Goal: Information Seeking & Learning: Learn about a topic

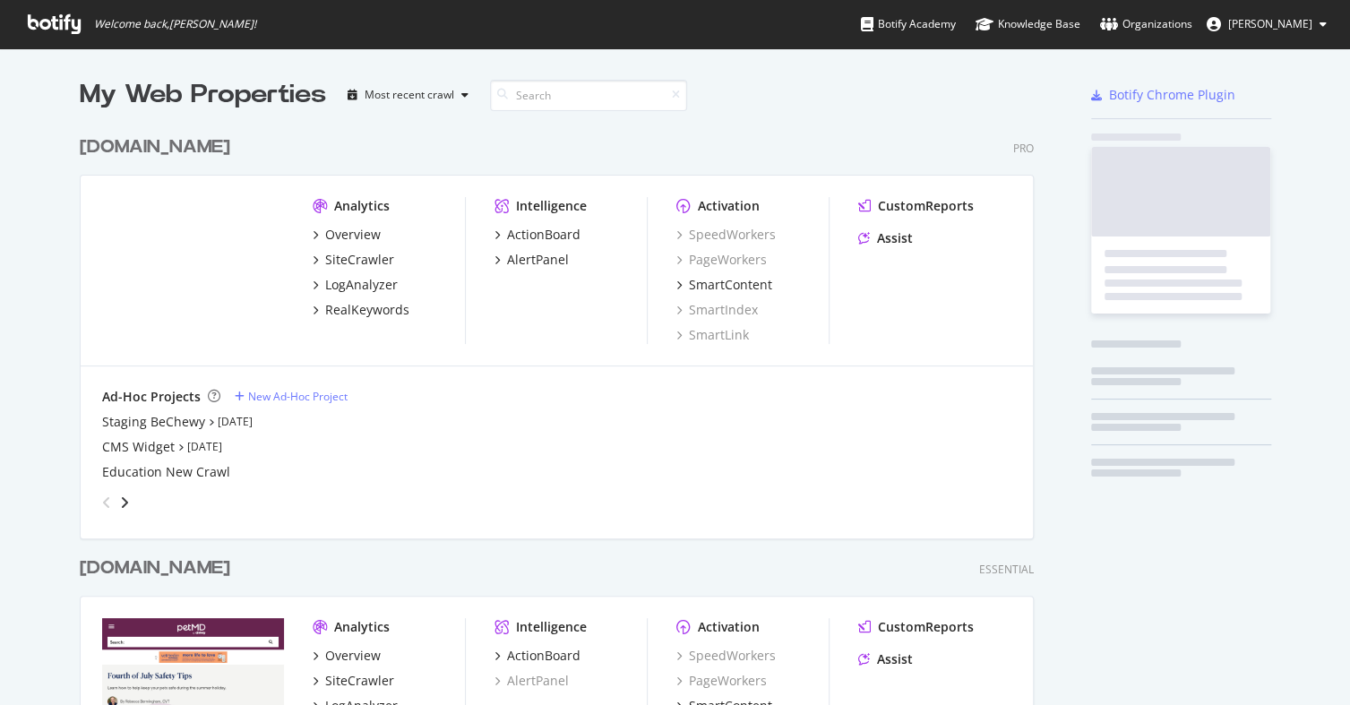
scroll to position [824, 951]
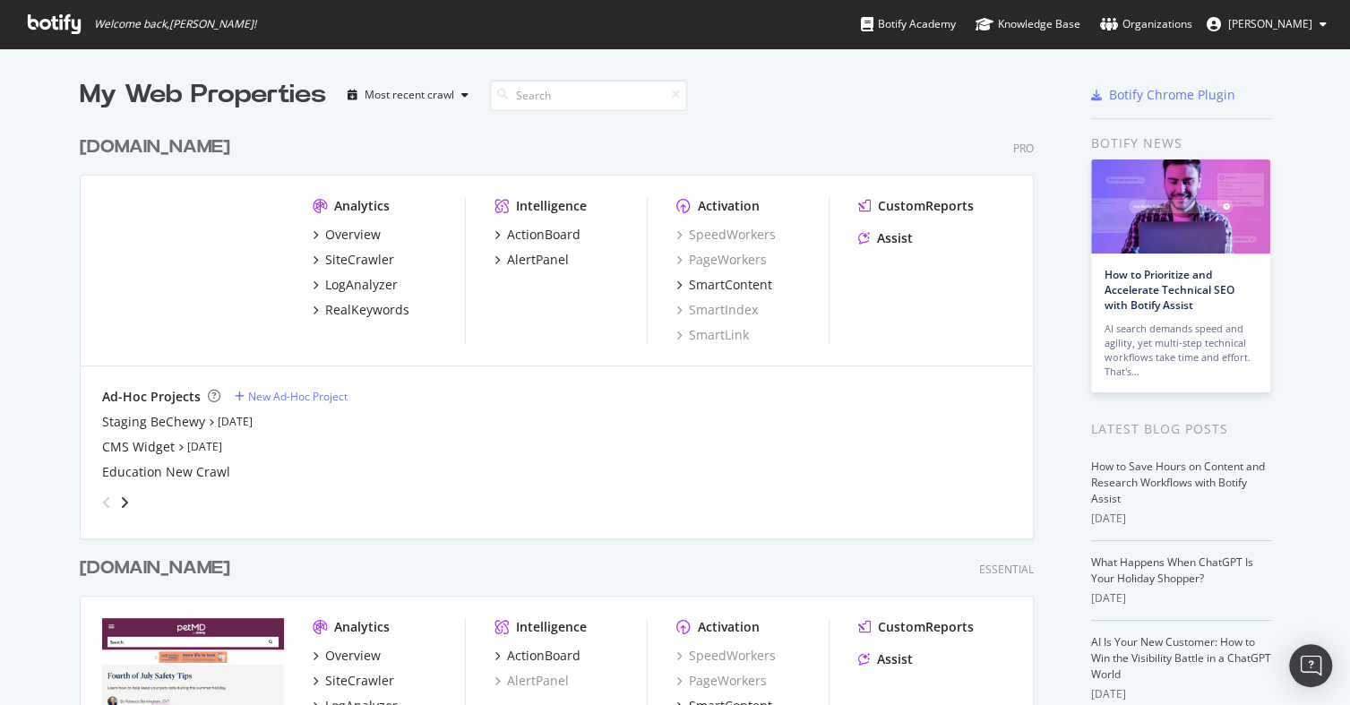
click at [345, 269] on div "Overview SiteCrawler LogAnalyzer RealKeywords" at bounding box center [389, 272] width 152 height 93
click at [345, 261] on div "SiteCrawler" at bounding box center [359, 260] width 69 height 18
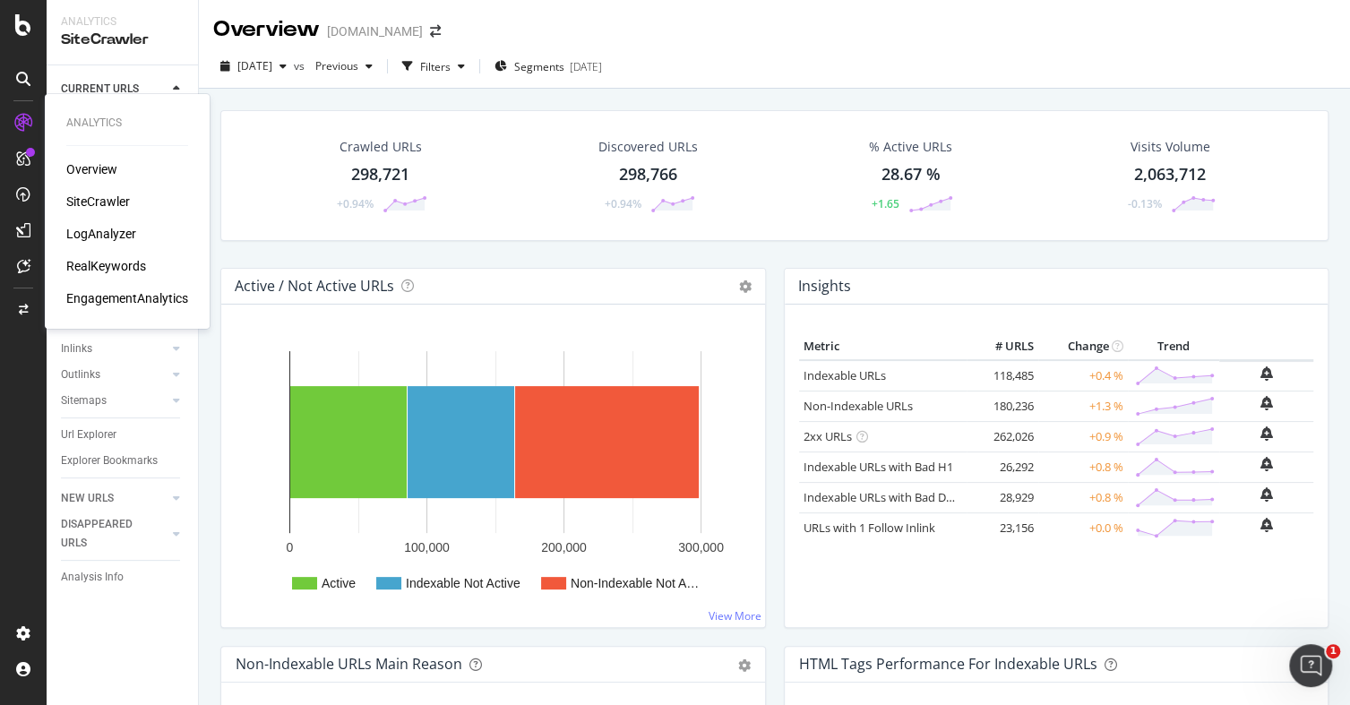
click at [101, 262] on div "RealKeywords" at bounding box center [106, 266] width 80 height 18
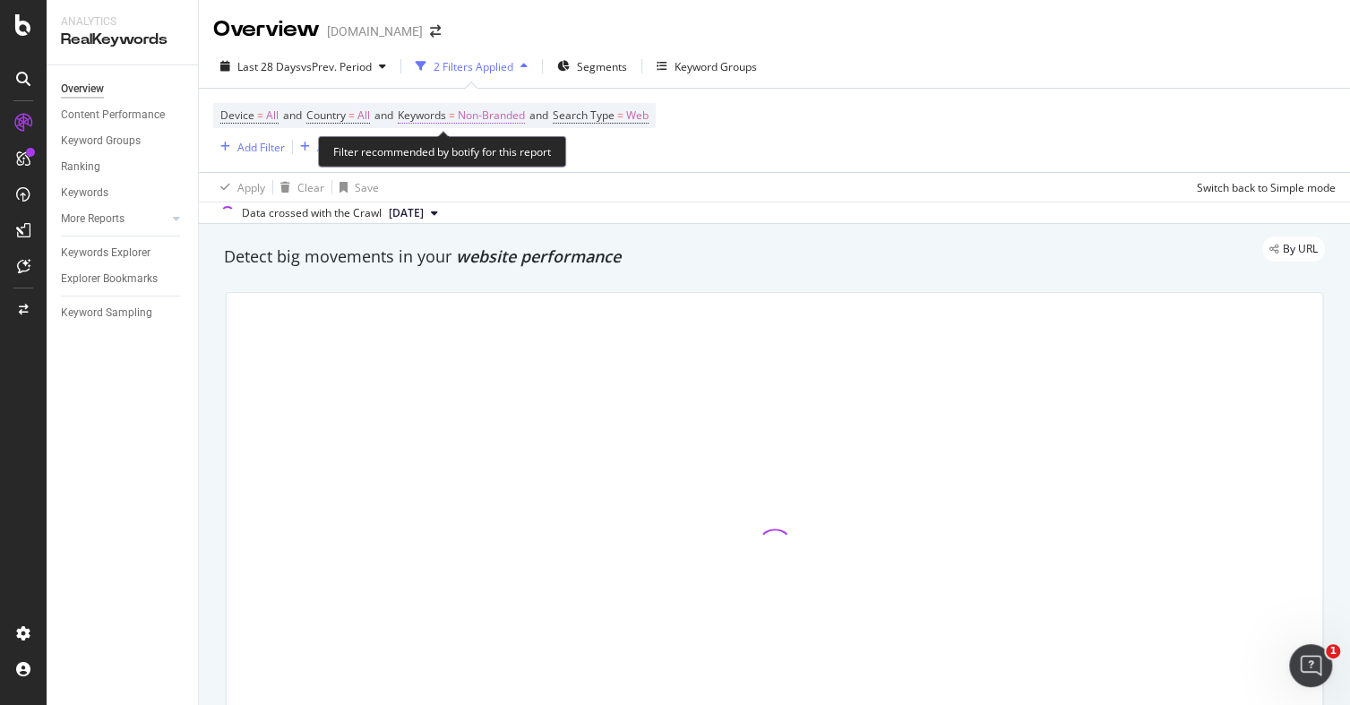
click at [471, 114] on span "Non-Branded" at bounding box center [491, 115] width 67 height 25
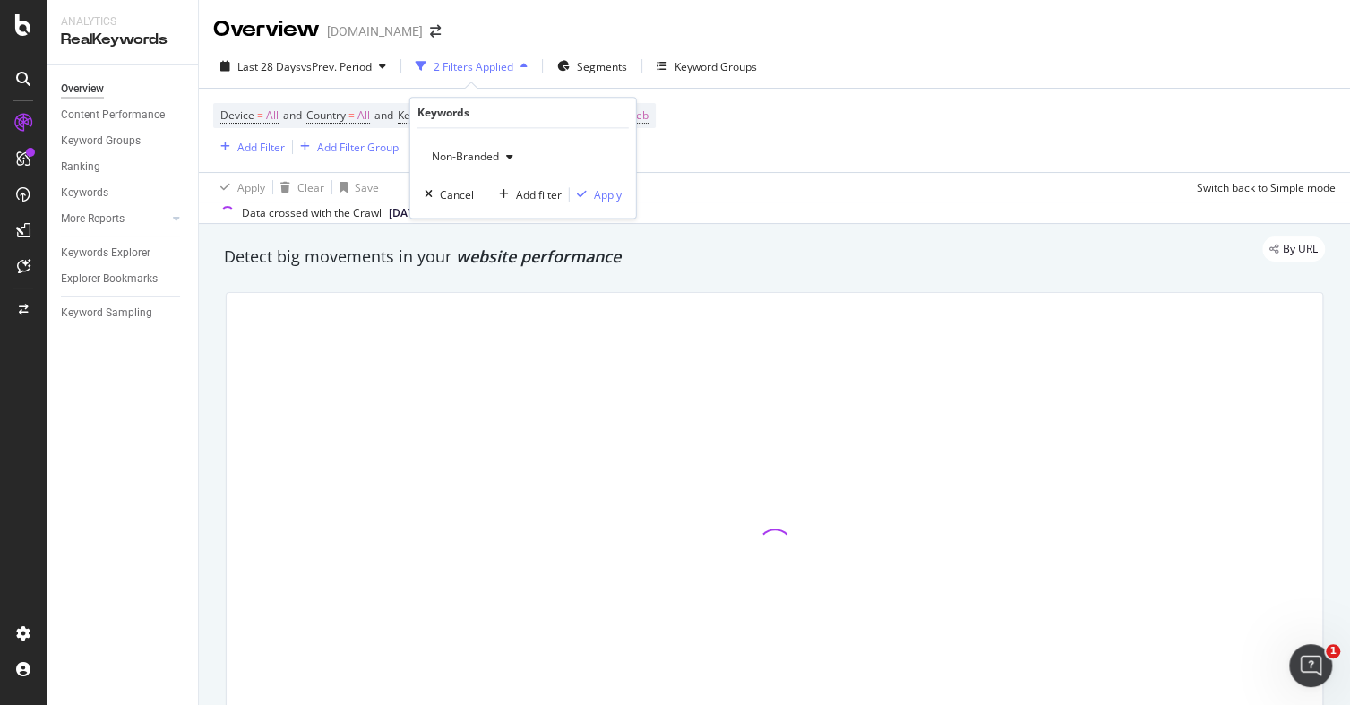
click at [443, 158] on span "Non-Branded" at bounding box center [462, 156] width 74 height 15
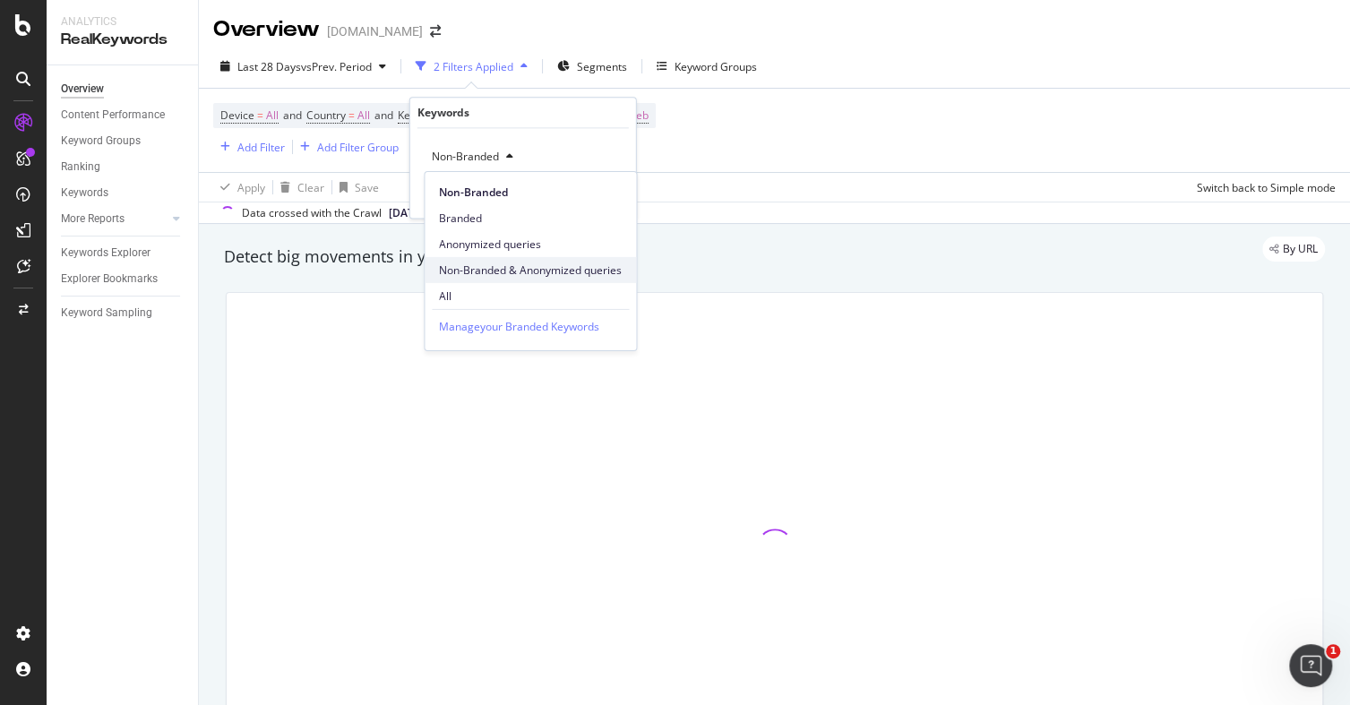
click at [466, 280] on div "Non-Branded & Anonymized queries" at bounding box center [530, 270] width 211 height 26
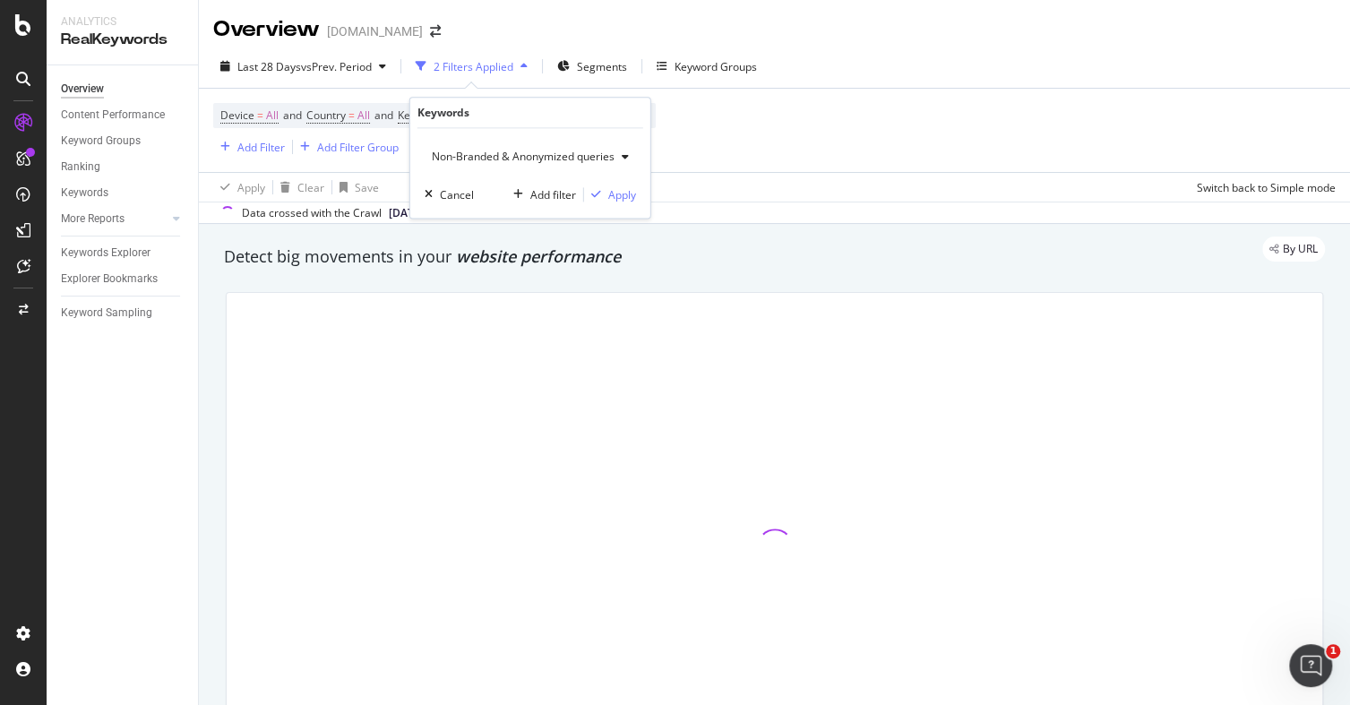
click at [547, 148] on div "Non-Branded & Anonymized queries" at bounding box center [530, 156] width 211 height 27
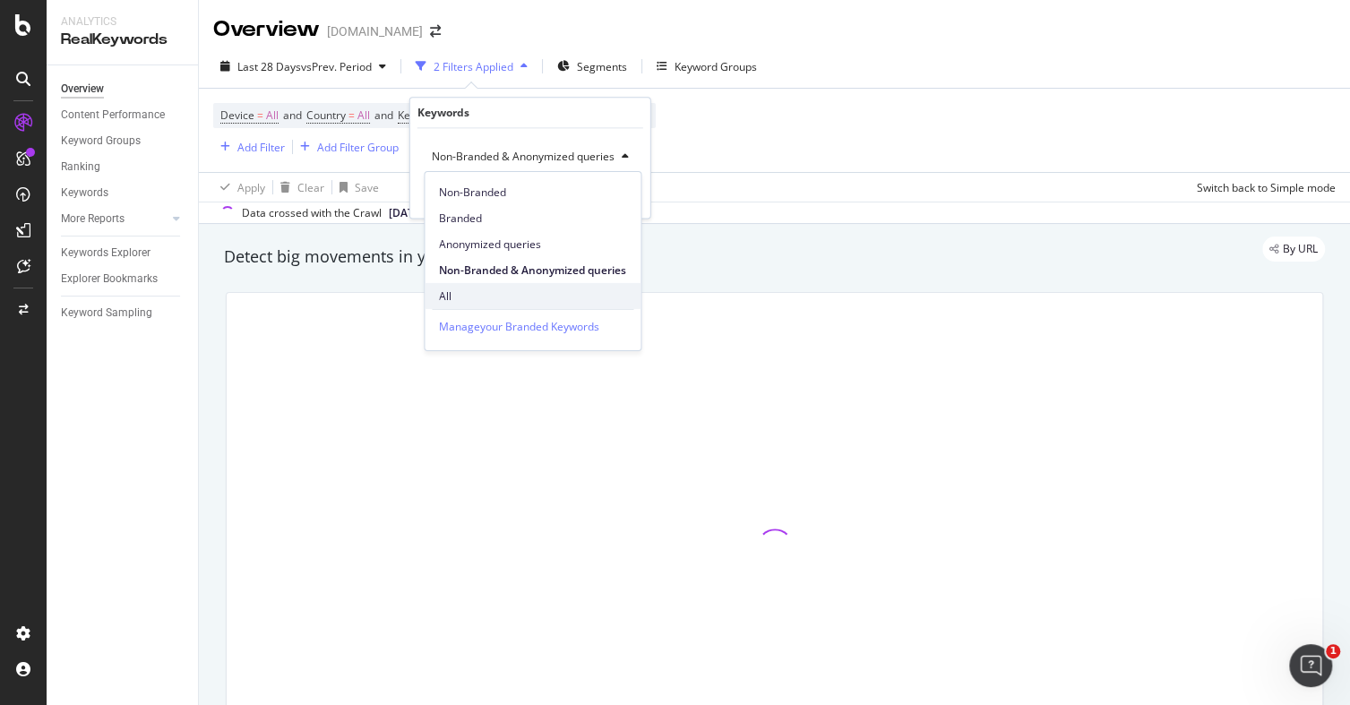
click at [459, 293] on span "All" at bounding box center [532, 296] width 187 height 16
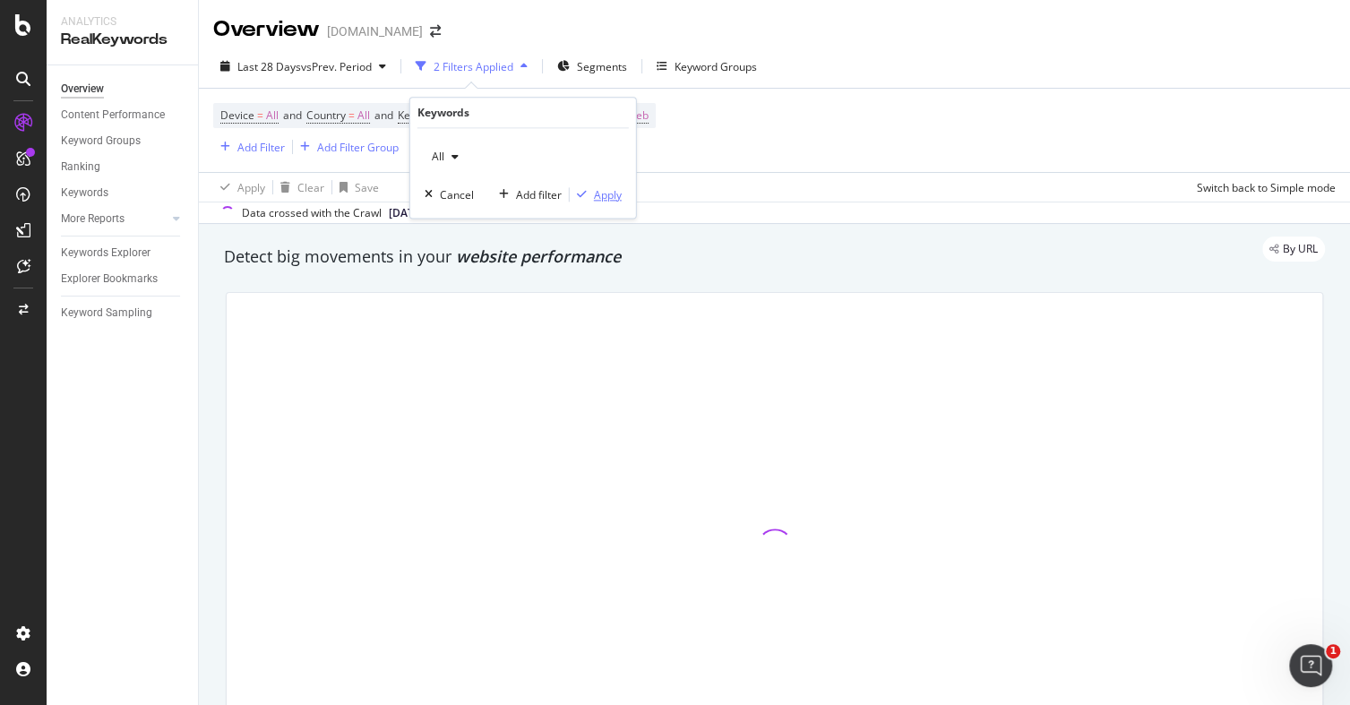
click at [596, 198] on div "Apply" at bounding box center [608, 194] width 28 height 15
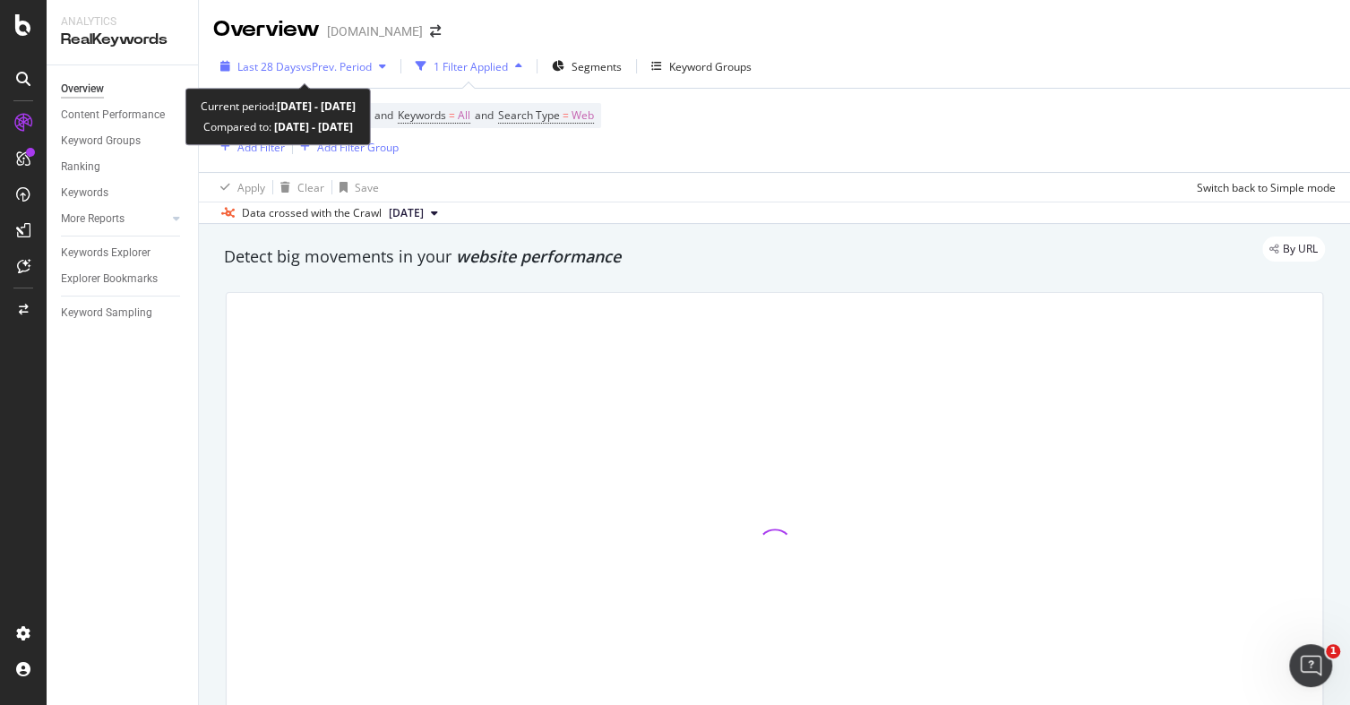
click at [314, 65] on span "vs Prev. Period" at bounding box center [336, 66] width 71 height 15
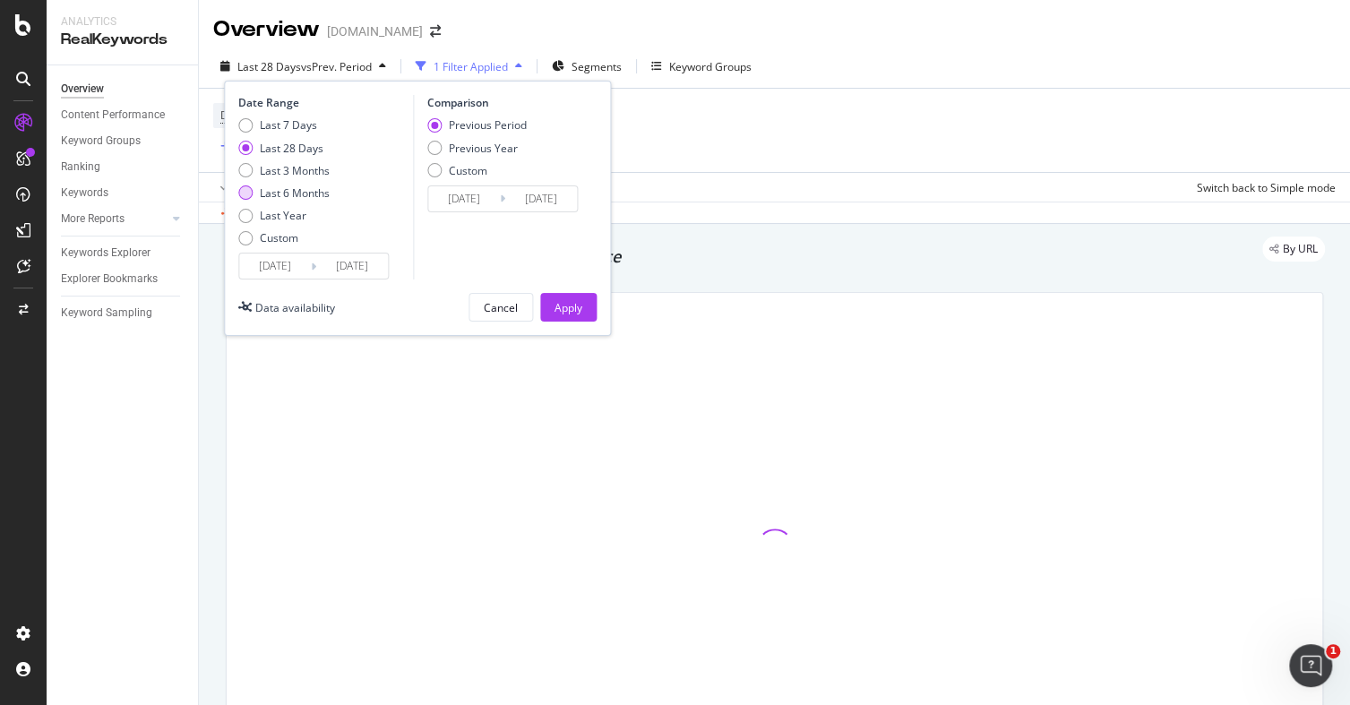
click at [294, 194] on div "Last 6 Months" at bounding box center [295, 192] width 70 height 15
type input "[DATE]"
click at [555, 313] on div "Apply" at bounding box center [569, 307] width 28 height 15
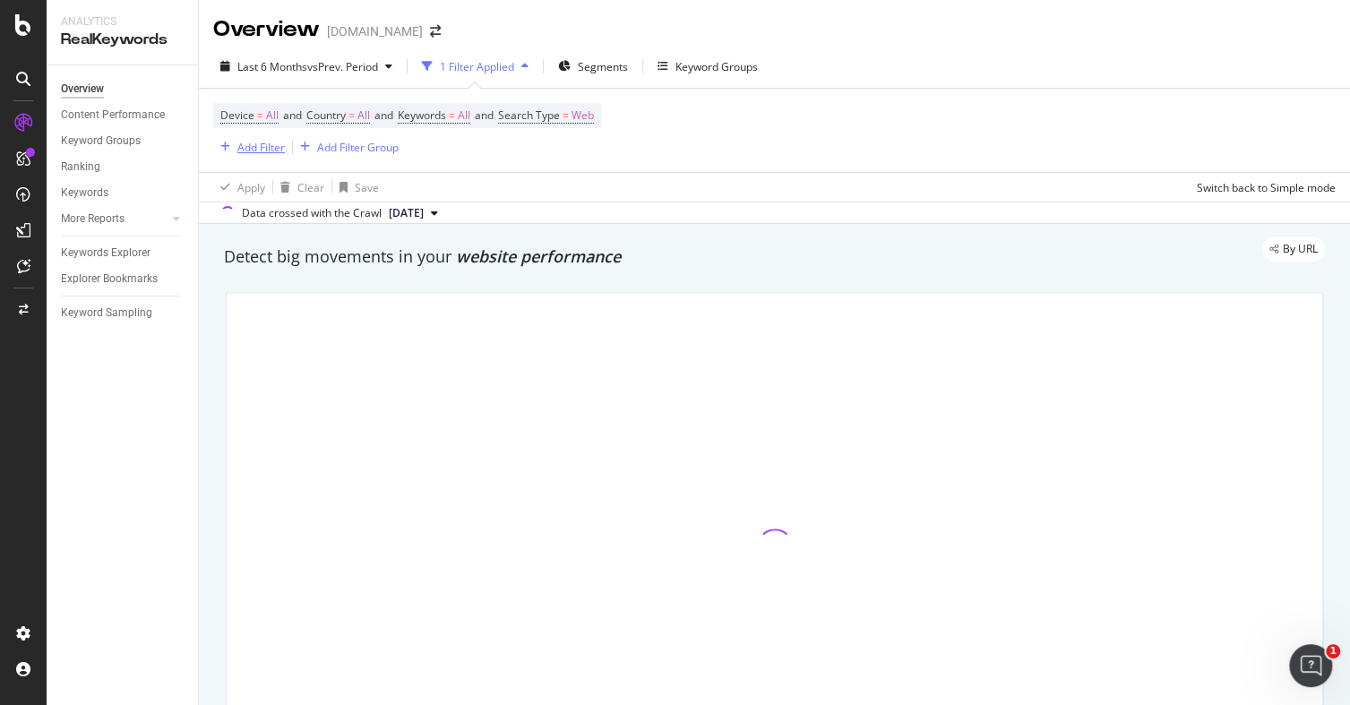
click at [260, 145] on div "Add Filter" at bounding box center [260, 147] width 47 height 15
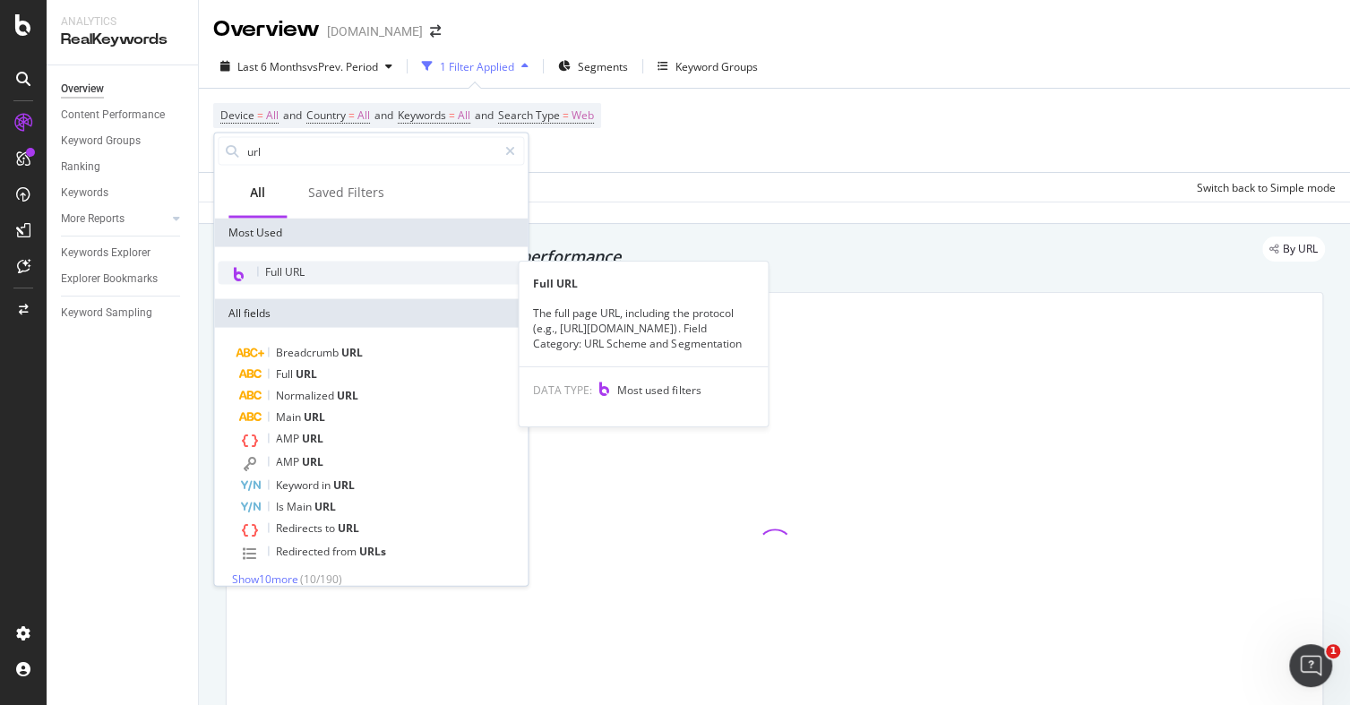
type input "url"
click at [308, 269] on div "Full URL" at bounding box center [371, 273] width 306 height 23
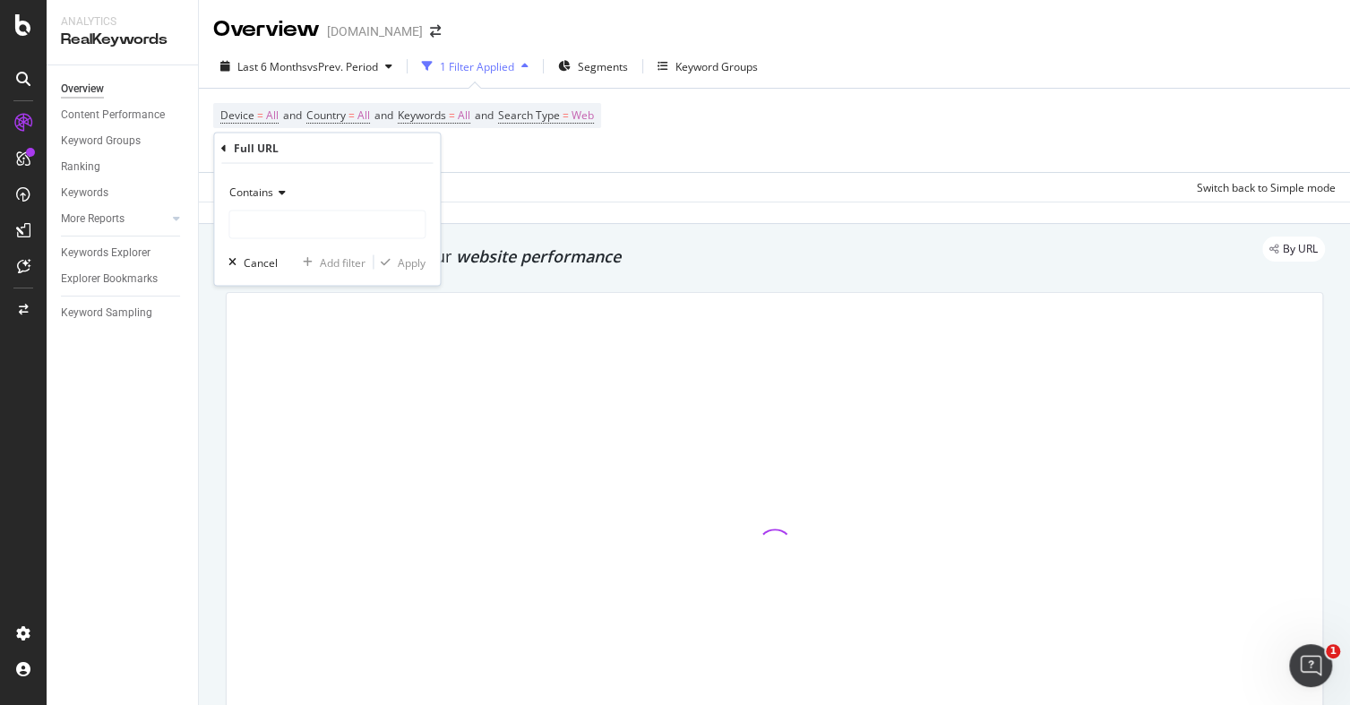
click at [280, 239] on div "Contains Cancel Add filter Apply" at bounding box center [327, 225] width 226 height 122
click at [271, 224] on input "text" at bounding box center [326, 225] width 195 height 29
paste input "f5v9065"
type input "f5v9065"
click at [409, 261] on div "Apply" at bounding box center [412, 261] width 28 height 15
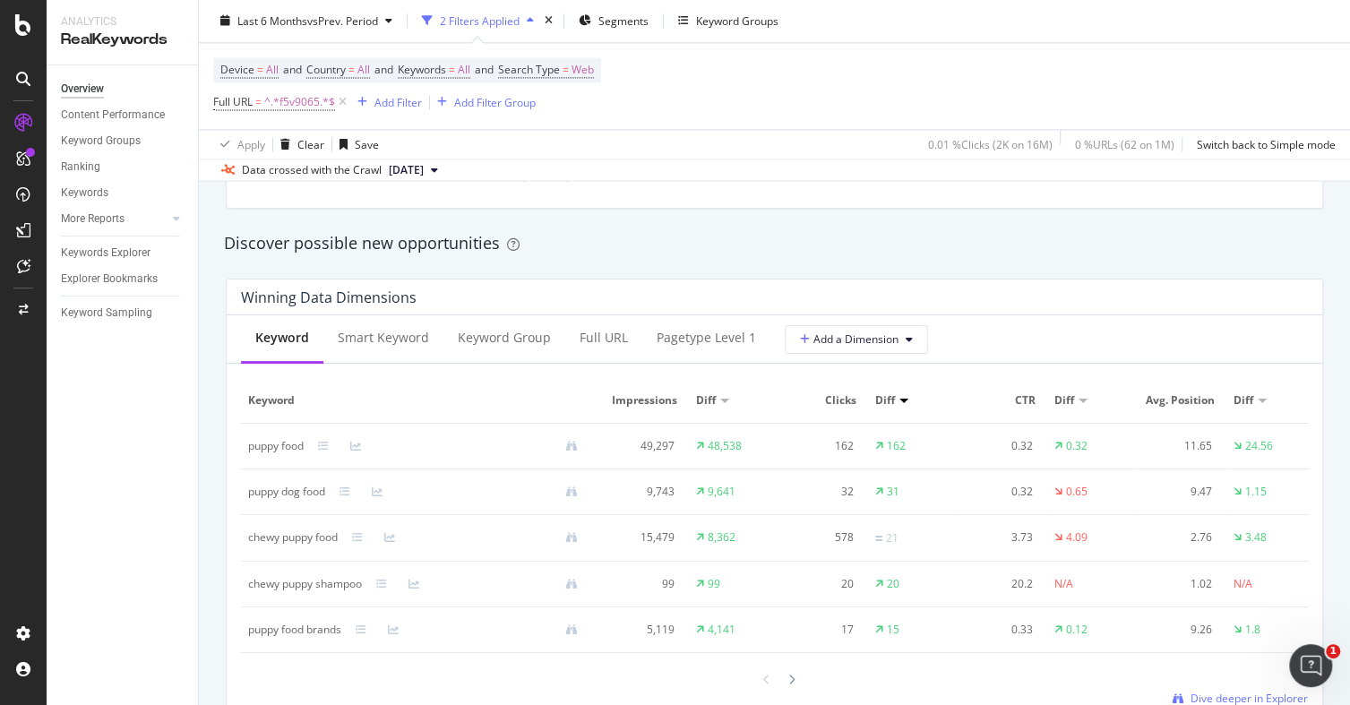
scroll to position [1543, 0]
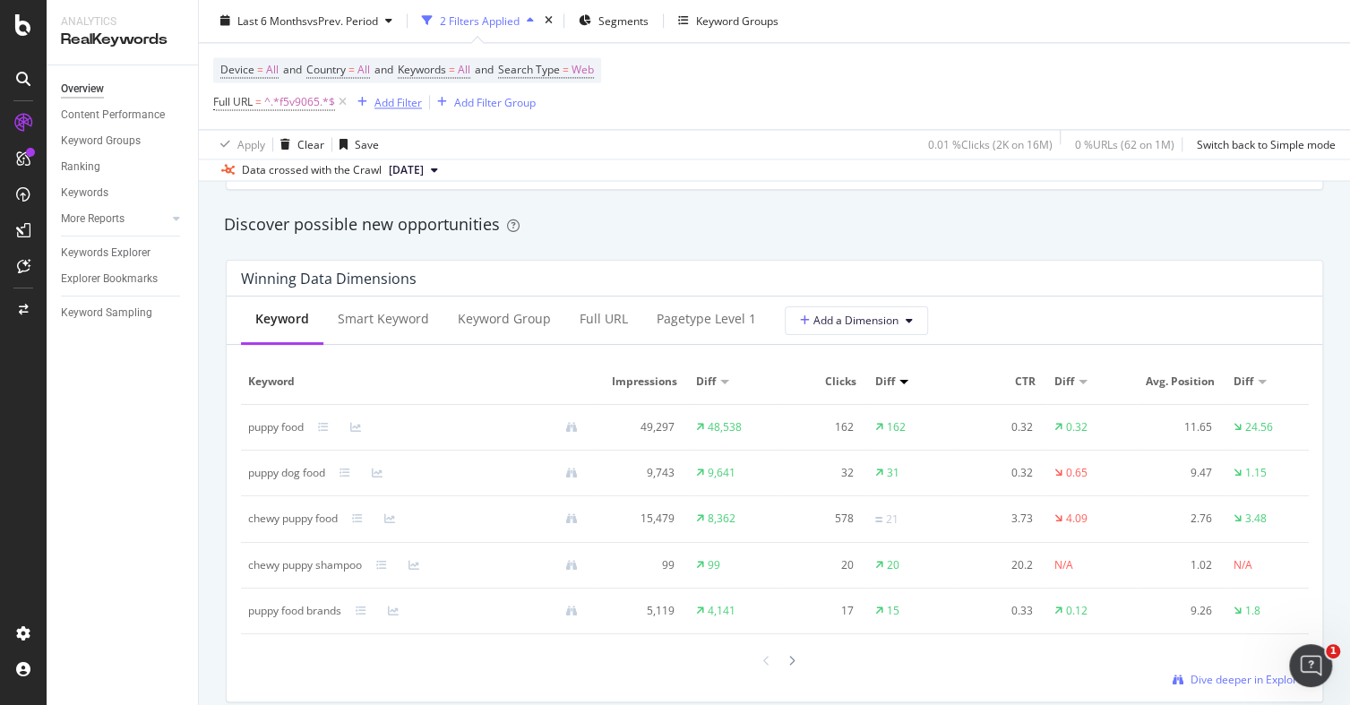
click at [386, 107] on div "Add Filter" at bounding box center [397, 102] width 47 height 15
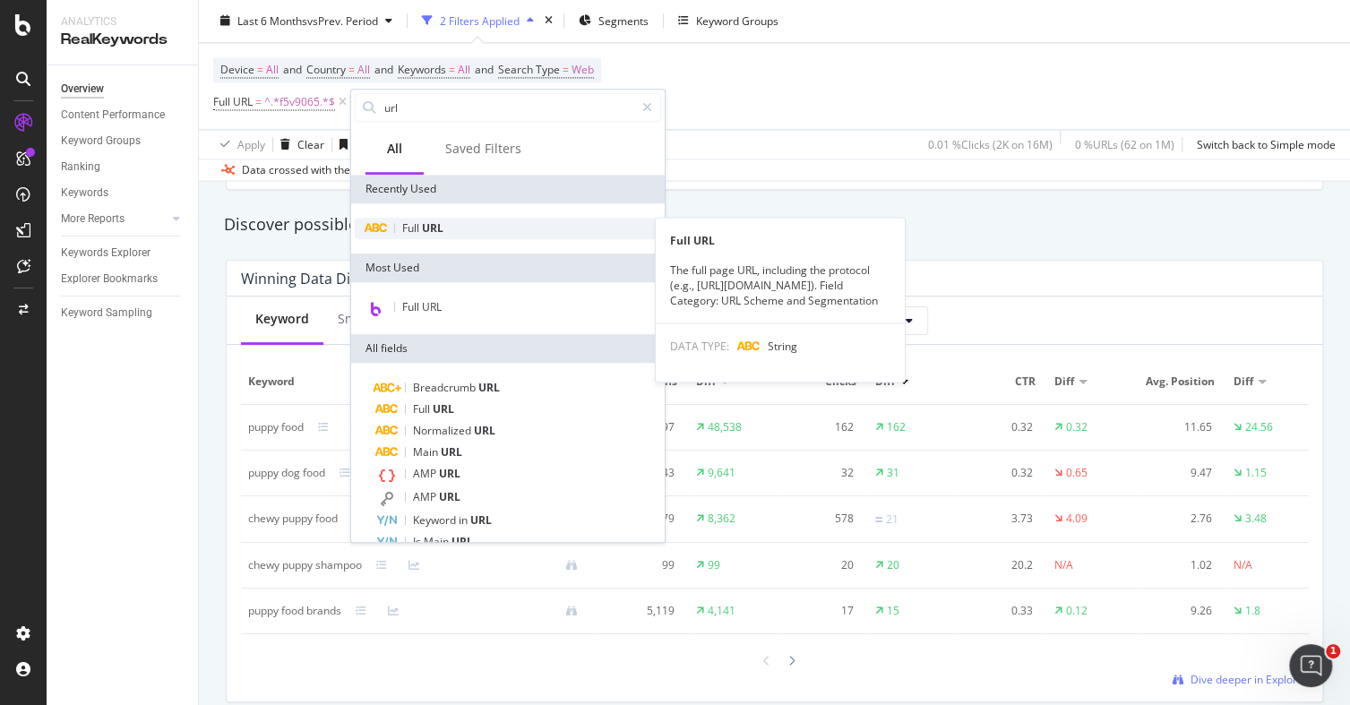
click at [411, 224] on span "Full" at bounding box center [412, 227] width 20 height 15
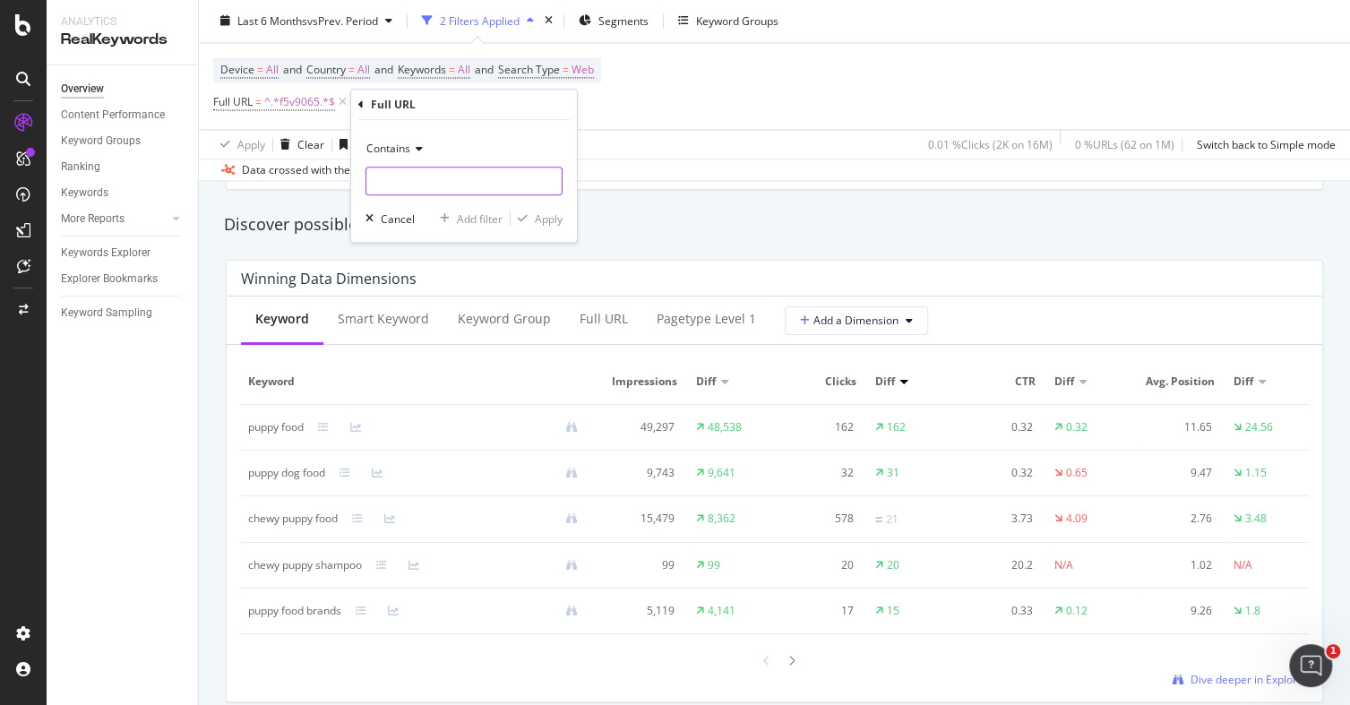
click at [415, 184] on input "text" at bounding box center [463, 181] width 195 height 29
type input "food"
click at [555, 218] on div "Apply" at bounding box center [549, 218] width 28 height 15
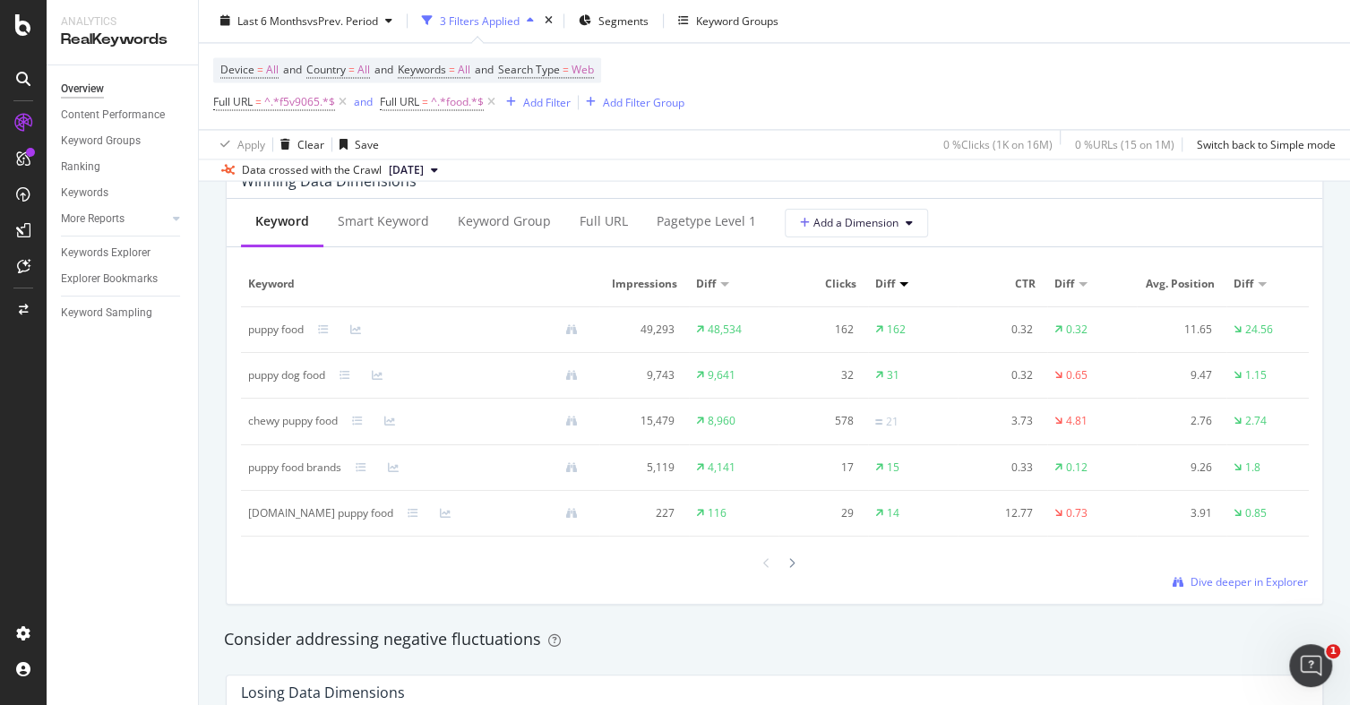
scroll to position [1453, 0]
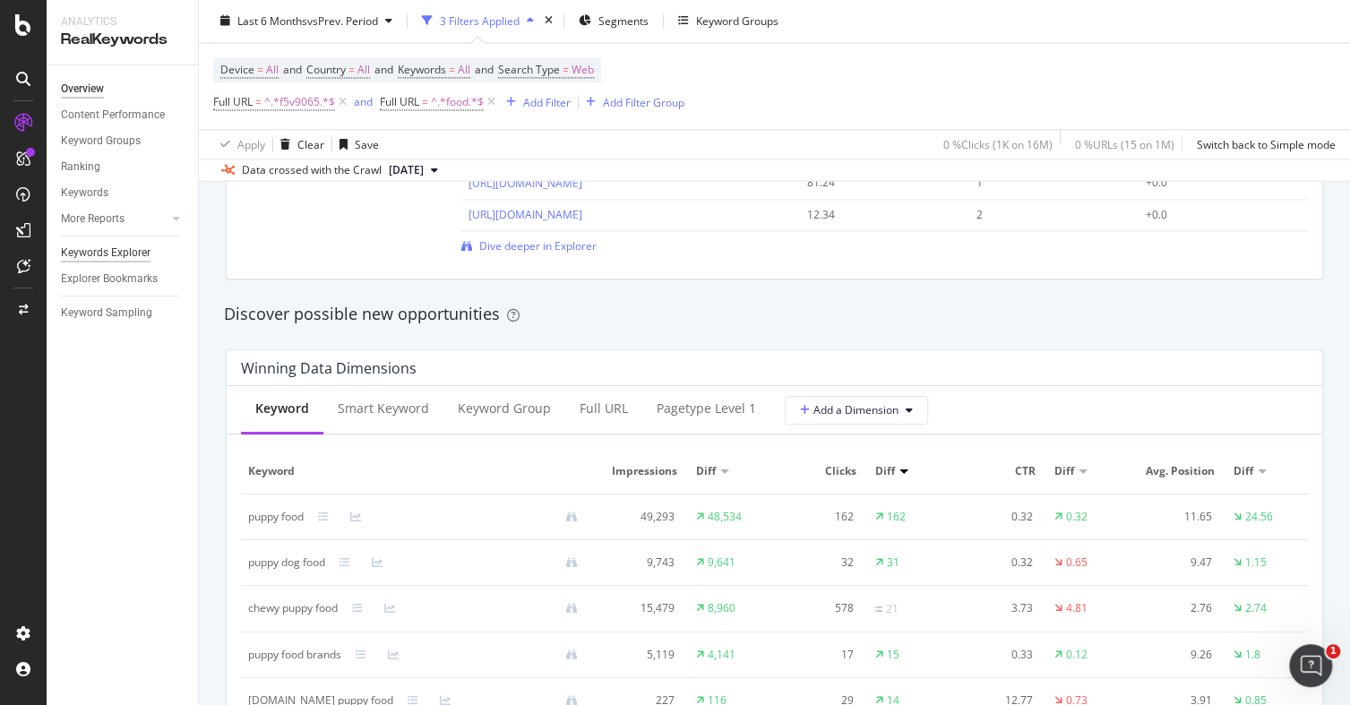
click at [112, 253] on div "Keywords Explorer" at bounding box center [106, 253] width 90 height 19
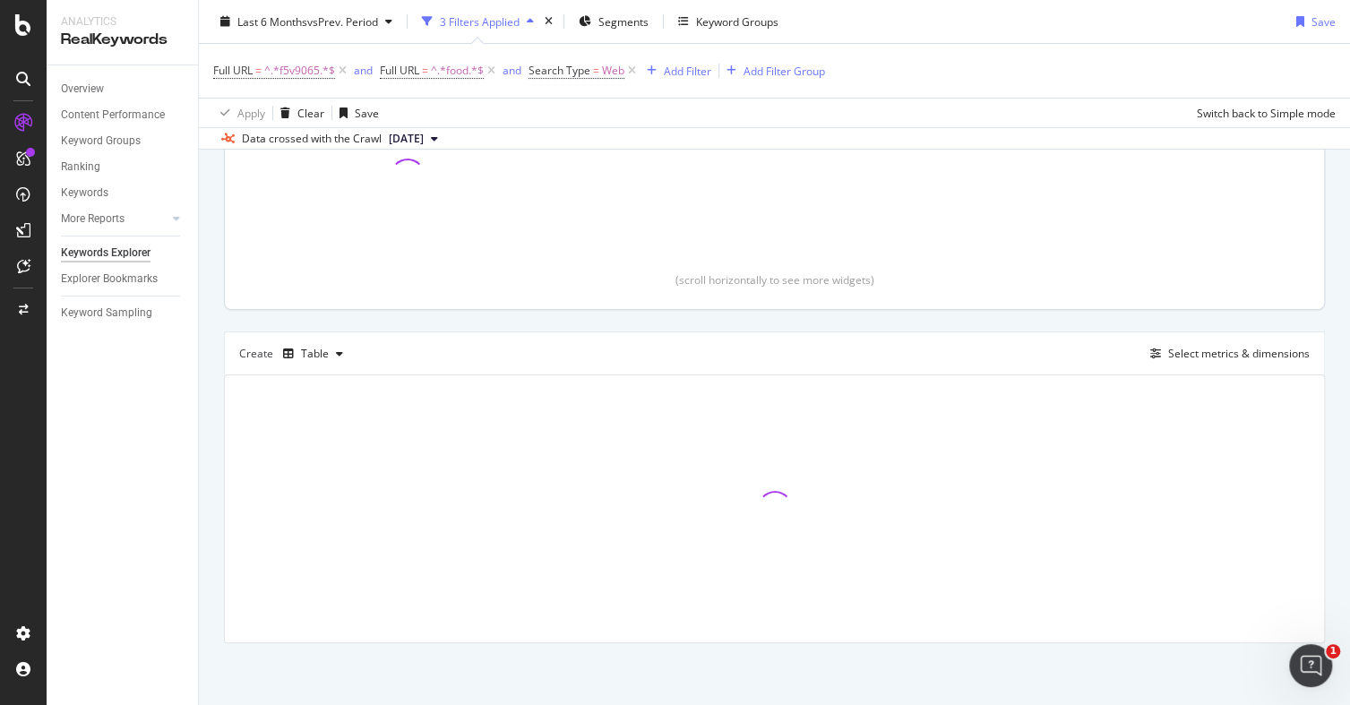
scroll to position [310, 0]
click at [1168, 355] on div "Select metrics & dimensions" at bounding box center [1239, 353] width 142 height 15
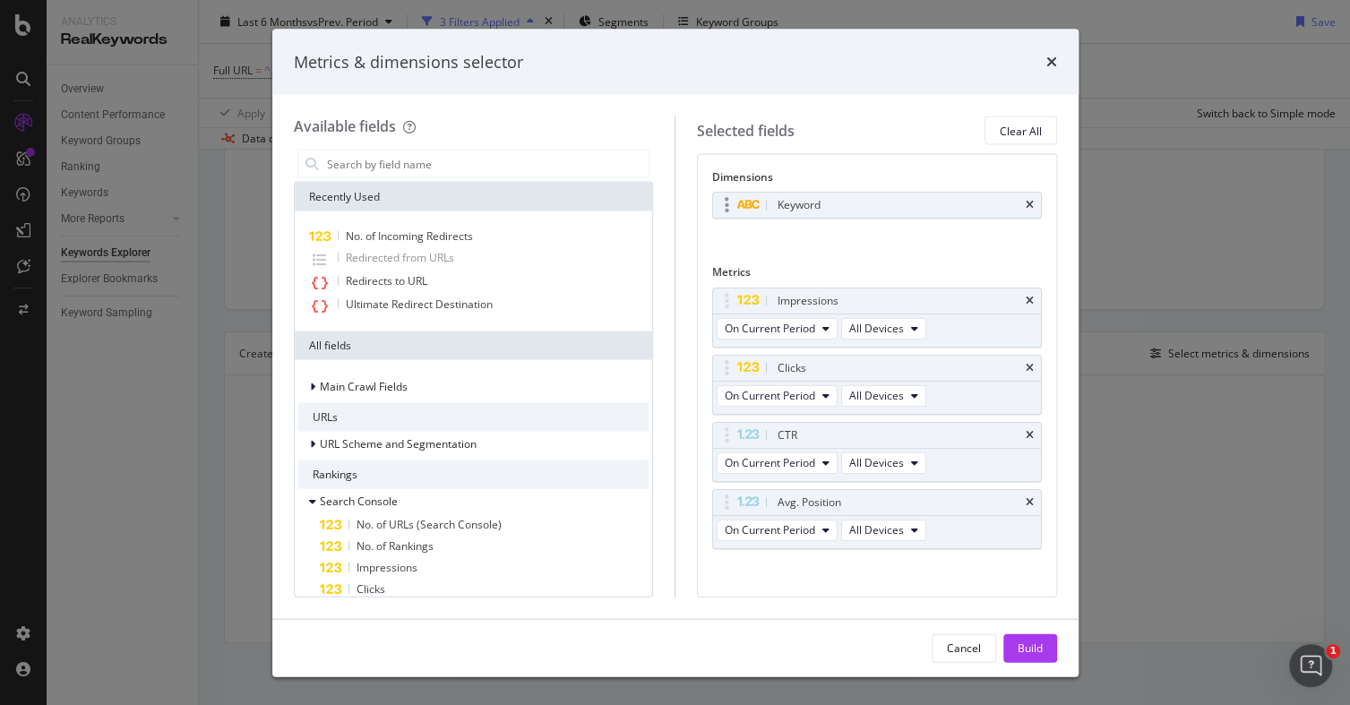
click at [1017, 202] on div "Keyword" at bounding box center [877, 205] width 328 height 25
click at [1026, 203] on icon "times" at bounding box center [1030, 205] width 8 height 11
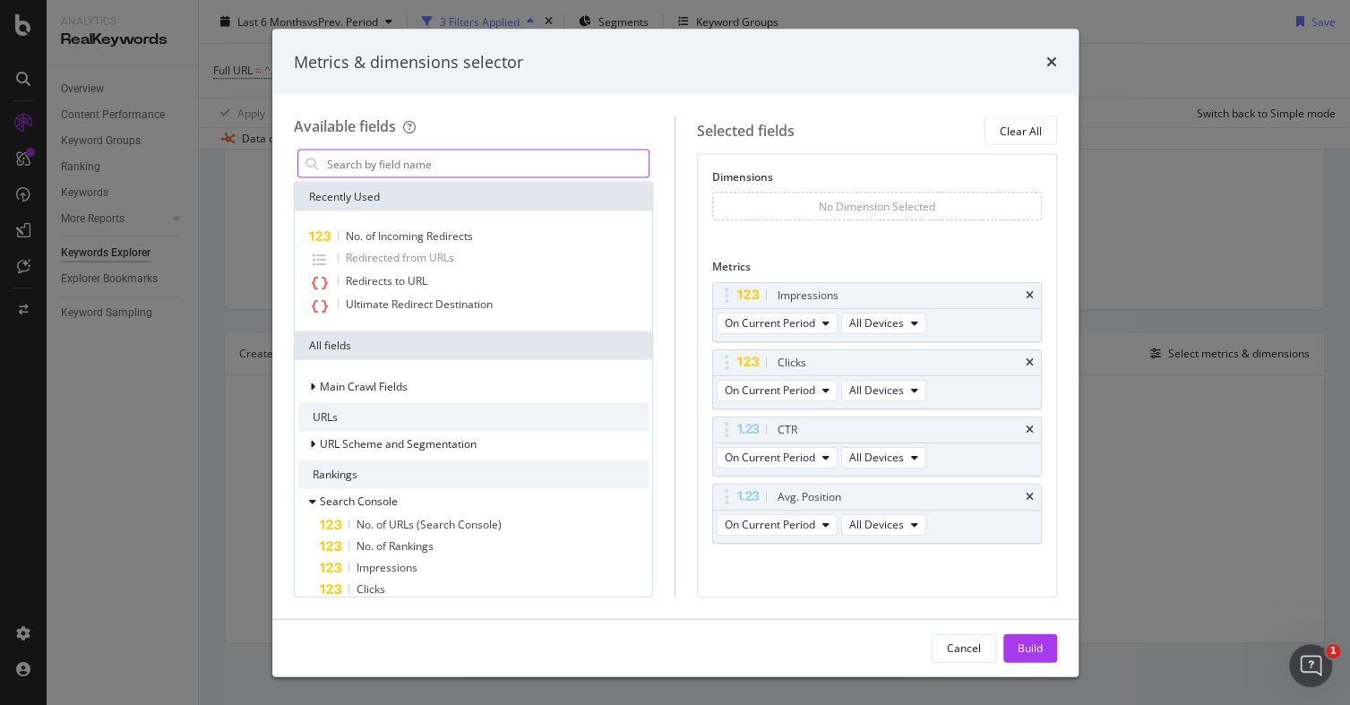
click at [374, 161] on input "modal" at bounding box center [487, 164] width 324 height 27
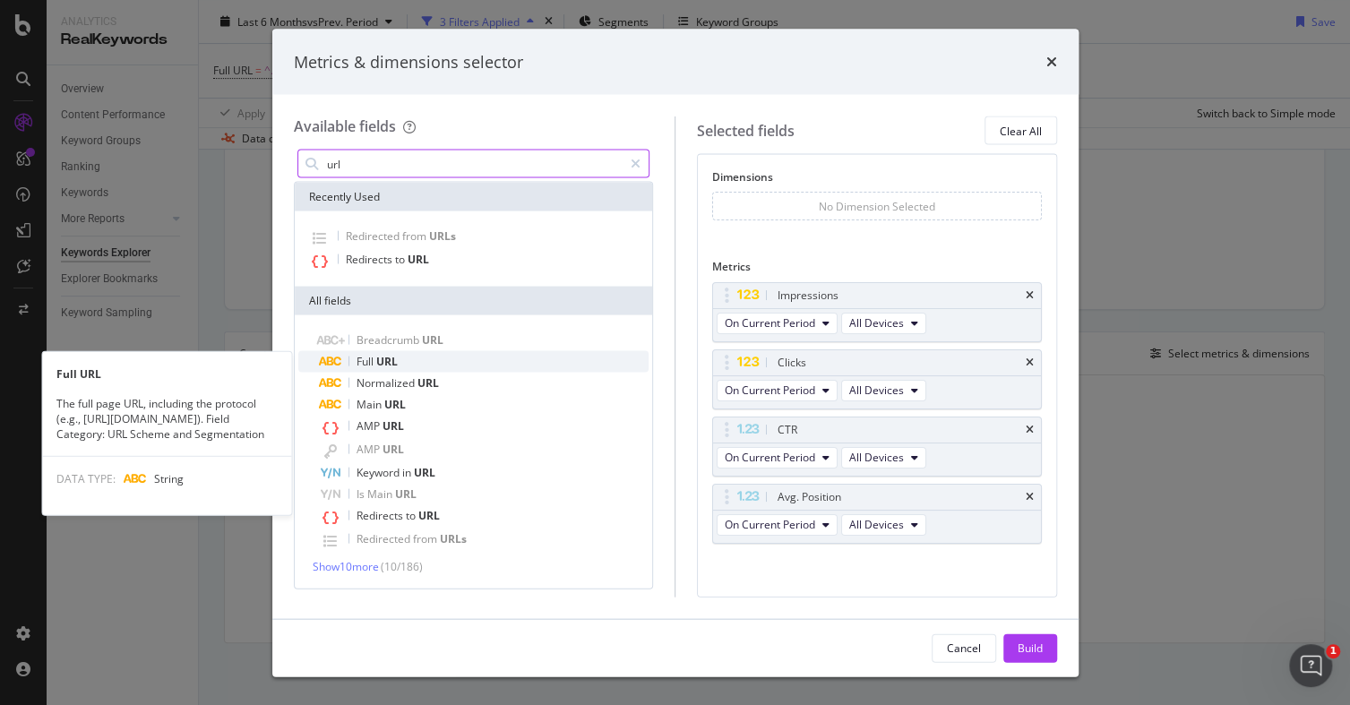
type input "url"
click at [431, 364] on div "Full URL" at bounding box center [485, 362] width 330 height 22
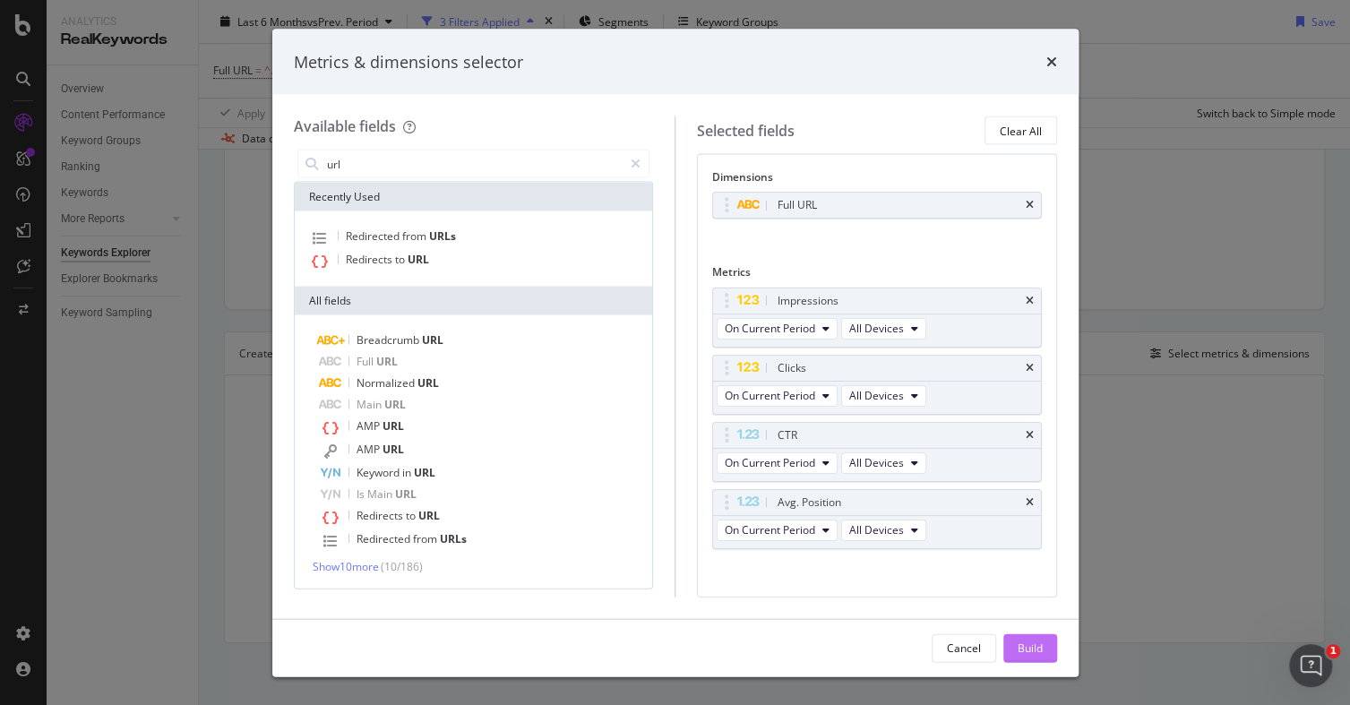
click at [1031, 636] on div "Build" at bounding box center [1030, 647] width 25 height 27
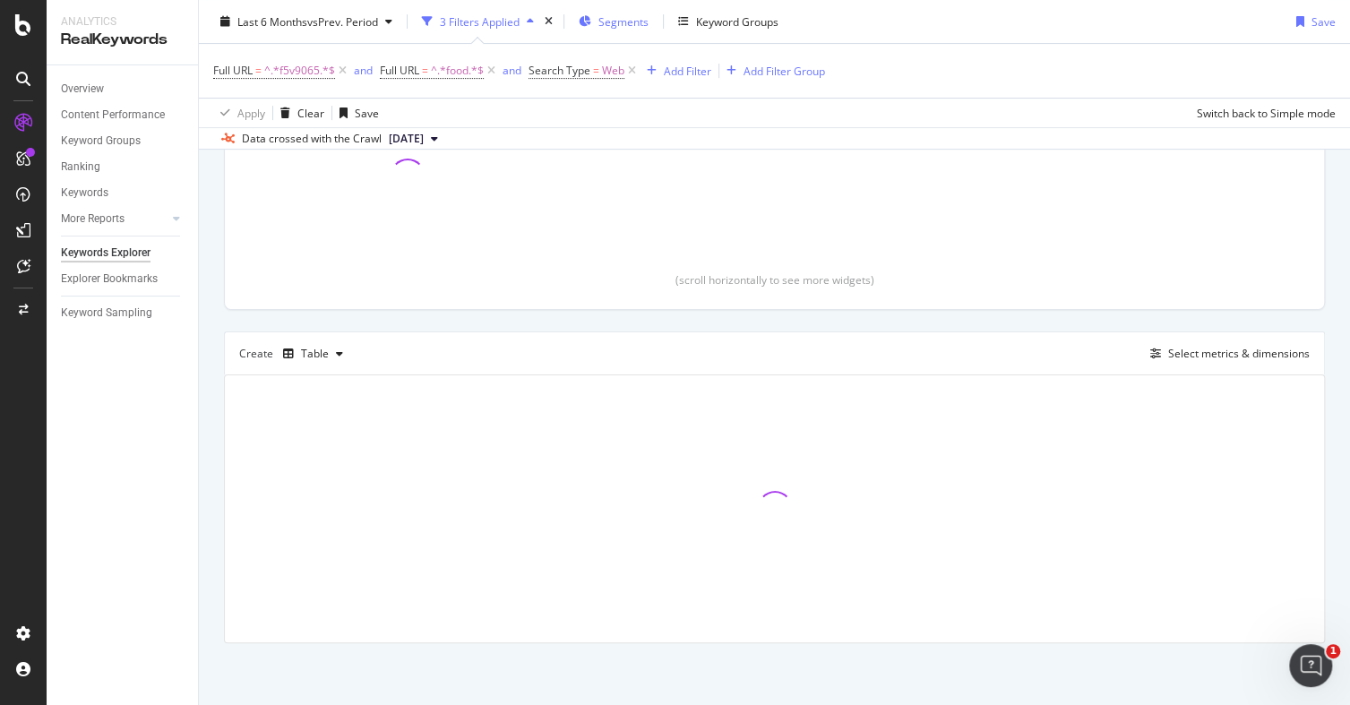
click at [632, 16] on span "Segments" at bounding box center [623, 20] width 50 height 15
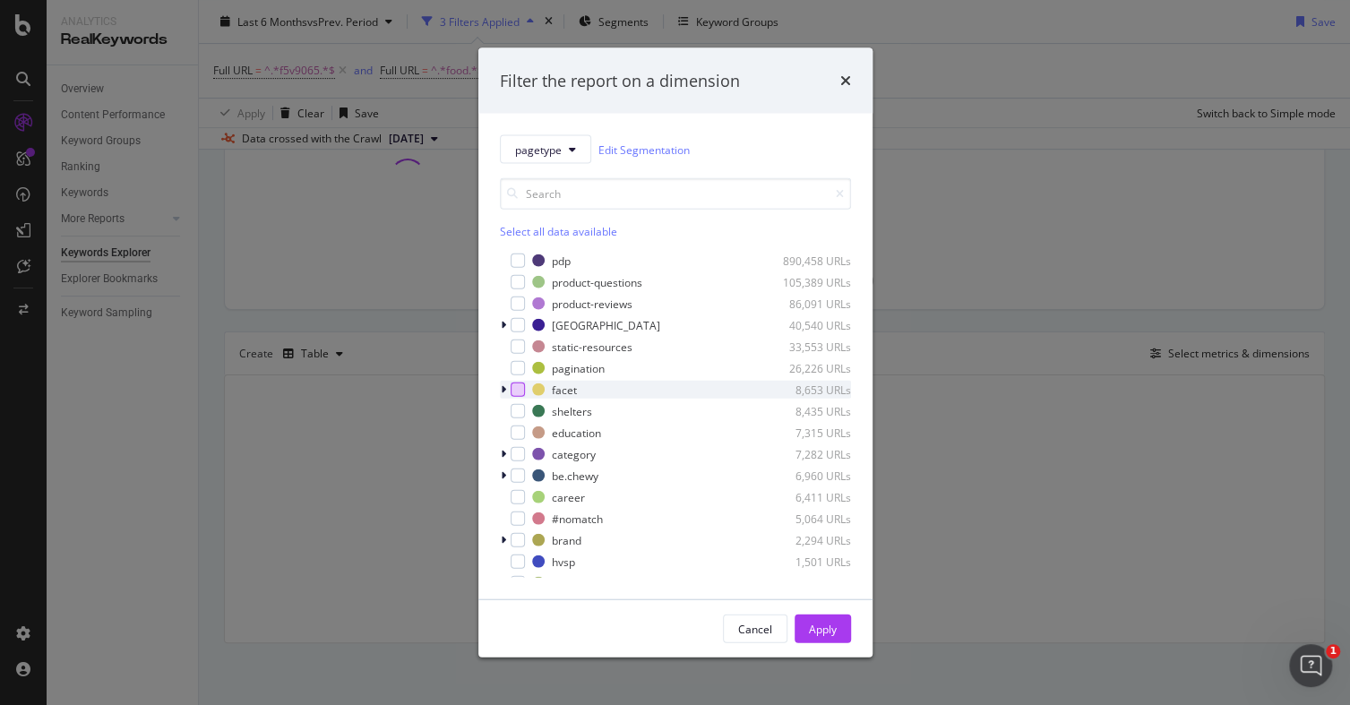
click at [518, 391] on div "modal" at bounding box center [518, 390] width 14 height 14
click at [811, 629] on div "Apply" at bounding box center [823, 628] width 28 height 15
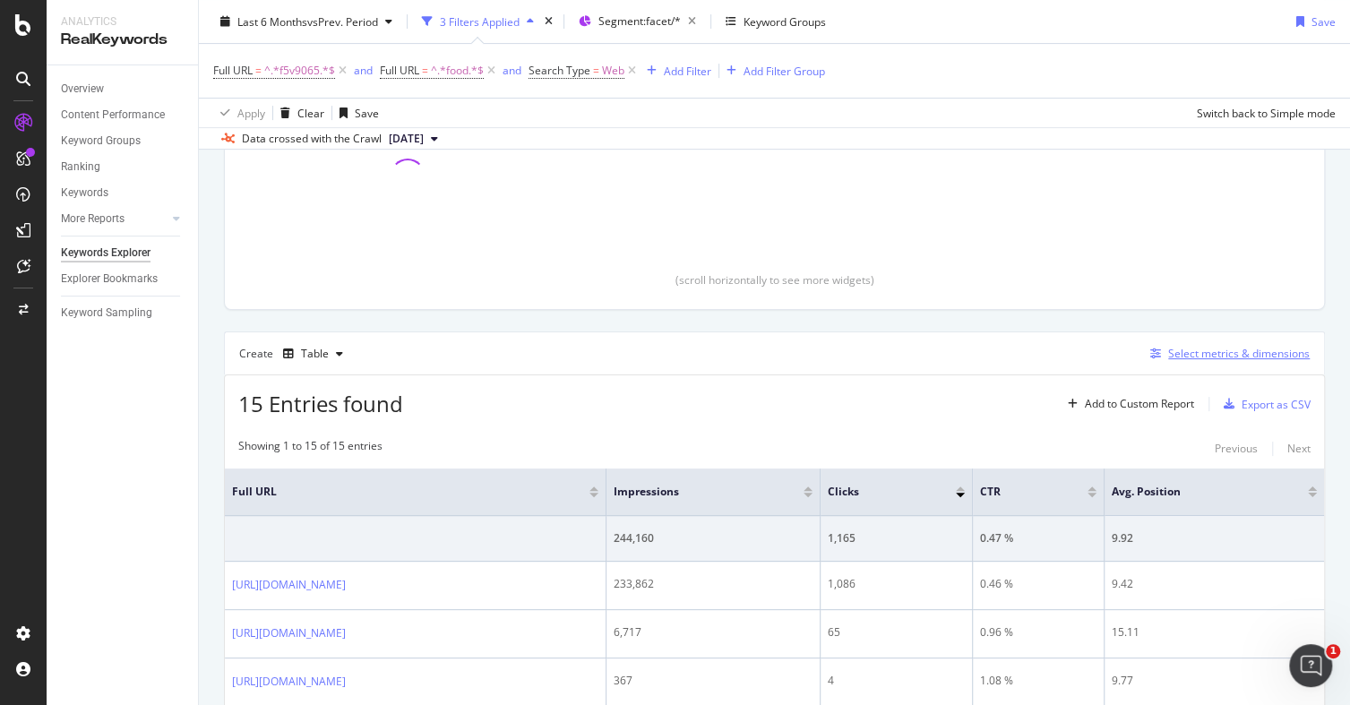
click at [1210, 349] on div "Select metrics & dimensions" at bounding box center [1239, 353] width 142 height 15
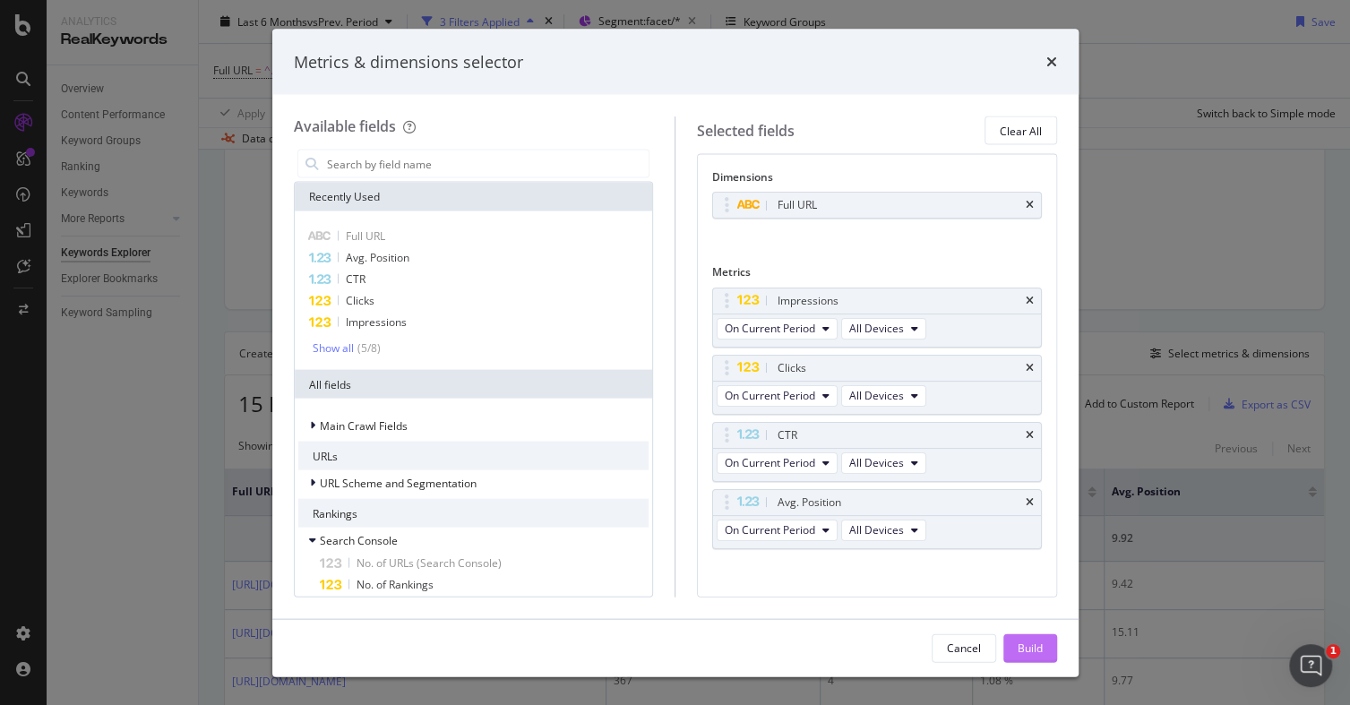
click at [1013, 645] on button "Build" at bounding box center [1030, 647] width 54 height 29
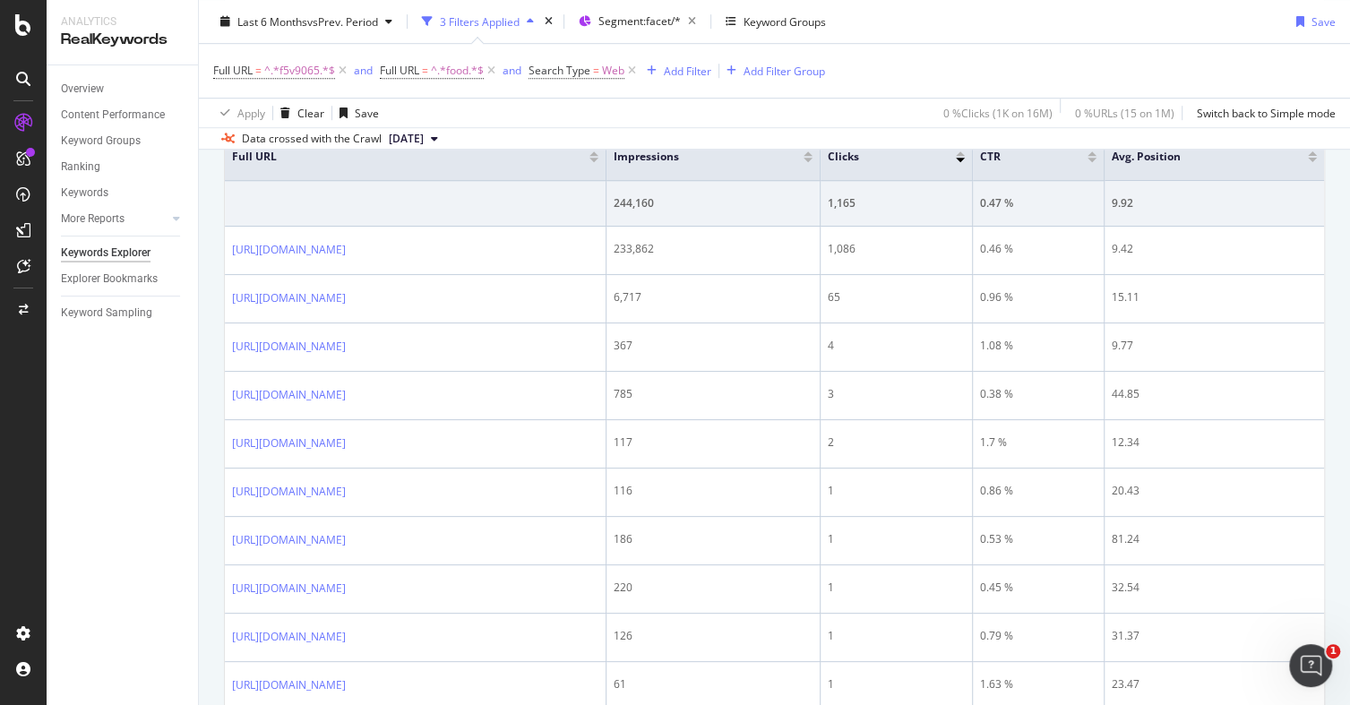
scroll to position [641, 0]
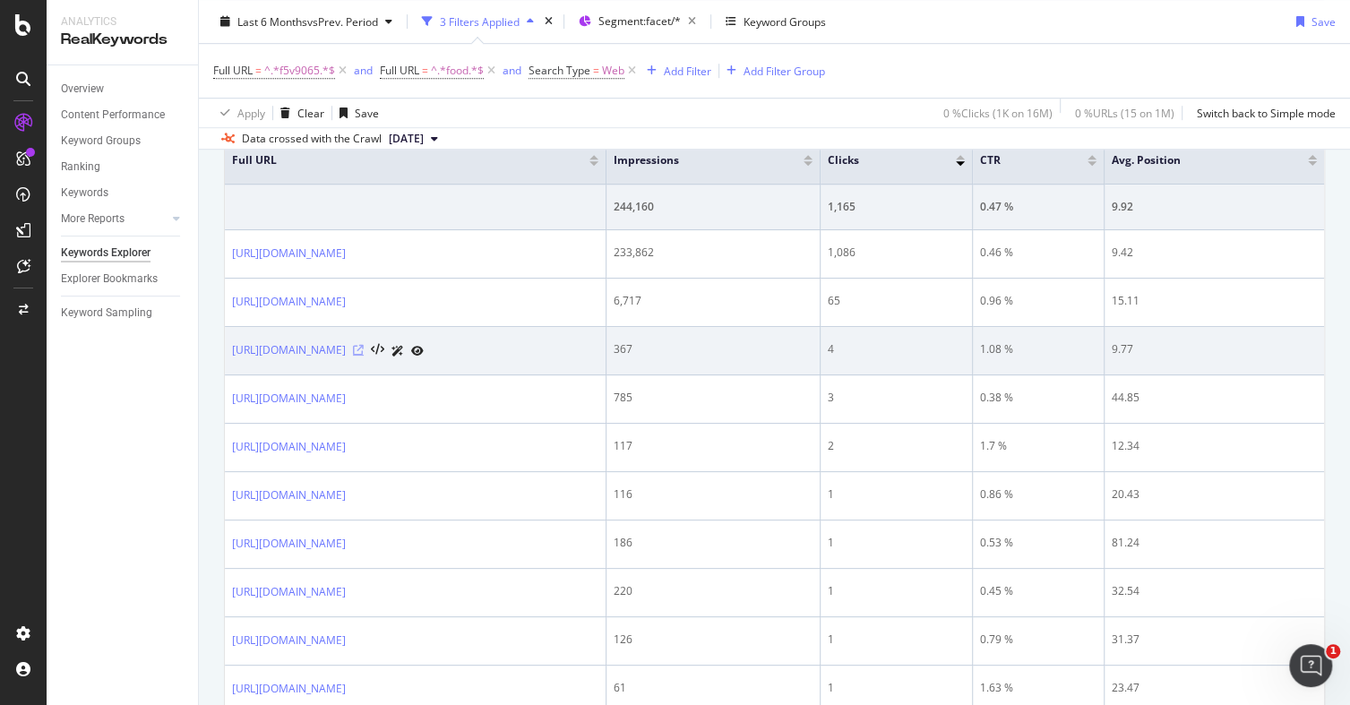
click at [364, 347] on icon at bounding box center [358, 350] width 11 height 11
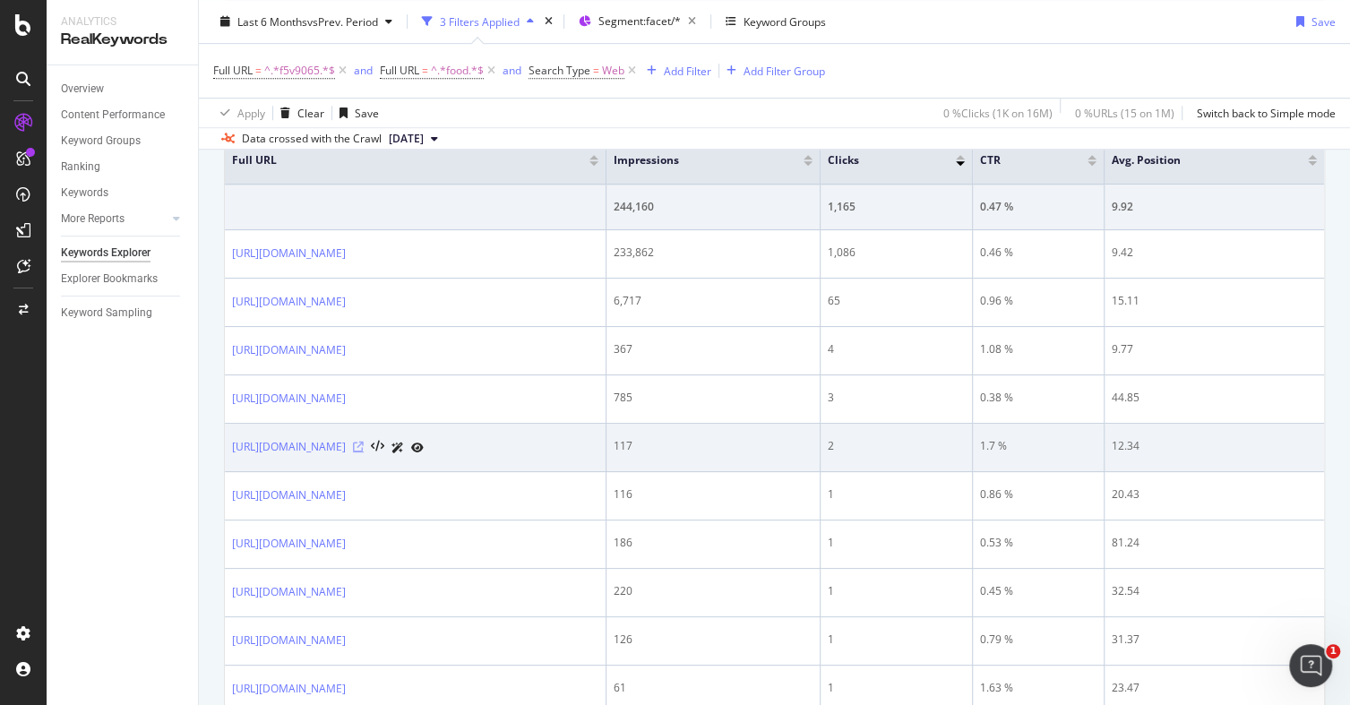
click at [364, 443] on icon at bounding box center [358, 447] width 11 height 11
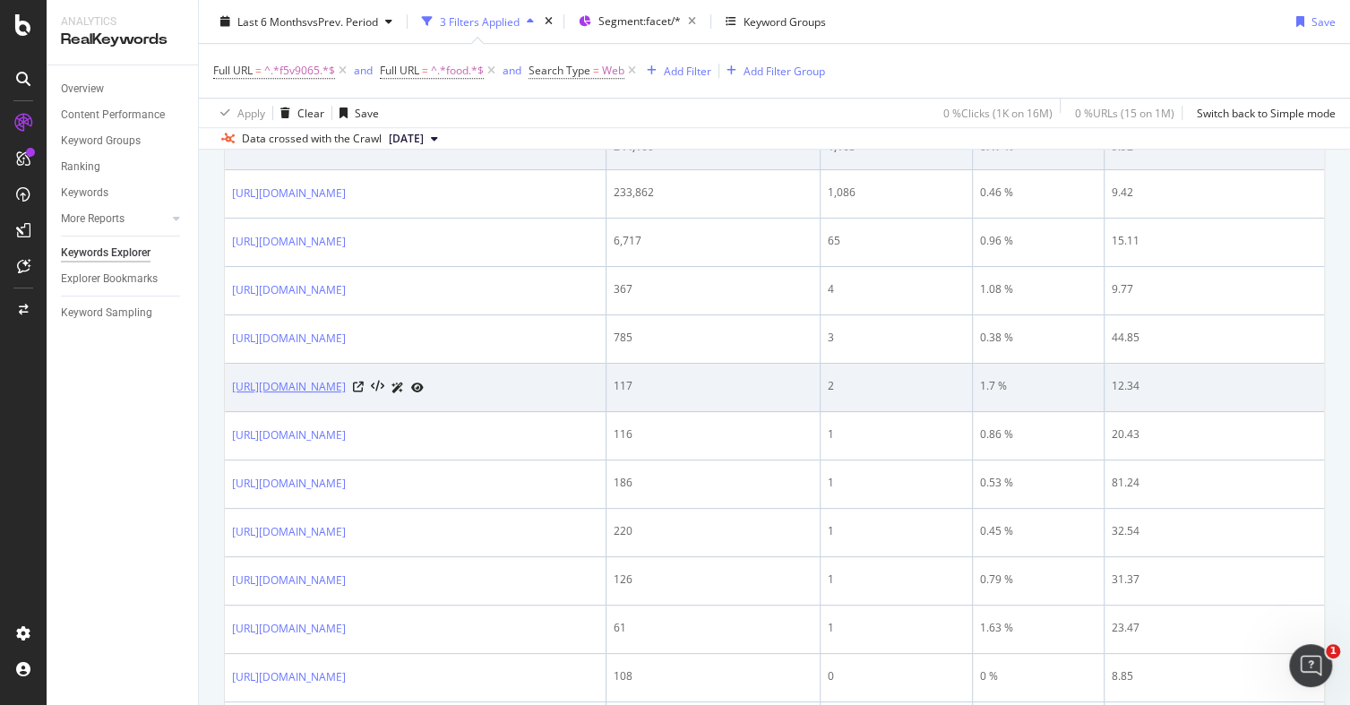
scroll to position [708, 0]
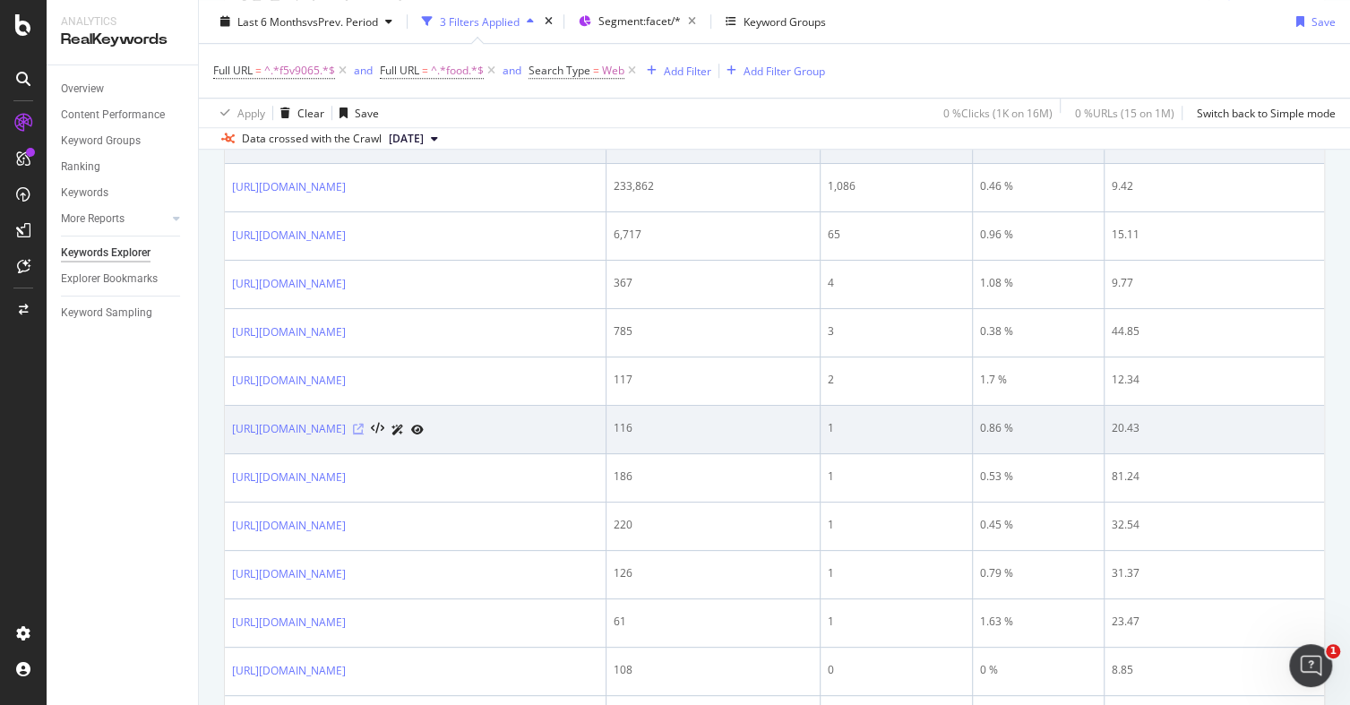
click at [364, 424] on icon at bounding box center [358, 429] width 11 height 11
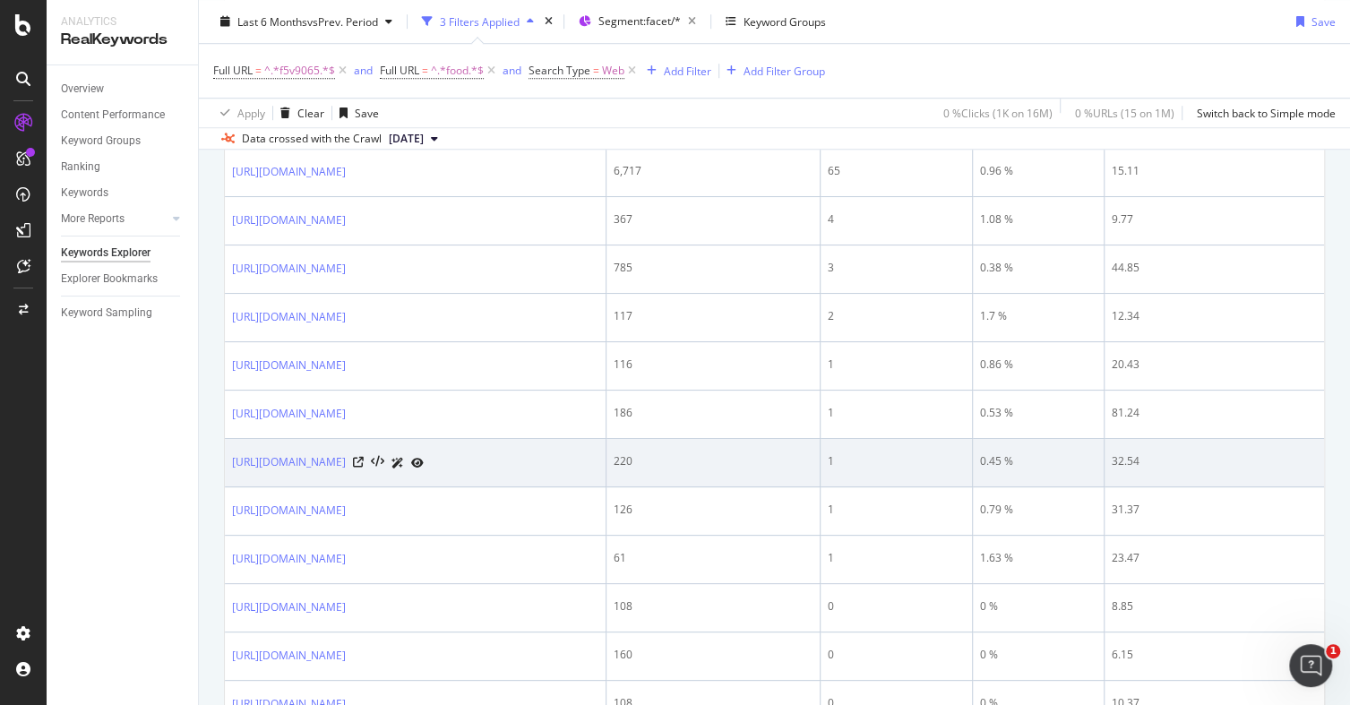
scroll to position [779, 0]
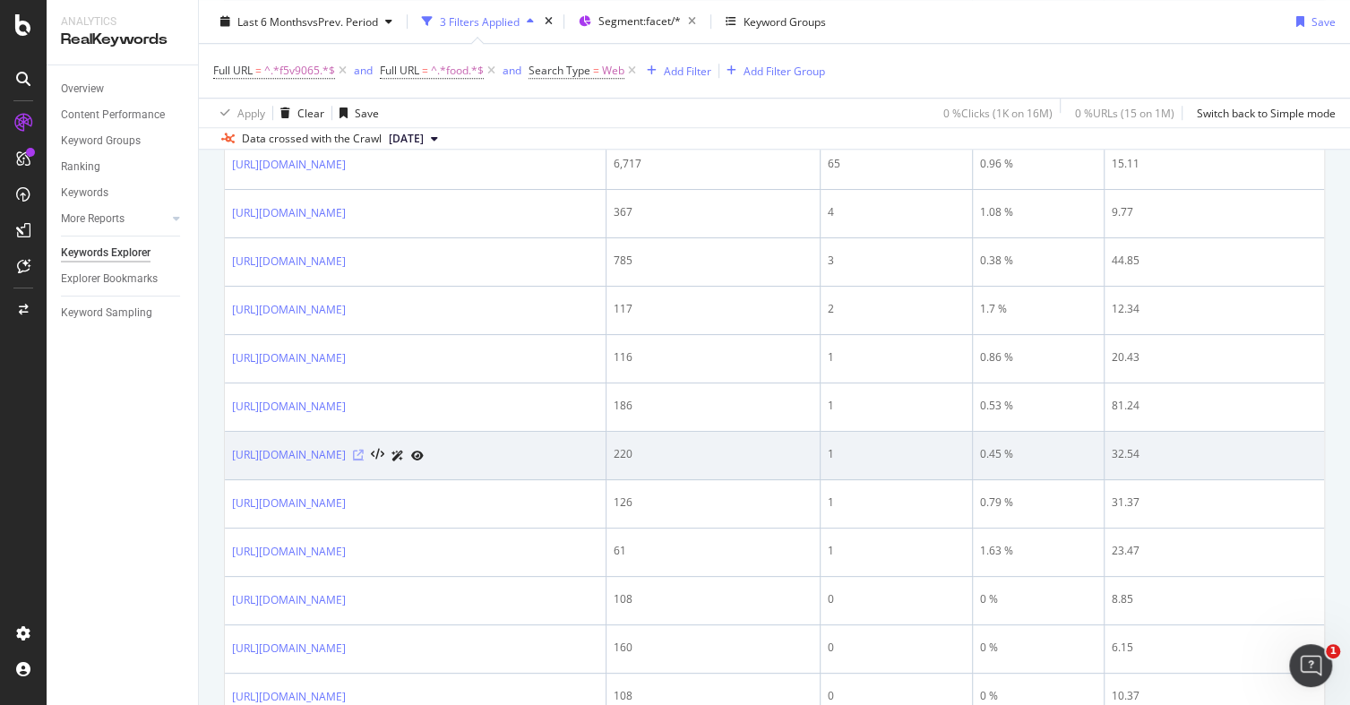
click at [364, 452] on icon at bounding box center [358, 455] width 11 height 11
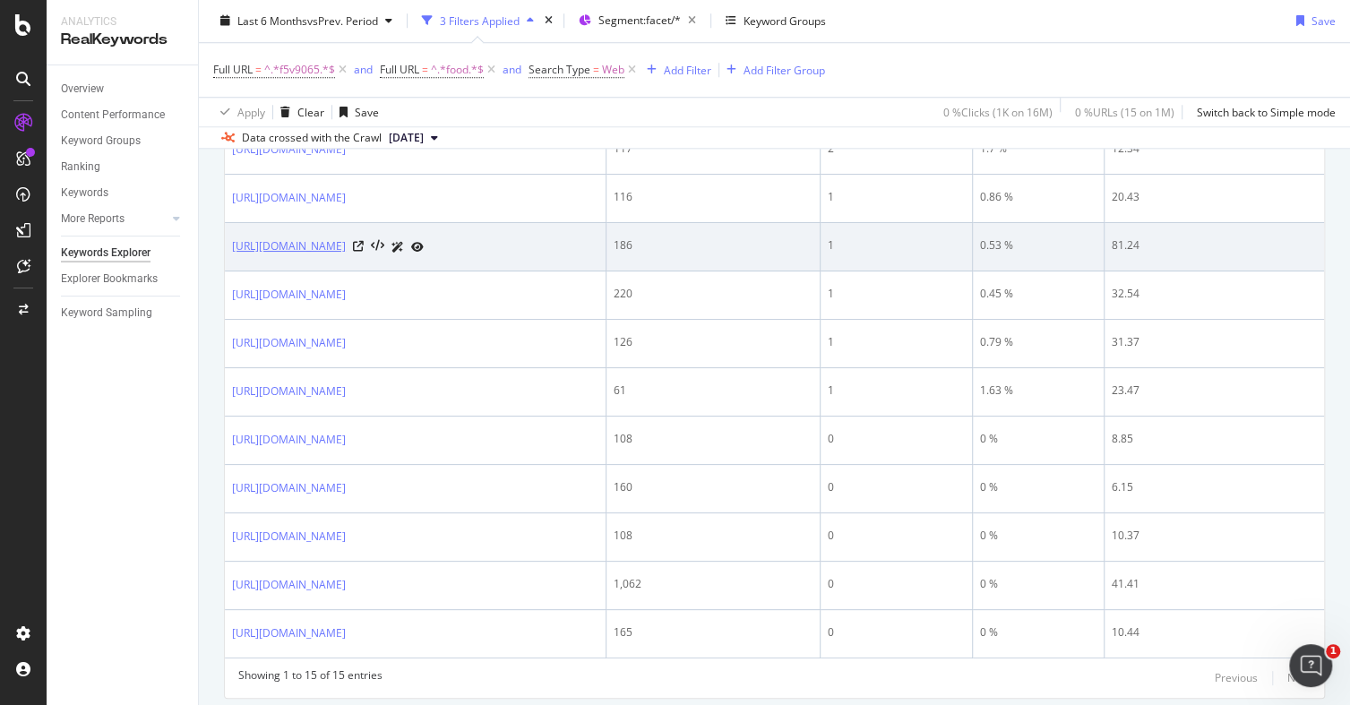
scroll to position [949, 0]
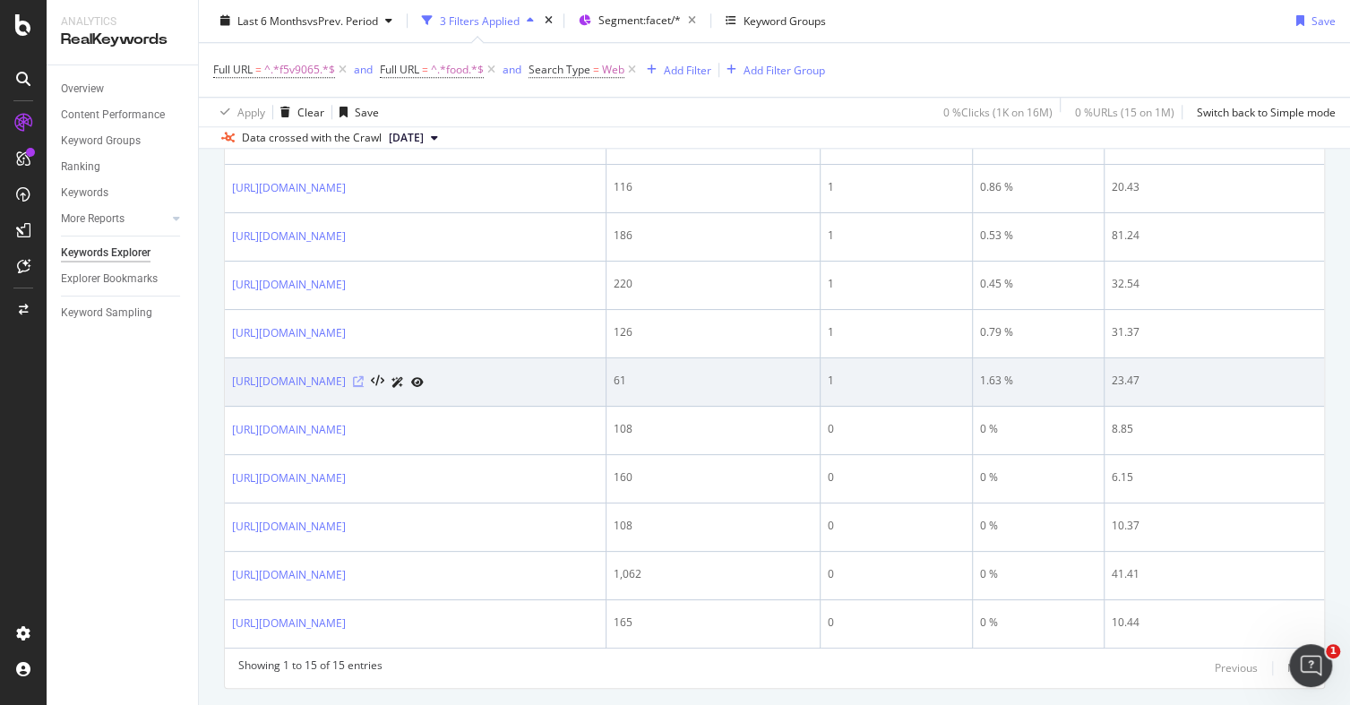
click at [364, 378] on icon at bounding box center [358, 381] width 11 height 11
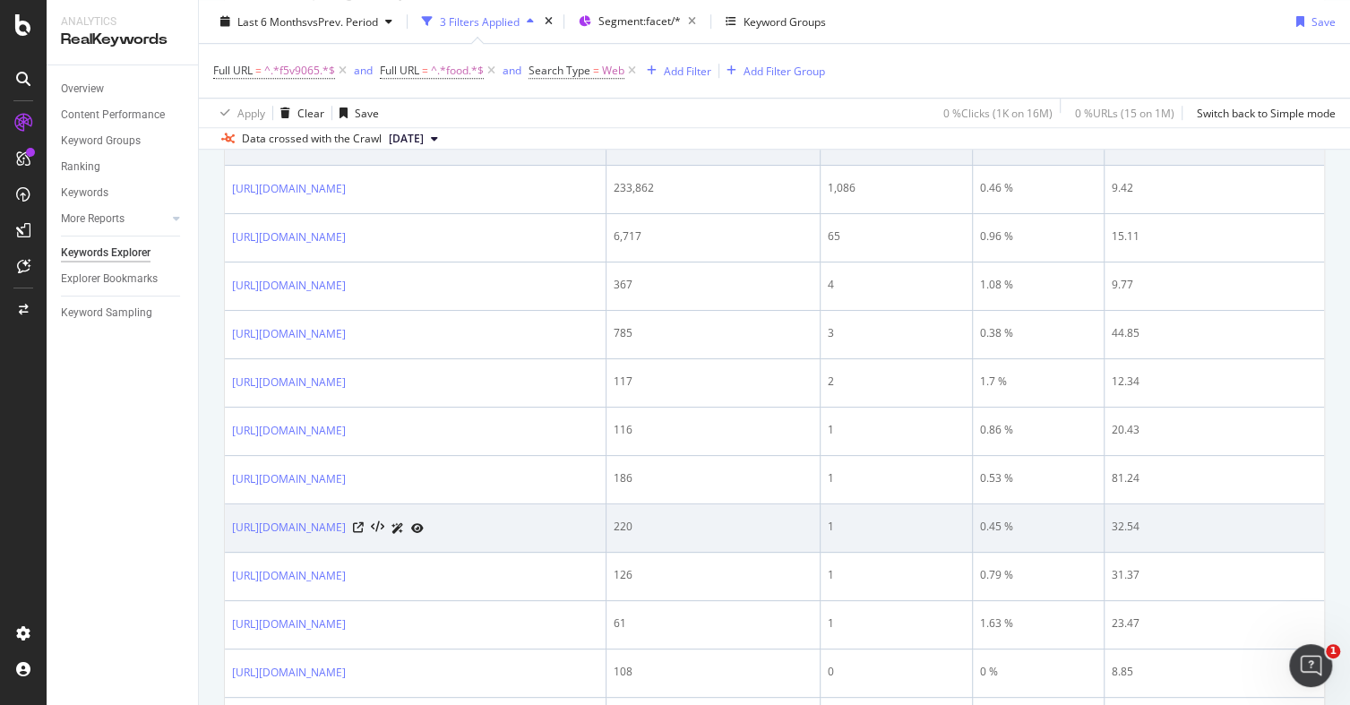
scroll to position [707, 0]
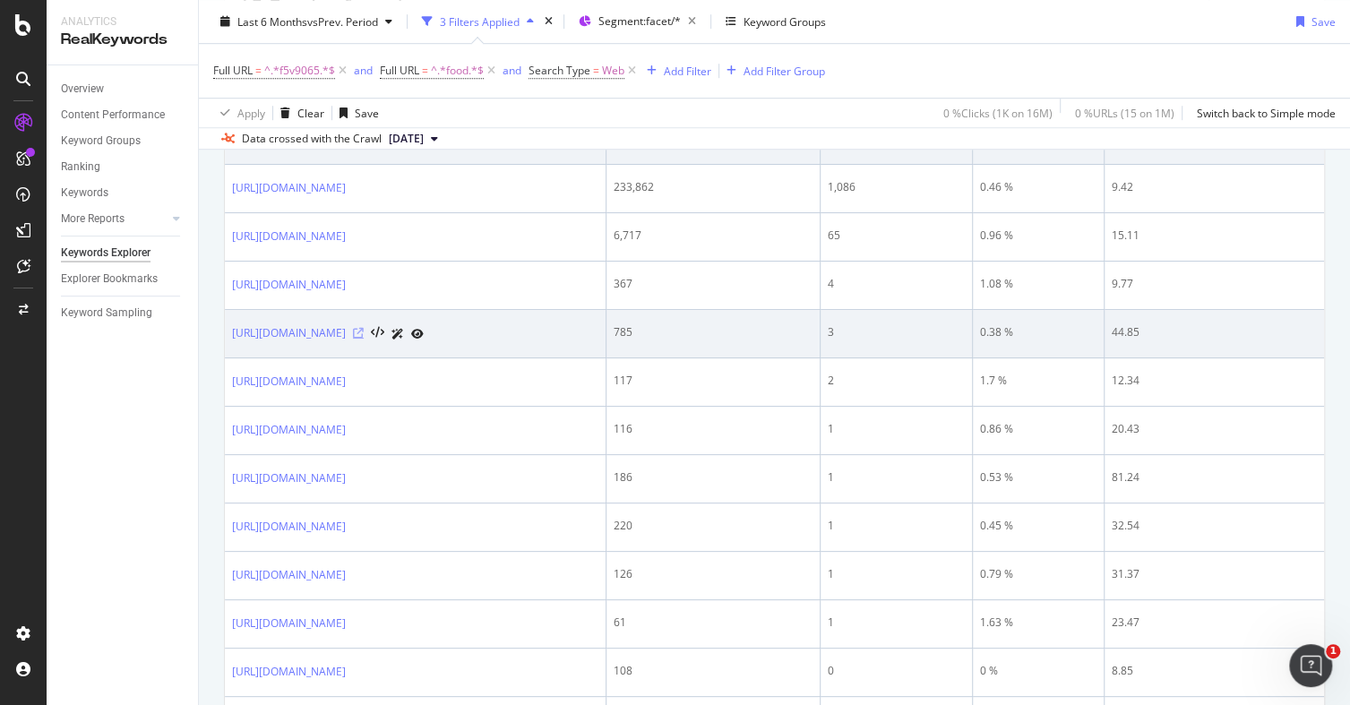
click at [364, 328] on icon at bounding box center [358, 333] width 11 height 11
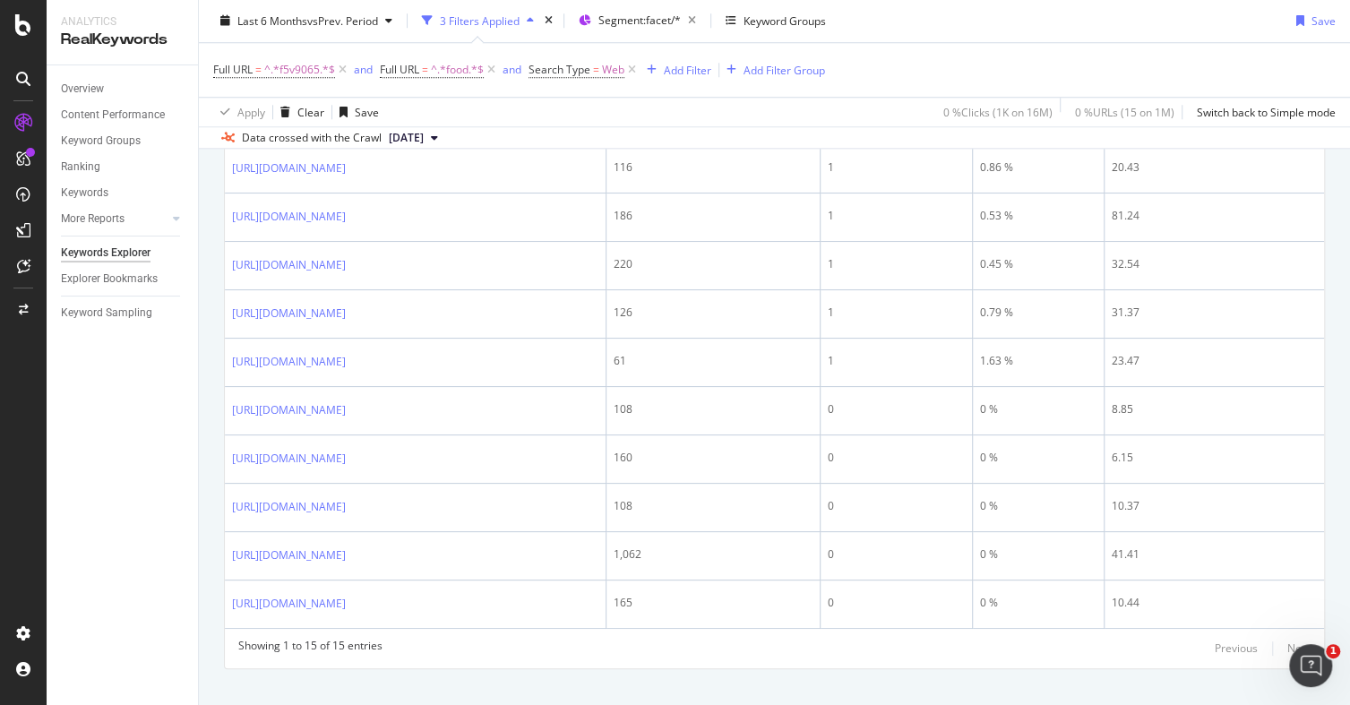
scroll to position [970, 0]
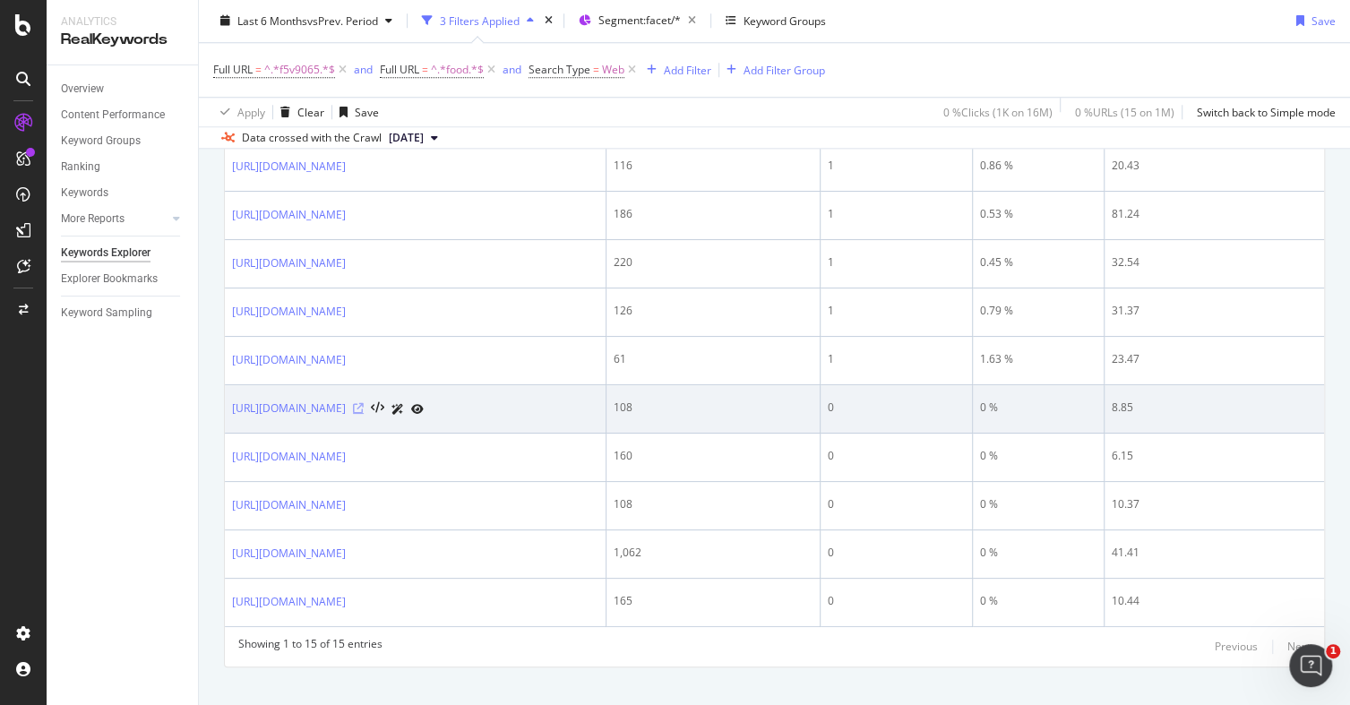
click at [364, 403] on icon at bounding box center [358, 408] width 11 height 11
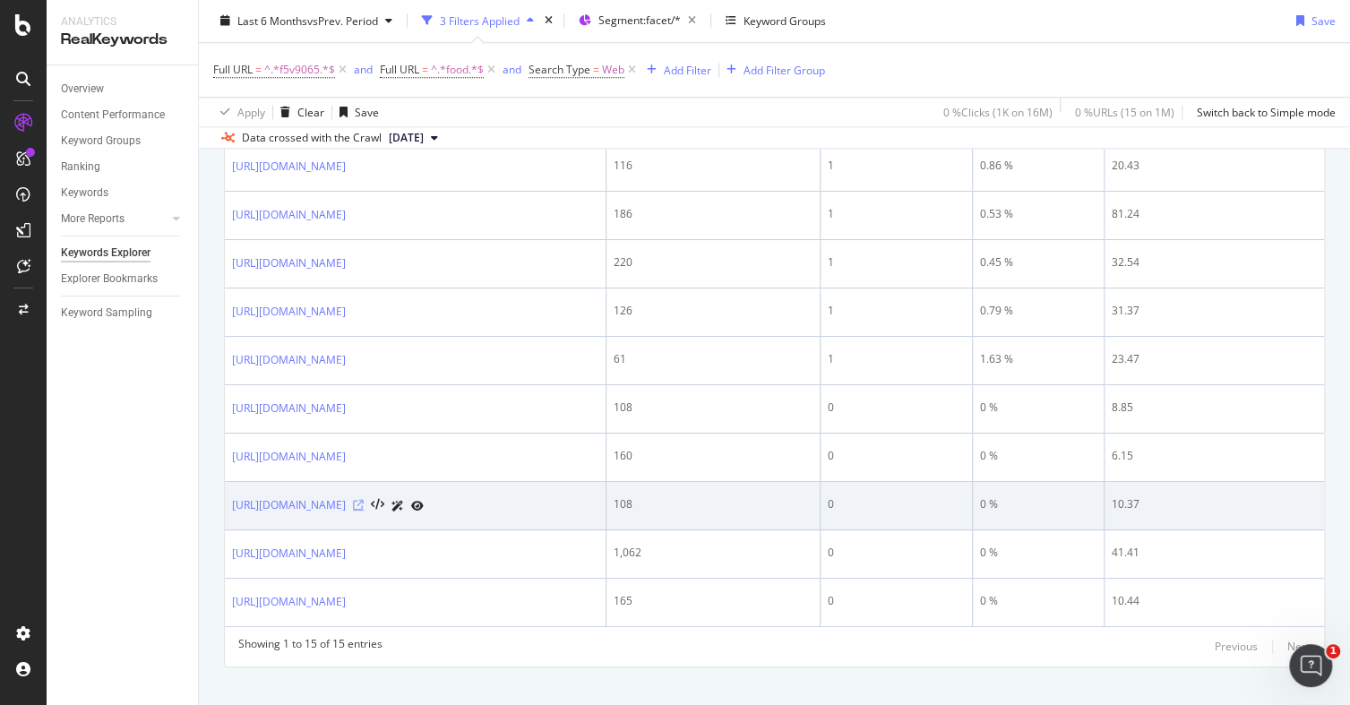
click at [364, 503] on icon at bounding box center [358, 505] width 11 height 11
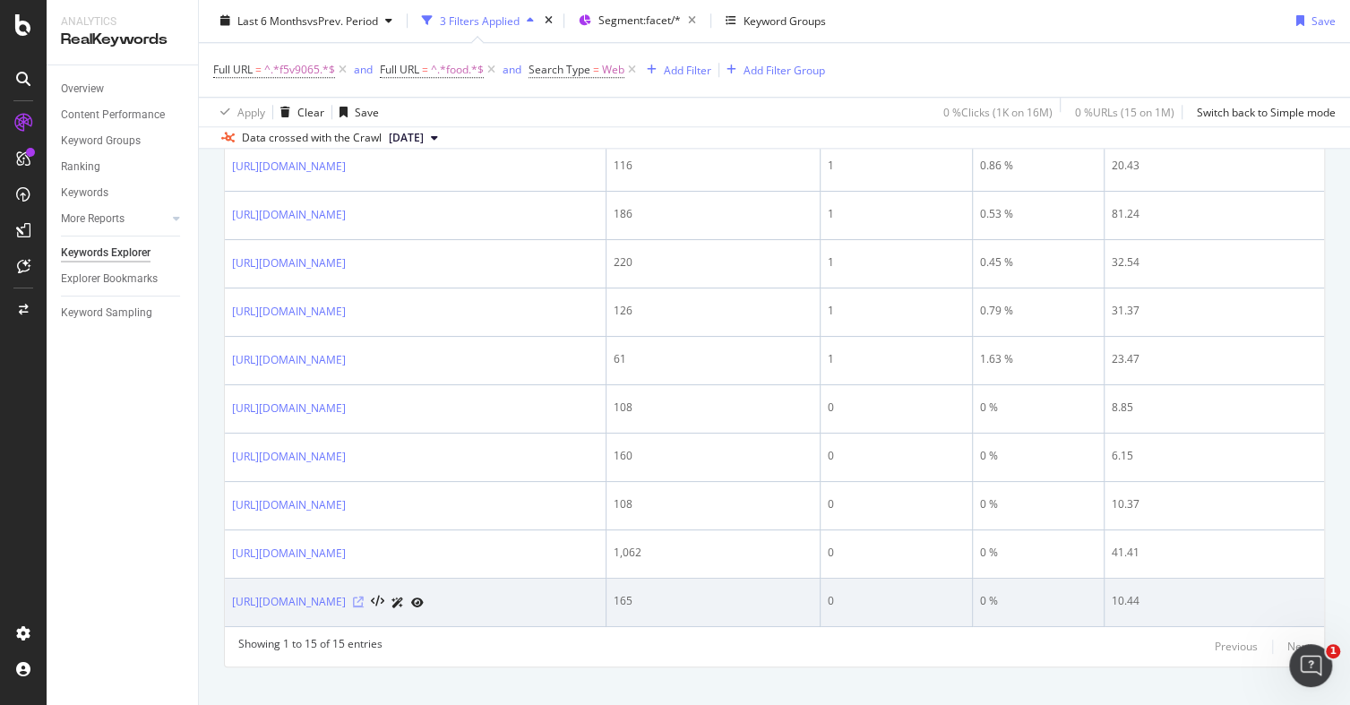
click at [364, 598] on icon at bounding box center [358, 602] width 11 height 11
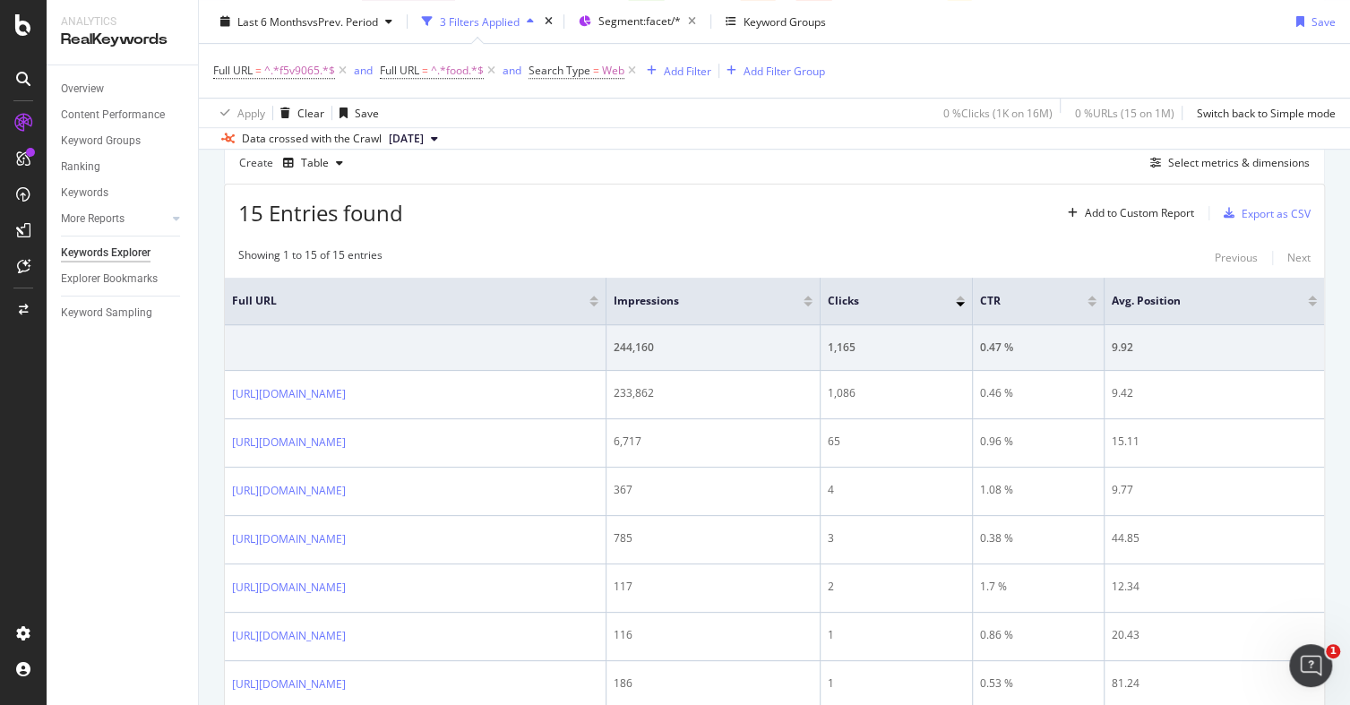
scroll to position [492, 0]
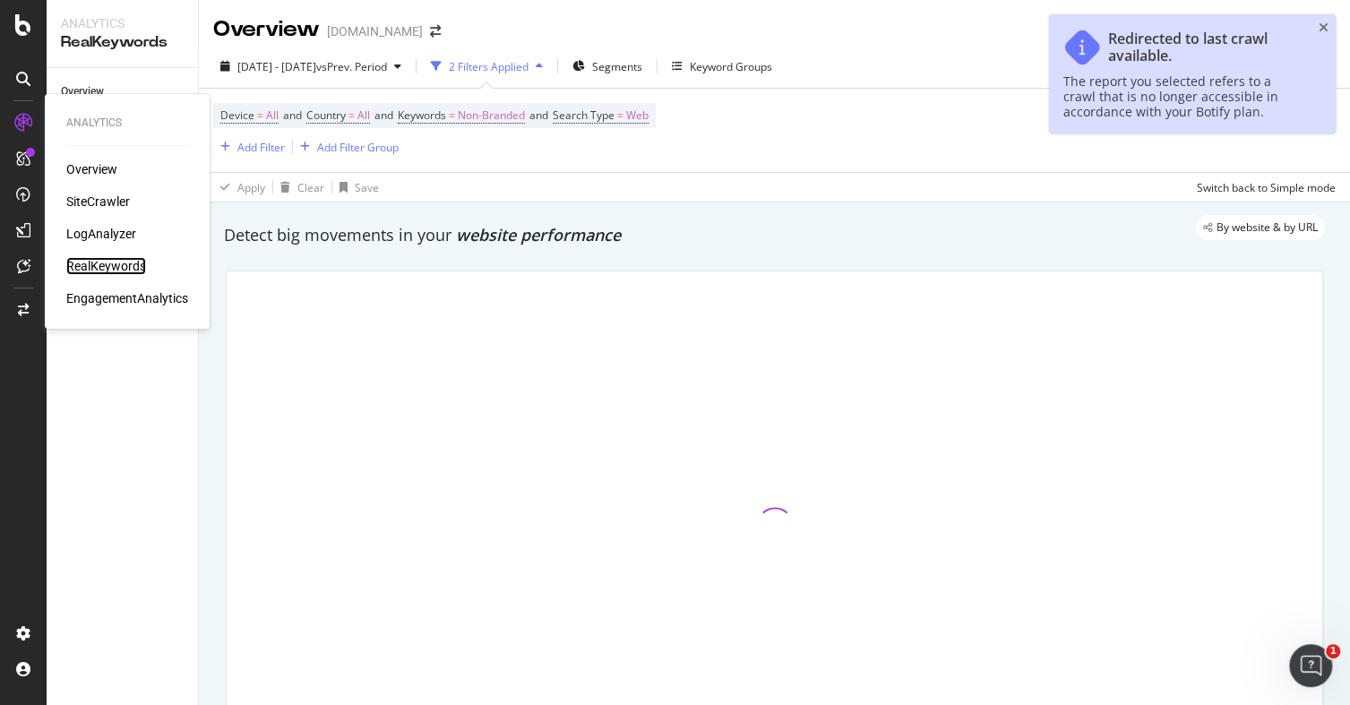
click at [72, 262] on div "RealKeywords" at bounding box center [106, 266] width 80 height 18
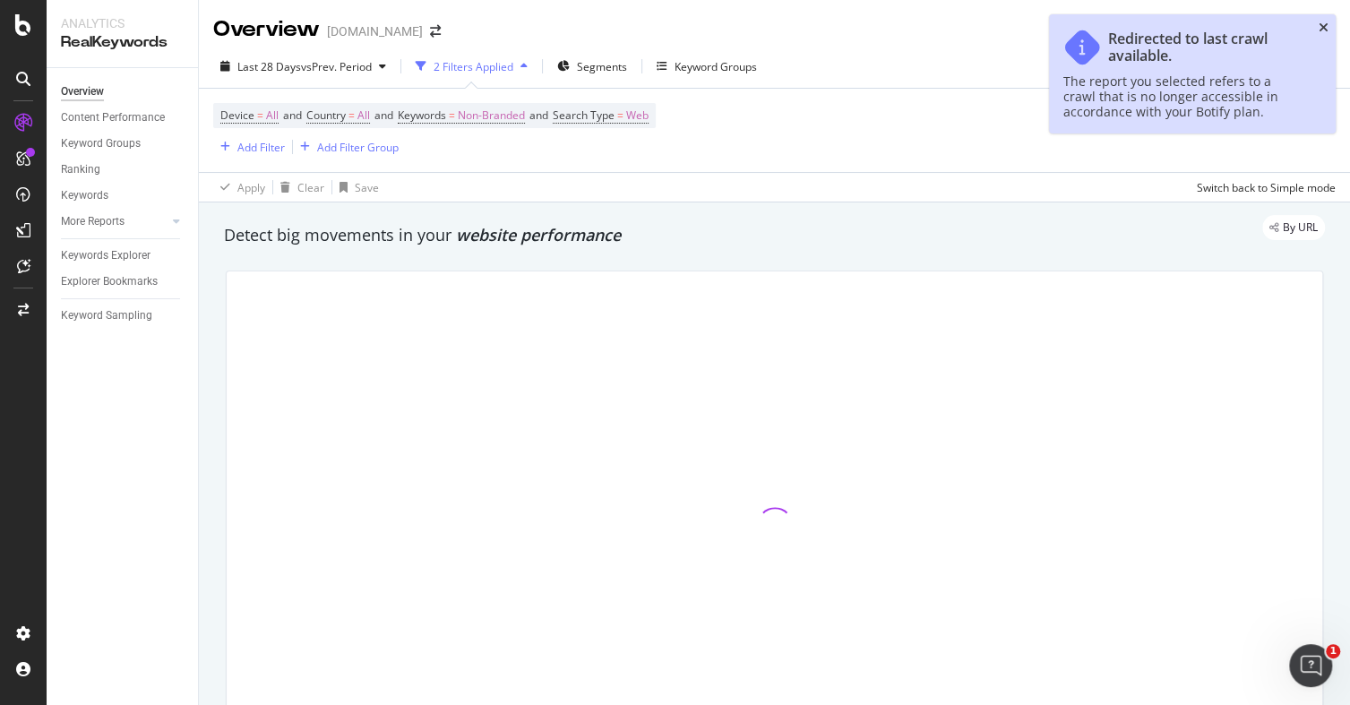
click at [1321, 23] on icon "close toast" at bounding box center [1324, 28] width 10 height 13
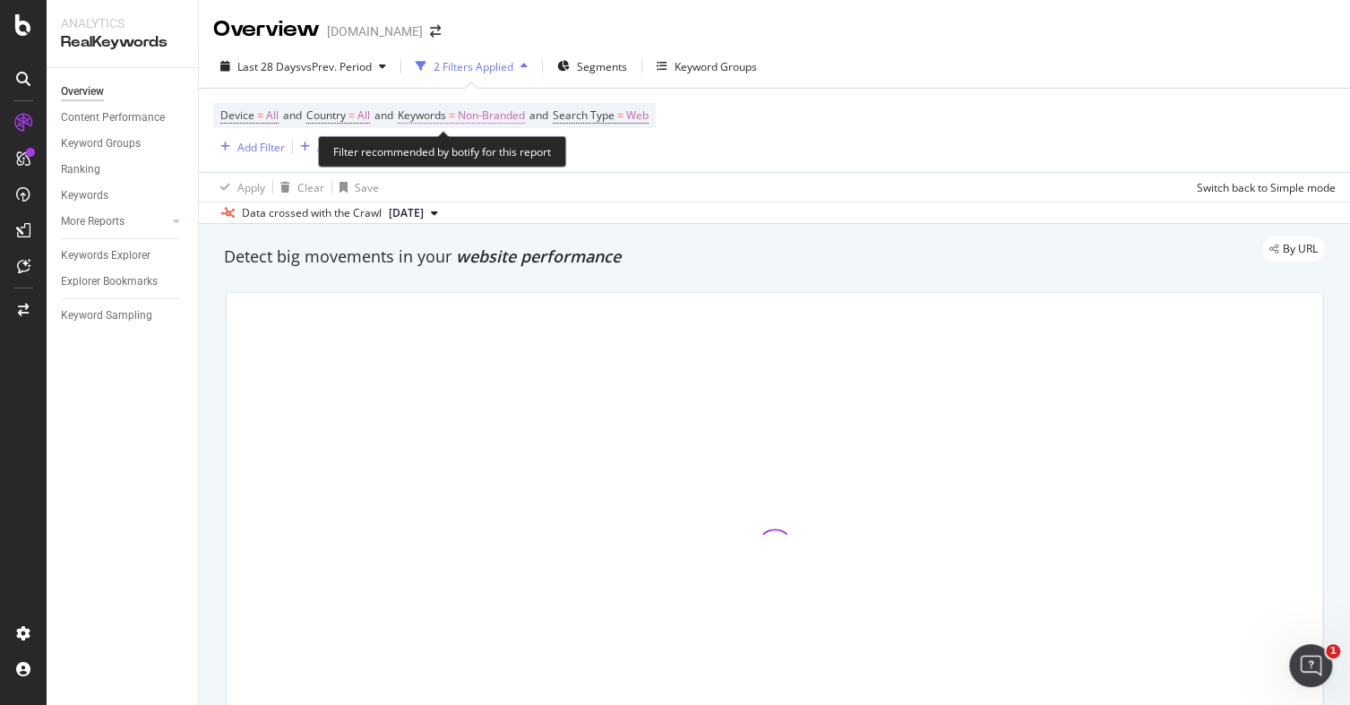
click at [494, 116] on span "Non-Branded" at bounding box center [491, 115] width 67 height 25
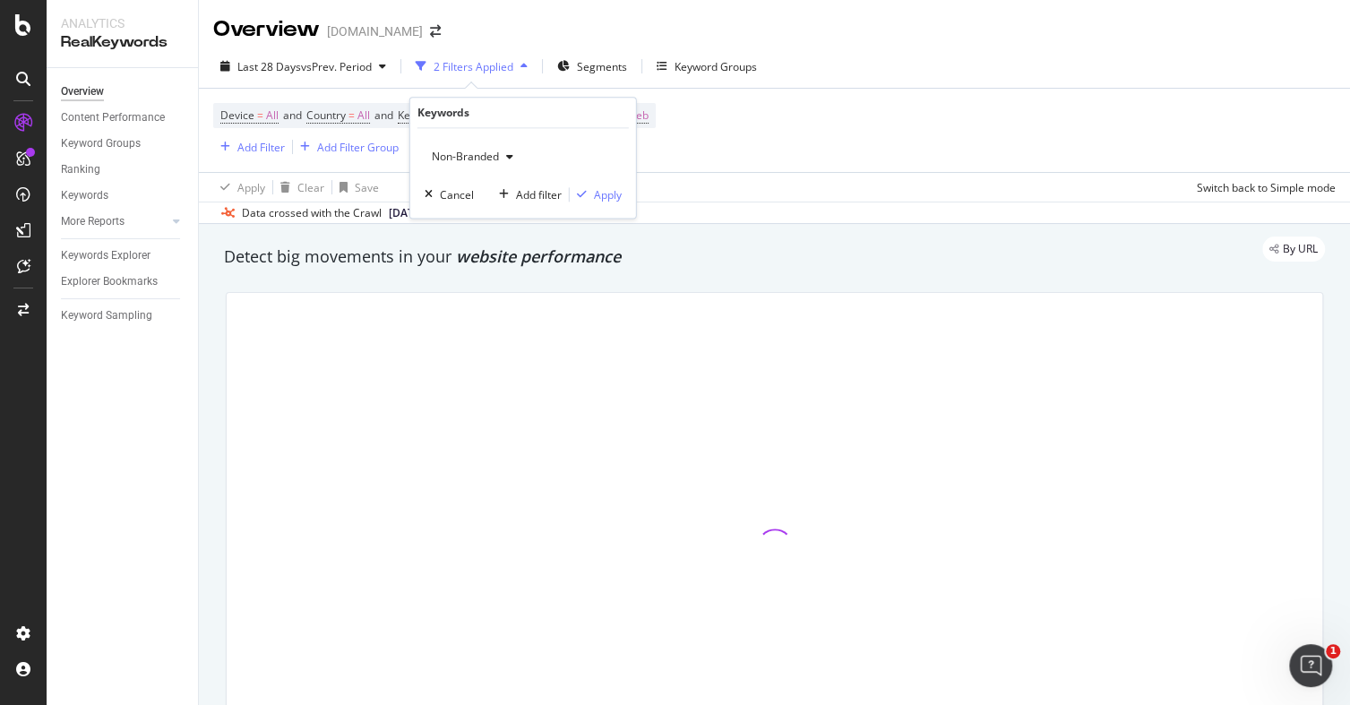
click at [448, 151] on span "Non-Branded" at bounding box center [462, 156] width 74 height 15
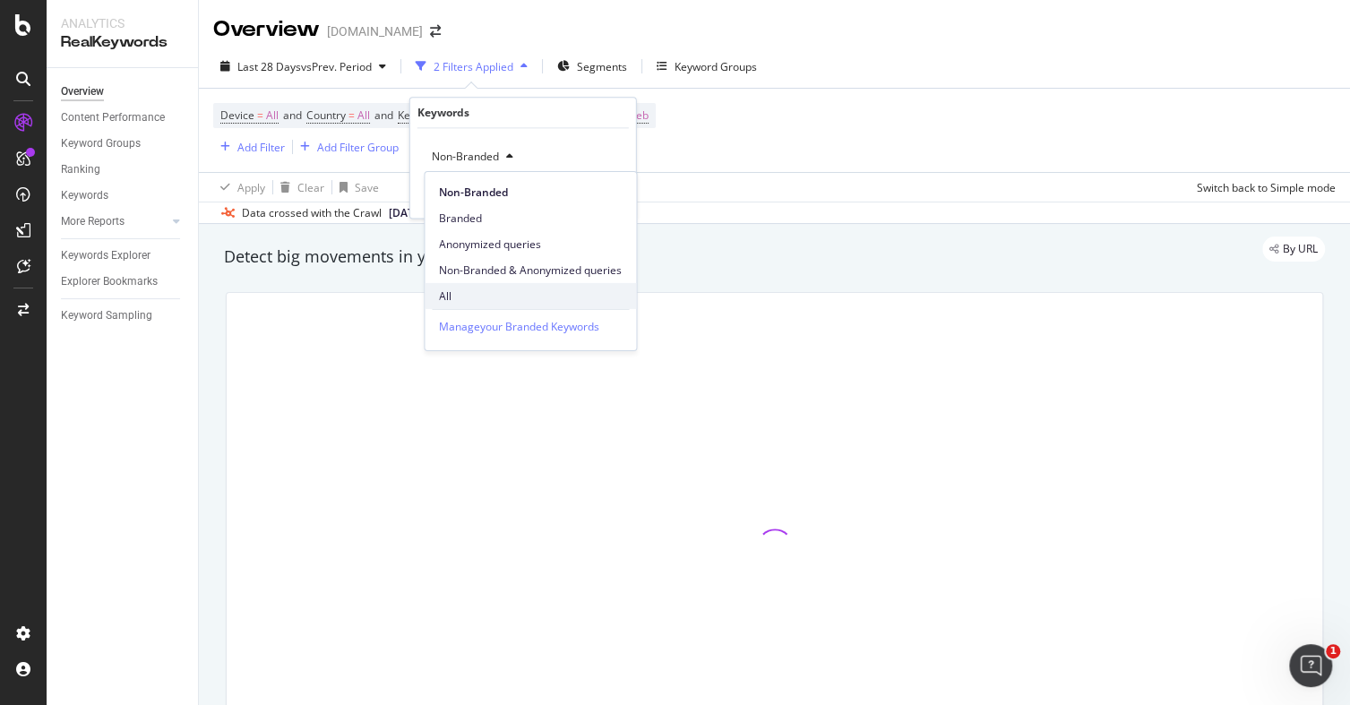
click at [474, 288] on span "All" at bounding box center [530, 296] width 183 height 16
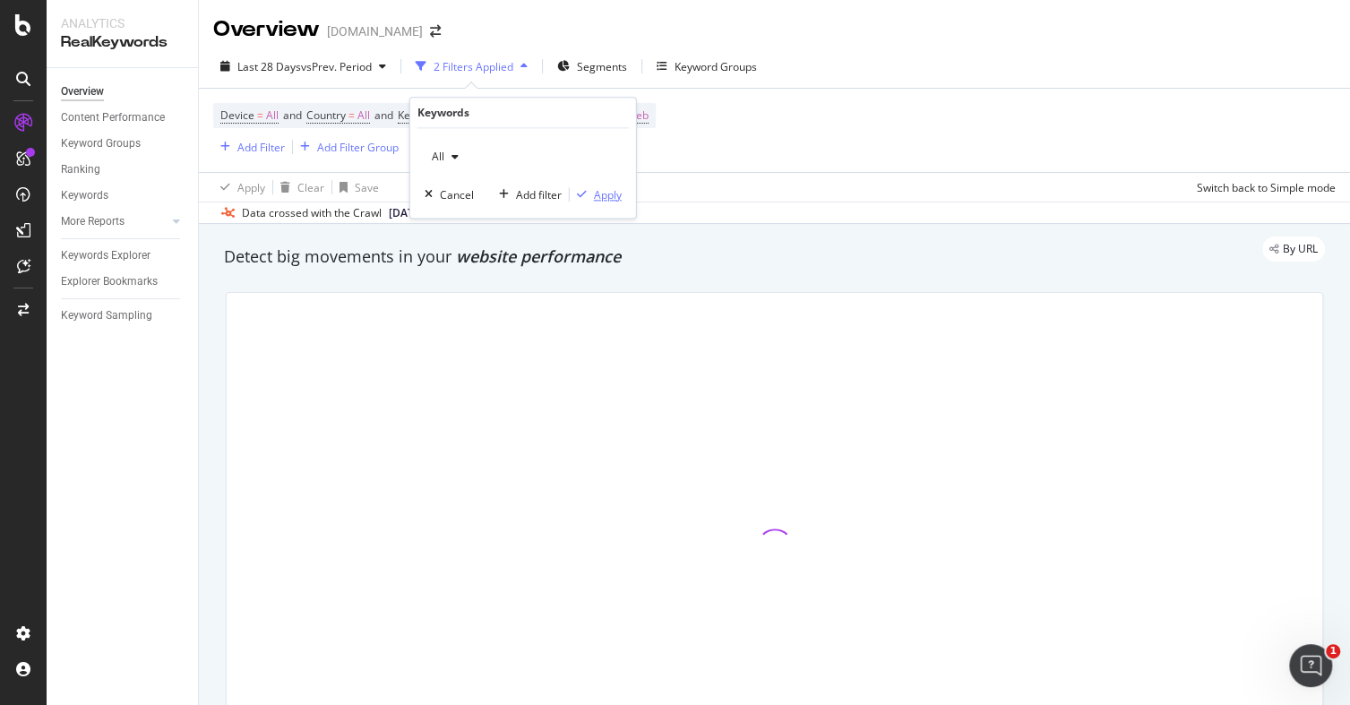
click at [612, 198] on div "Apply" at bounding box center [608, 194] width 28 height 15
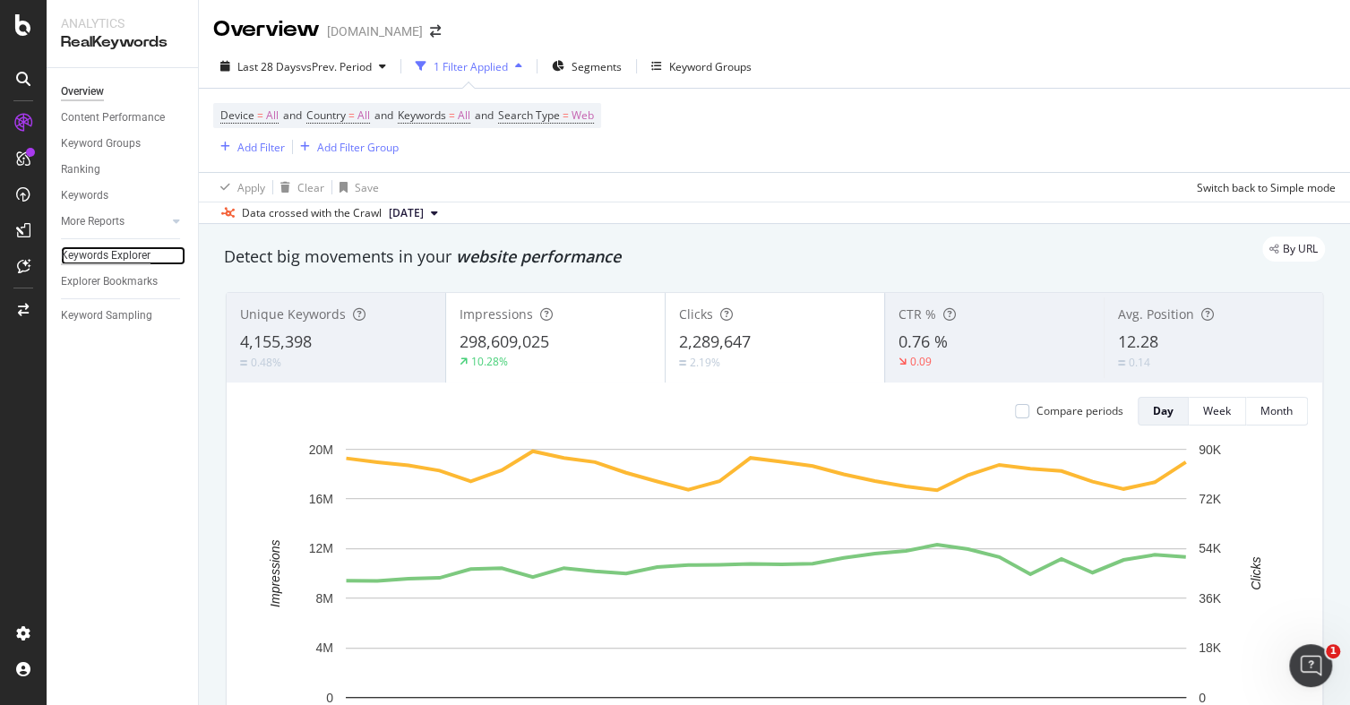
click at [138, 250] on div "Keywords Explorer" at bounding box center [106, 255] width 90 height 19
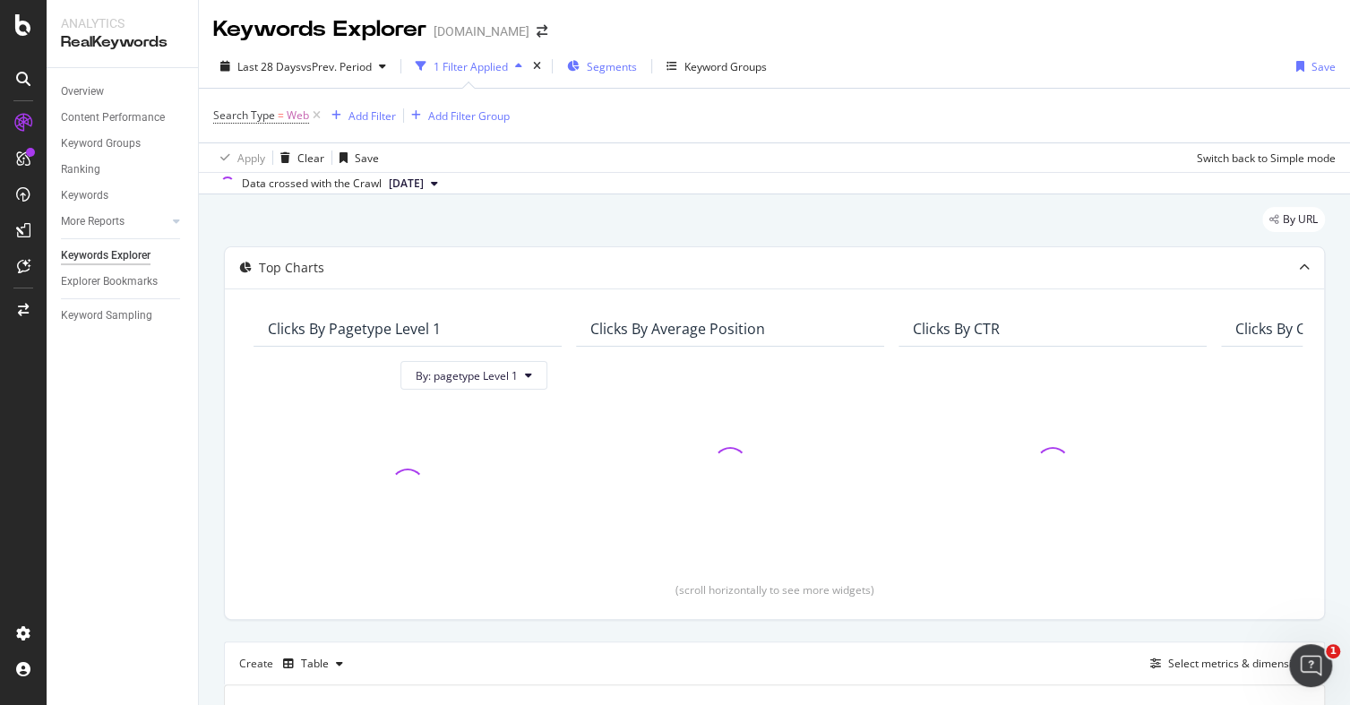
click at [583, 65] on div "Segments" at bounding box center [602, 66] width 70 height 27
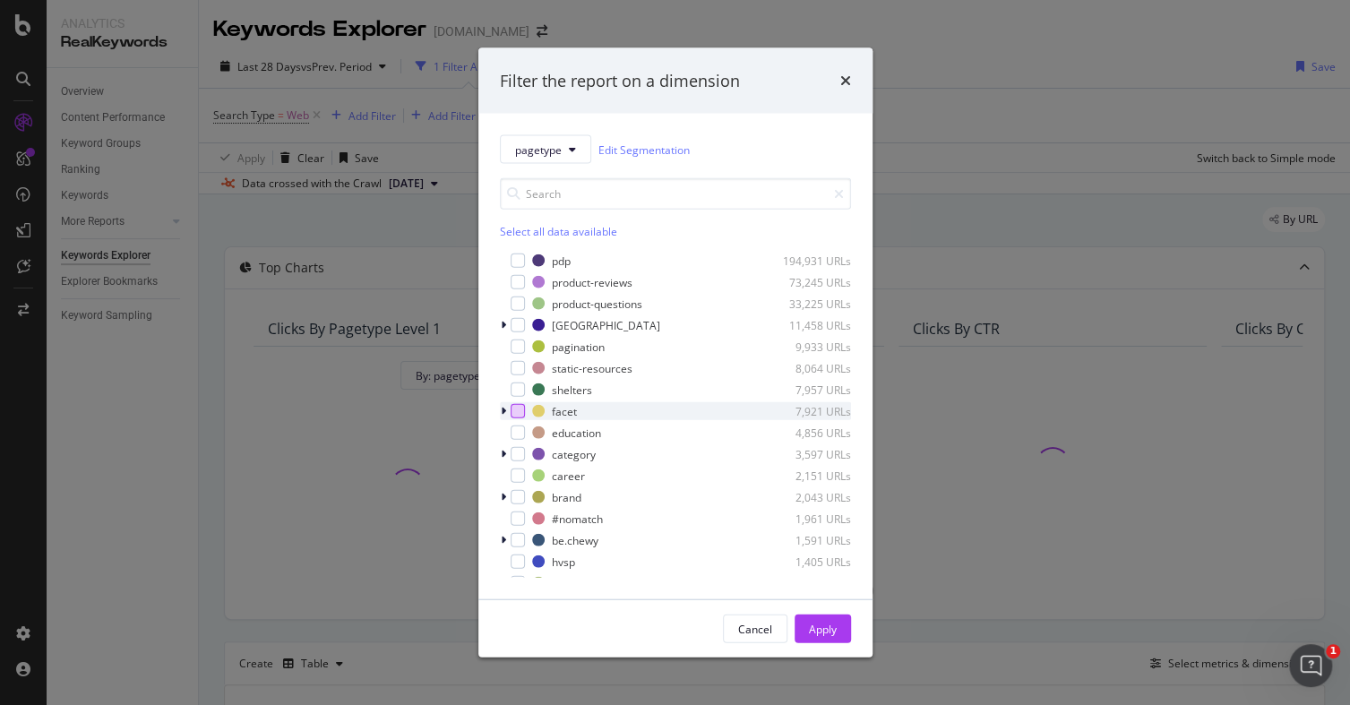
click at [516, 413] on div "modal" at bounding box center [518, 411] width 14 height 14
click at [817, 625] on div "Apply" at bounding box center [823, 628] width 28 height 15
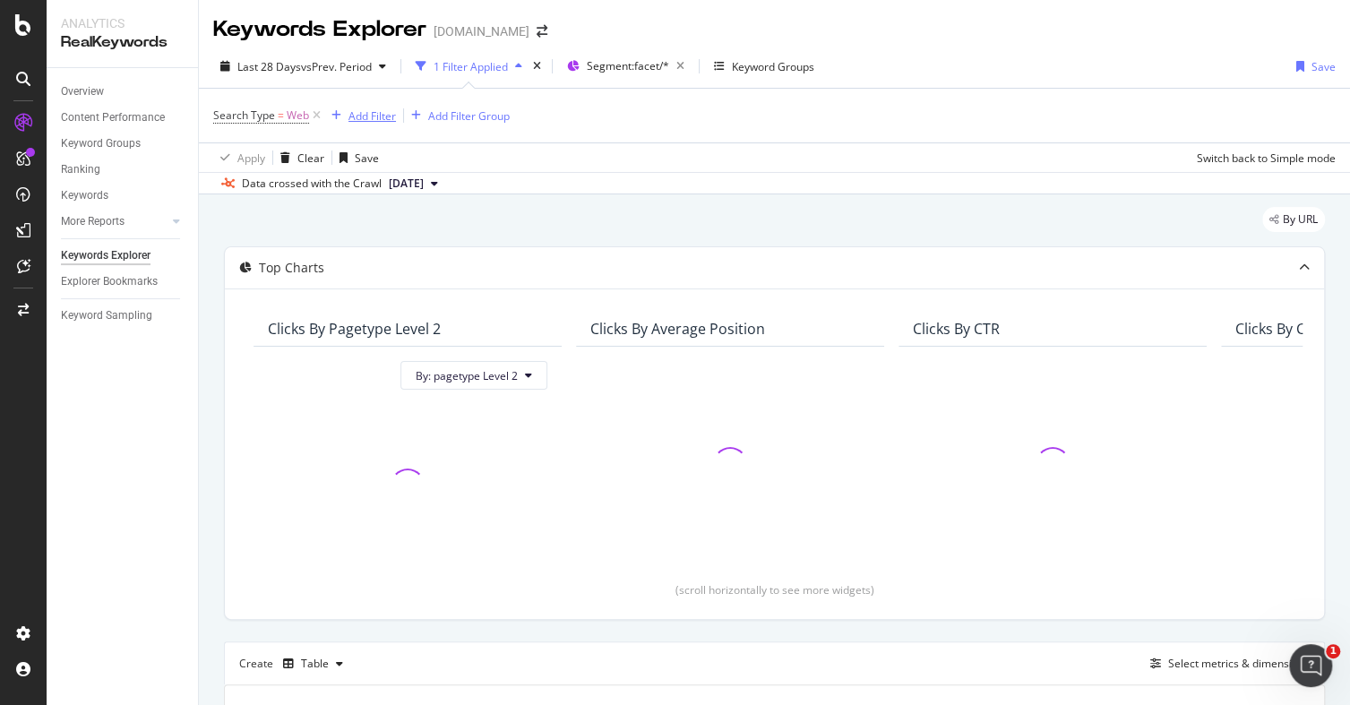
click at [372, 113] on div "Add Filter" at bounding box center [371, 115] width 47 height 15
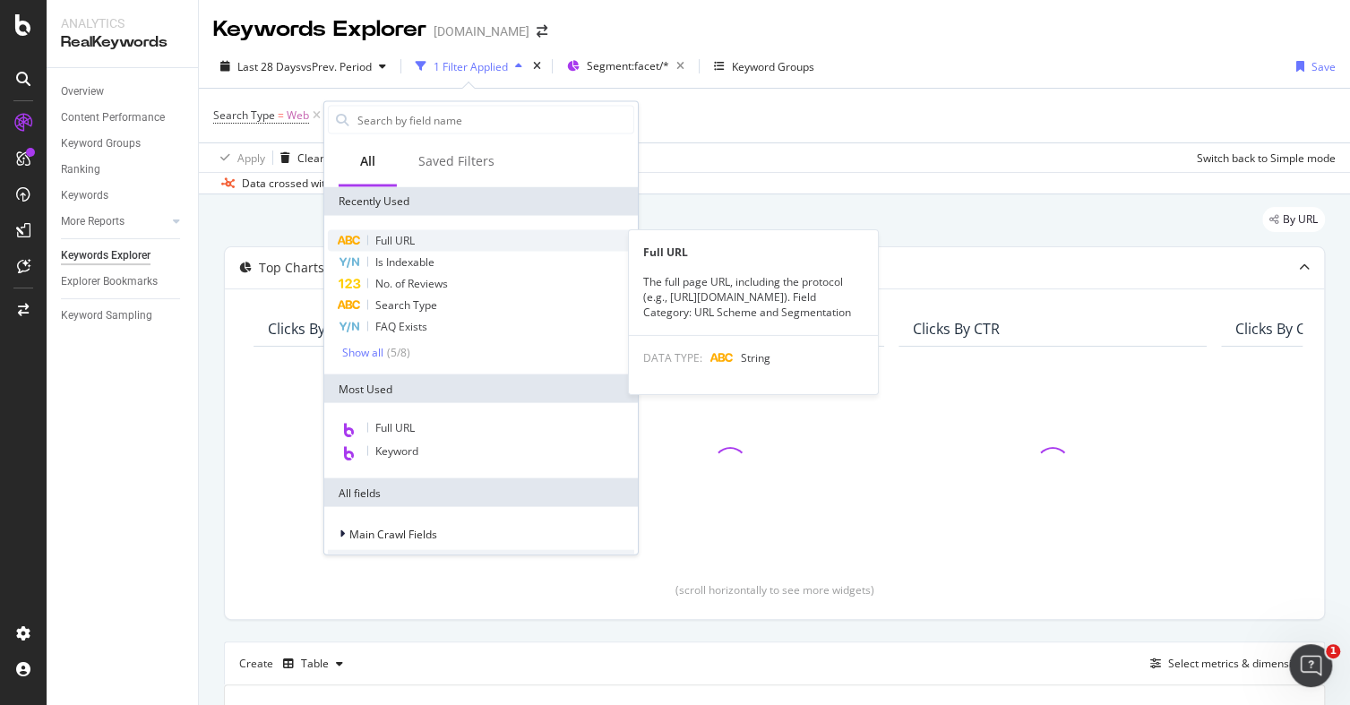
click at [404, 245] on span "Full URL" at bounding box center [394, 240] width 39 height 15
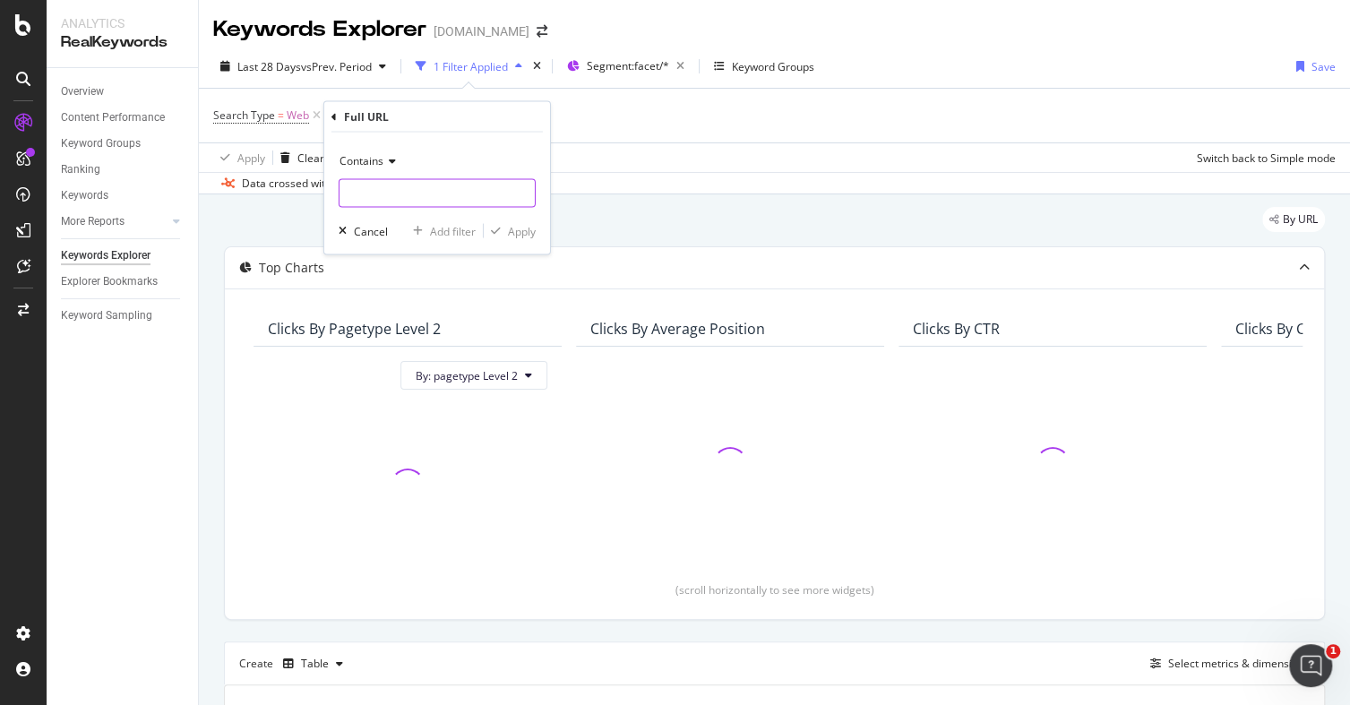
click at [374, 193] on input "text" at bounding box center [437, 193] width 195 height 29
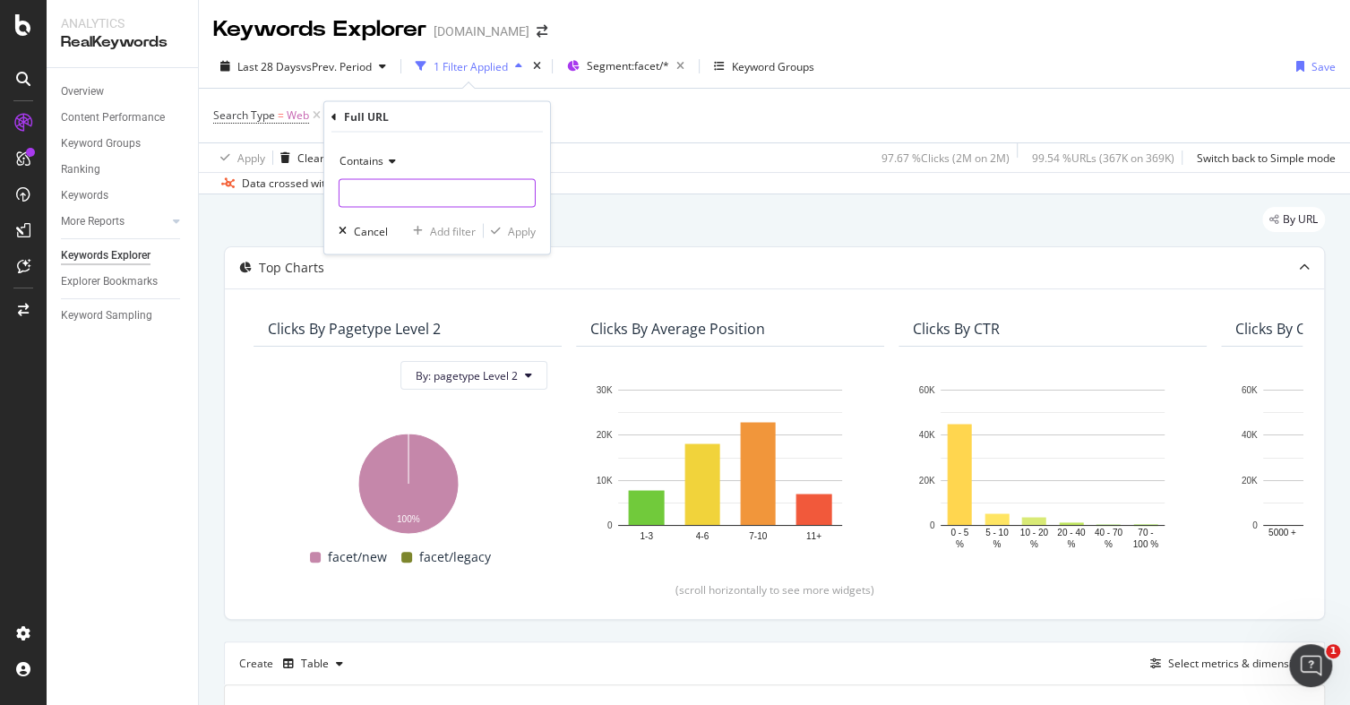
click at [377, 201] on input "text" at bounding box center [437, 193] width 195 height 29
paste input "f5v9065"
type input "f5v9065"
click at [536, 238] on div "Contains f5v9065 Cancel Add filter Apply" at bounding box center [437, 194] width 226 height 122
click at [529, 229] on div "Apply" at bounding box center [522, 230] width 28 height 15
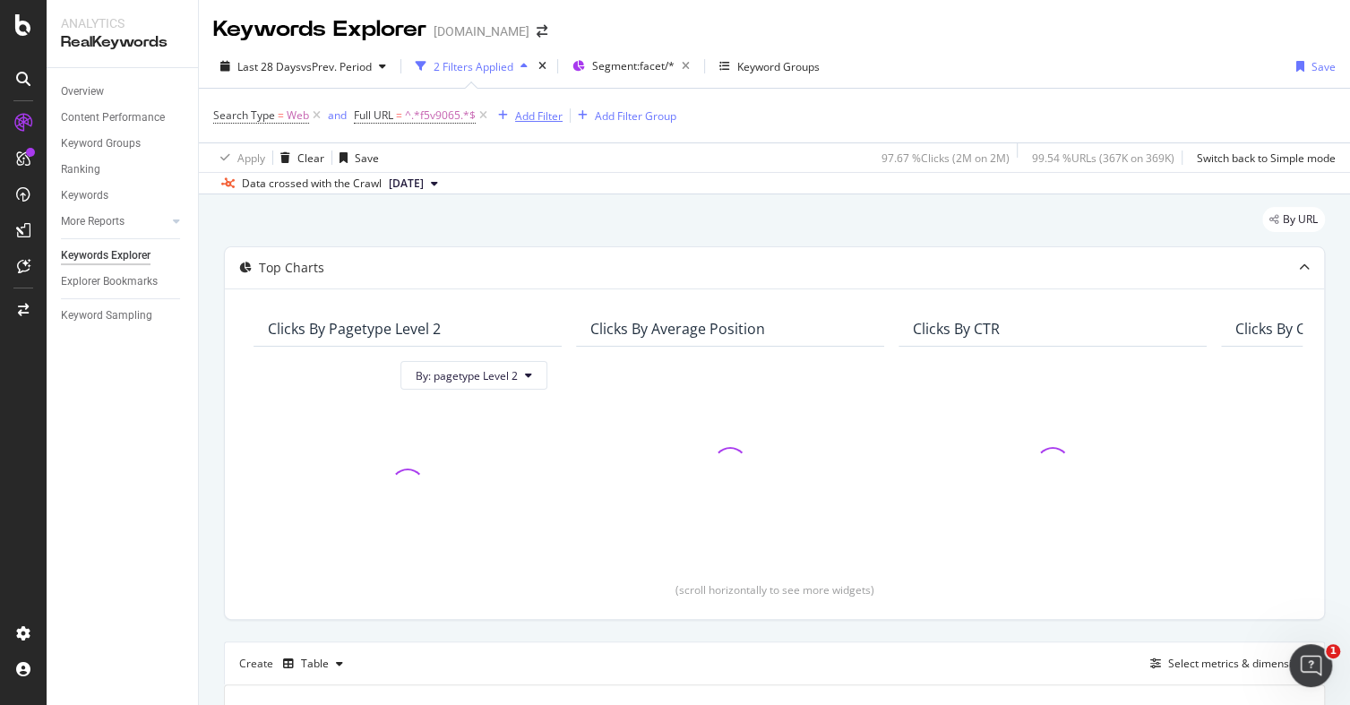
click at [526, 115] on div "Add Filter" at bounding box center [538, 115] width 47 height 15
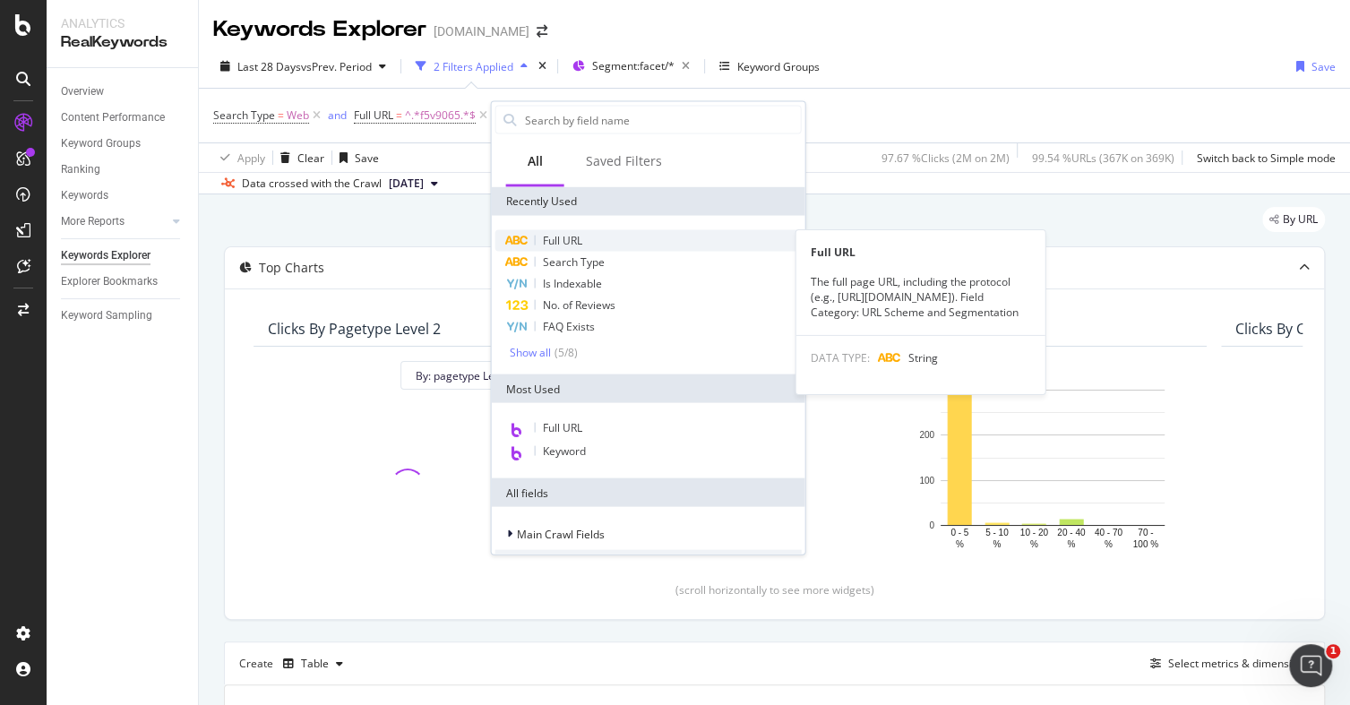
click at [575, 236] on span "Full URL" at bounding box center [562, 240] width 39 height 15
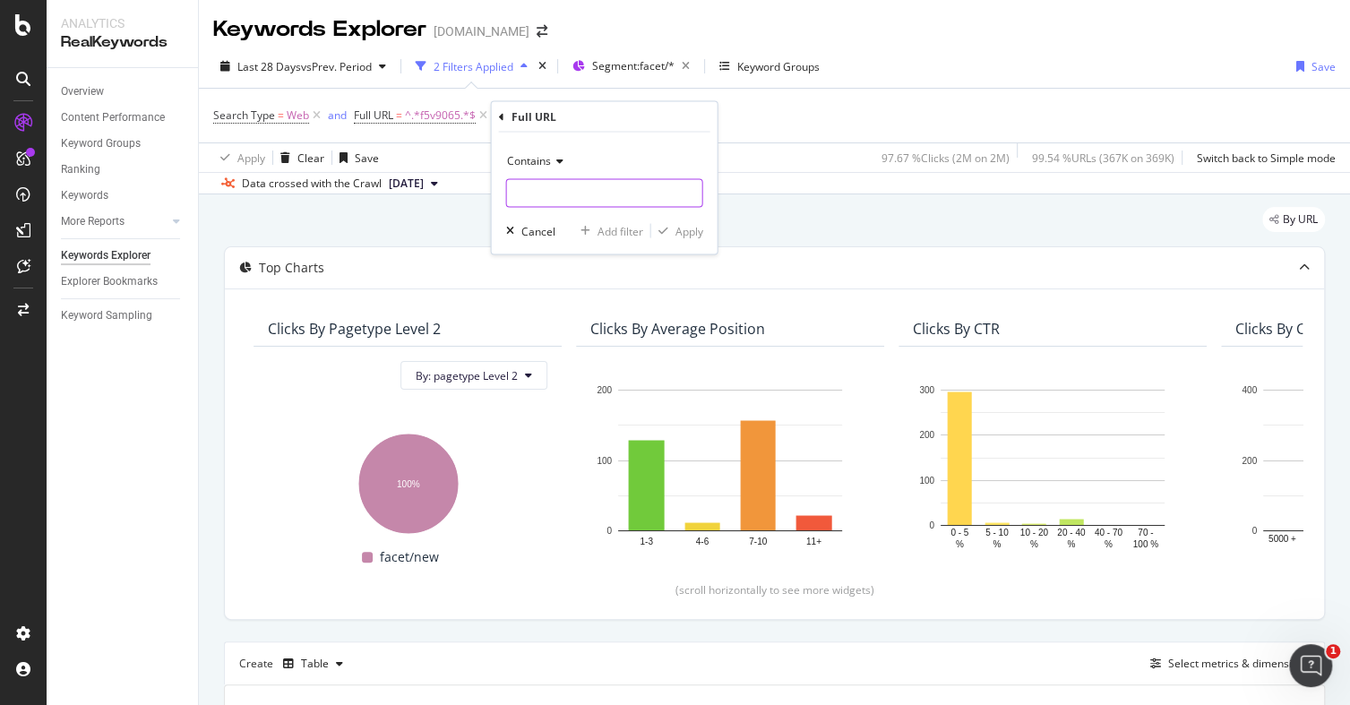
click at [568, 200] on input "text" at bounding box center [604, 193] width 195 height 29
type input "treat"
click at [673, 228] on div "button" at bounding box center [663, 231] width 24 height 11
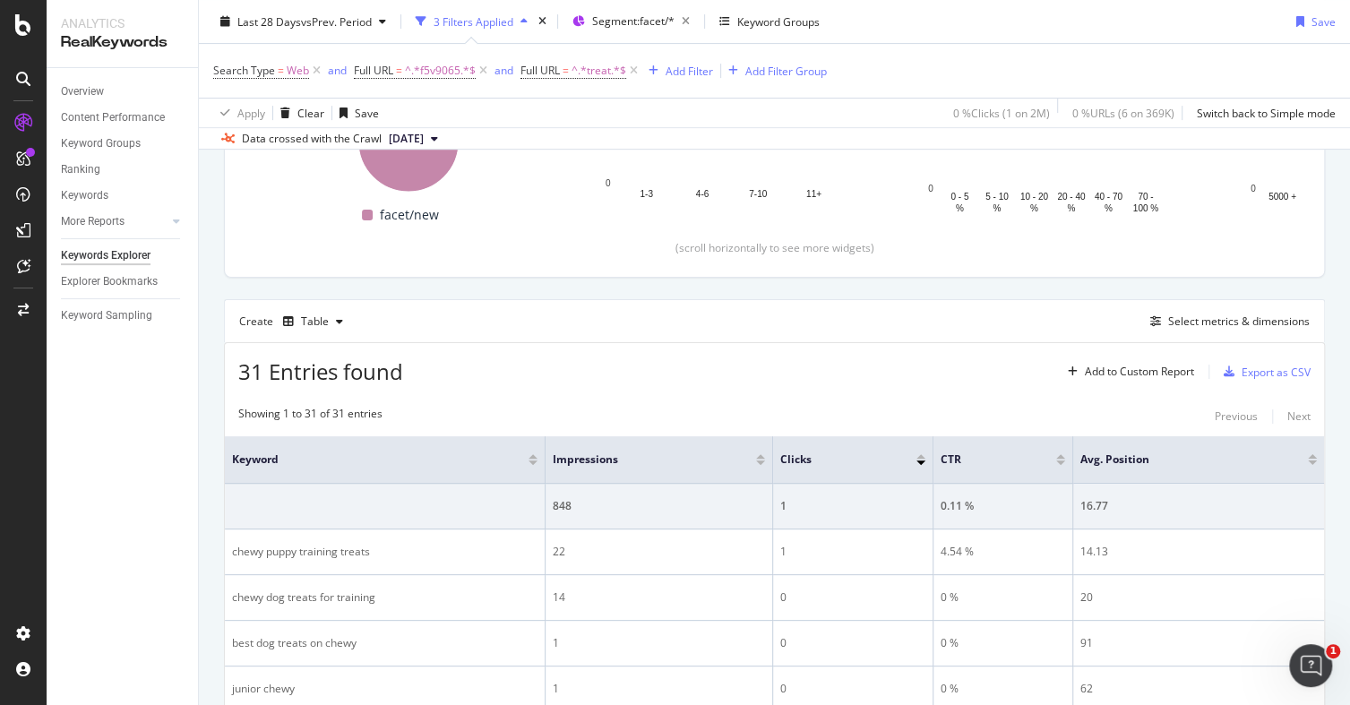
scroll to position [342, 0]
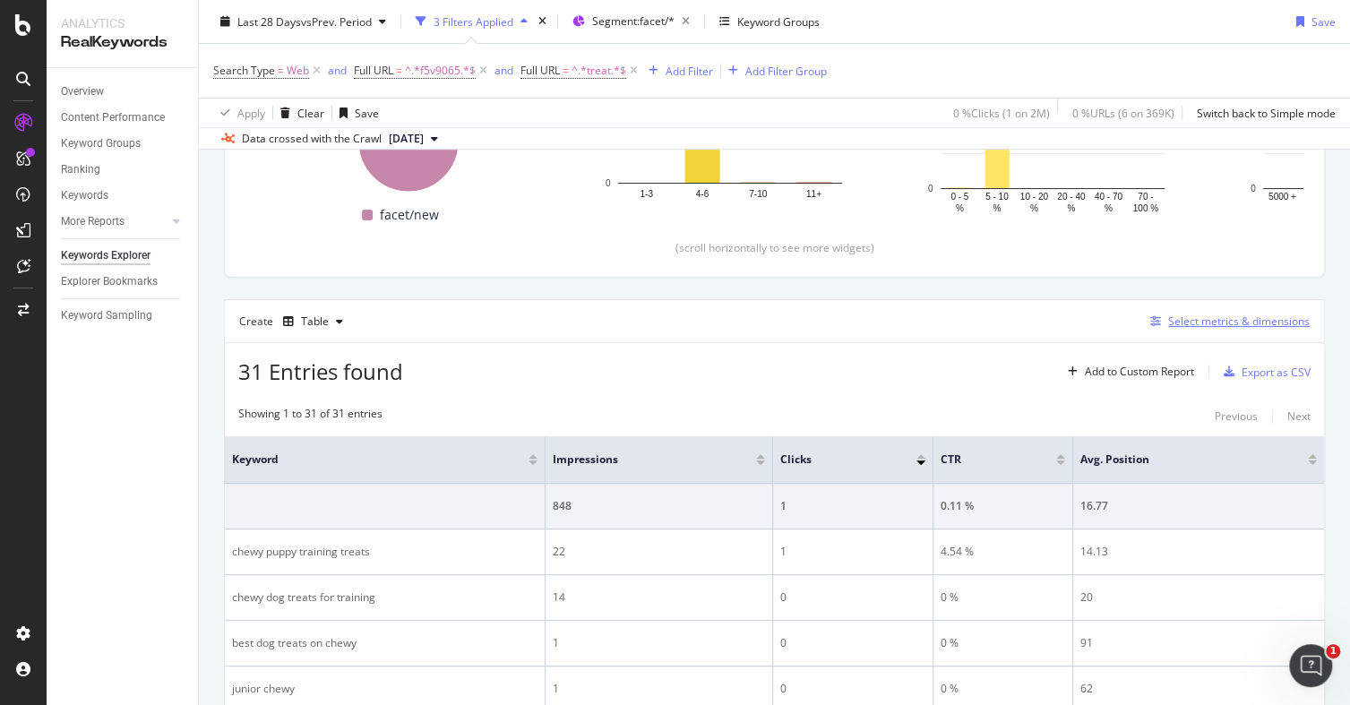
click at [1198, 320] on div "Select metrics & dimensions" at bounding box center [1239, 321] width 142 height 15
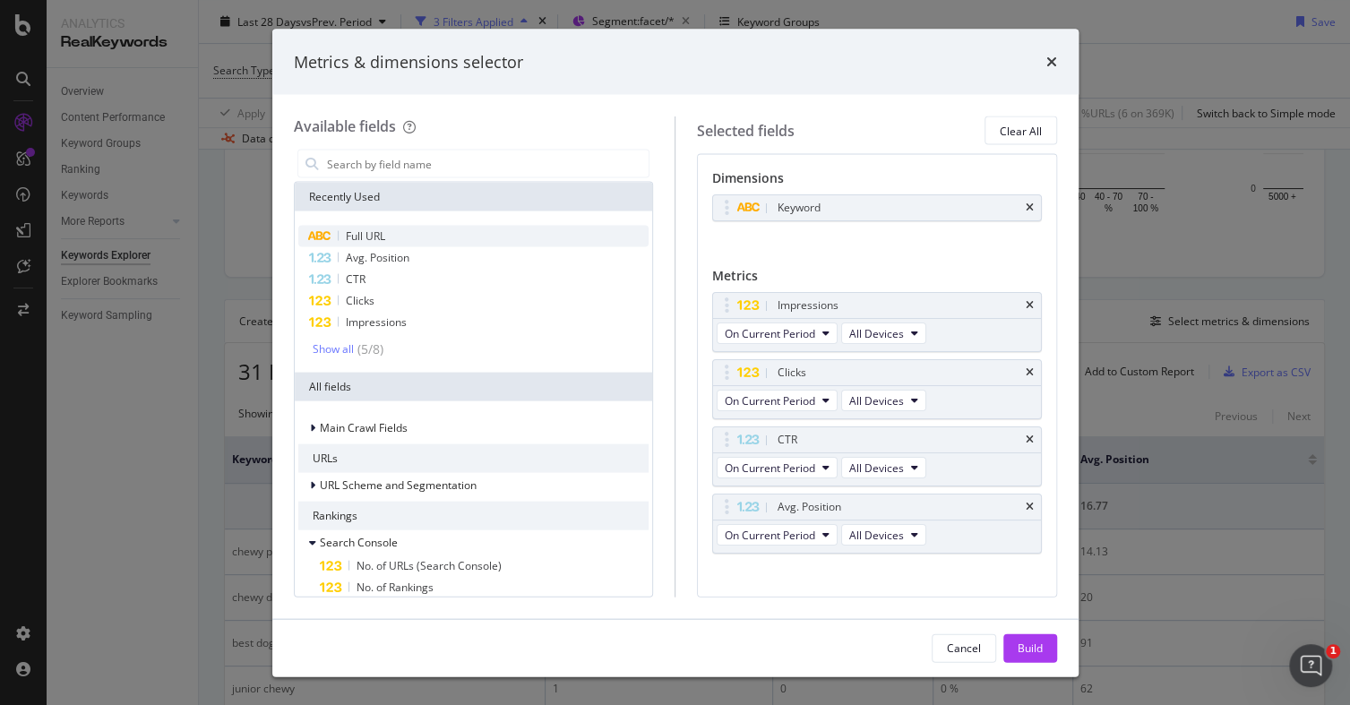
click at [402, 230] on div "Full URL" at bounding box center [473, 237] width 351 height 22
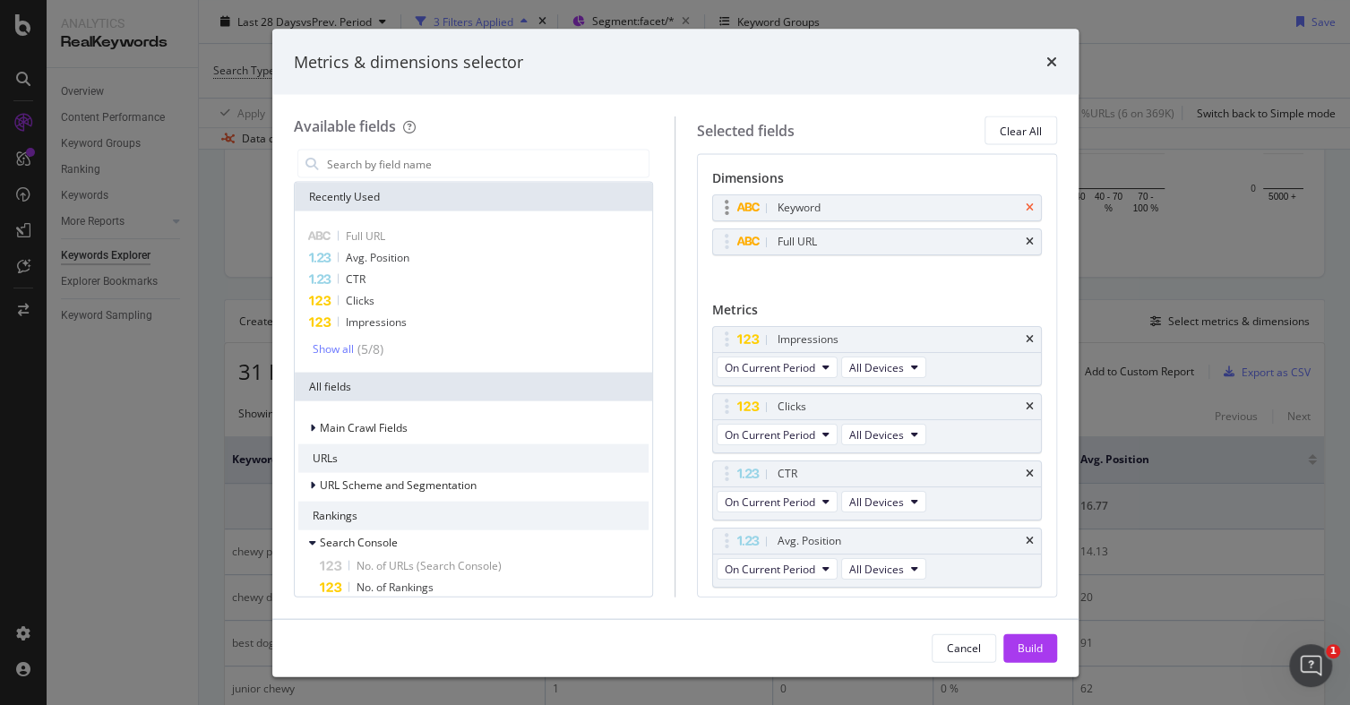
click at [1026, 211] on icon "times" at bounding box center [1030, 207] width 8 height 11
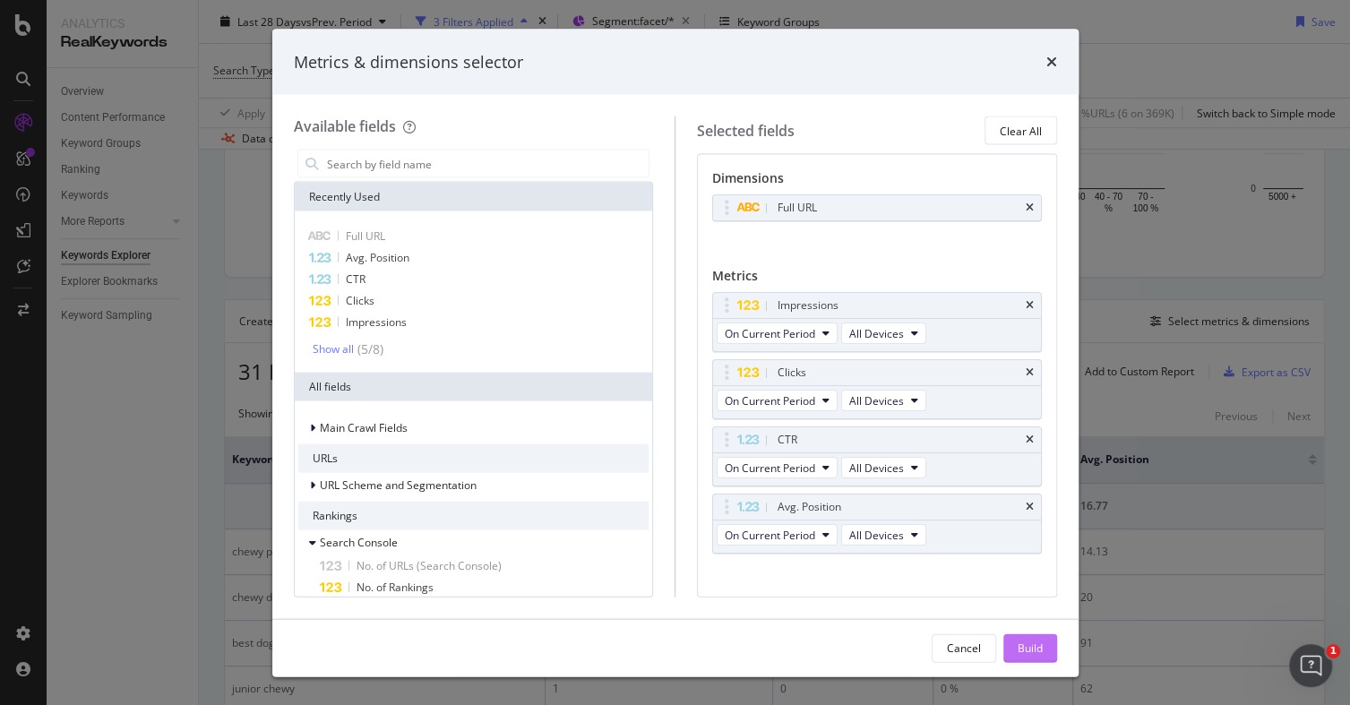
click at [1030, 643] on div "Build" at bounding box center [1030, 647] width 25 height 15
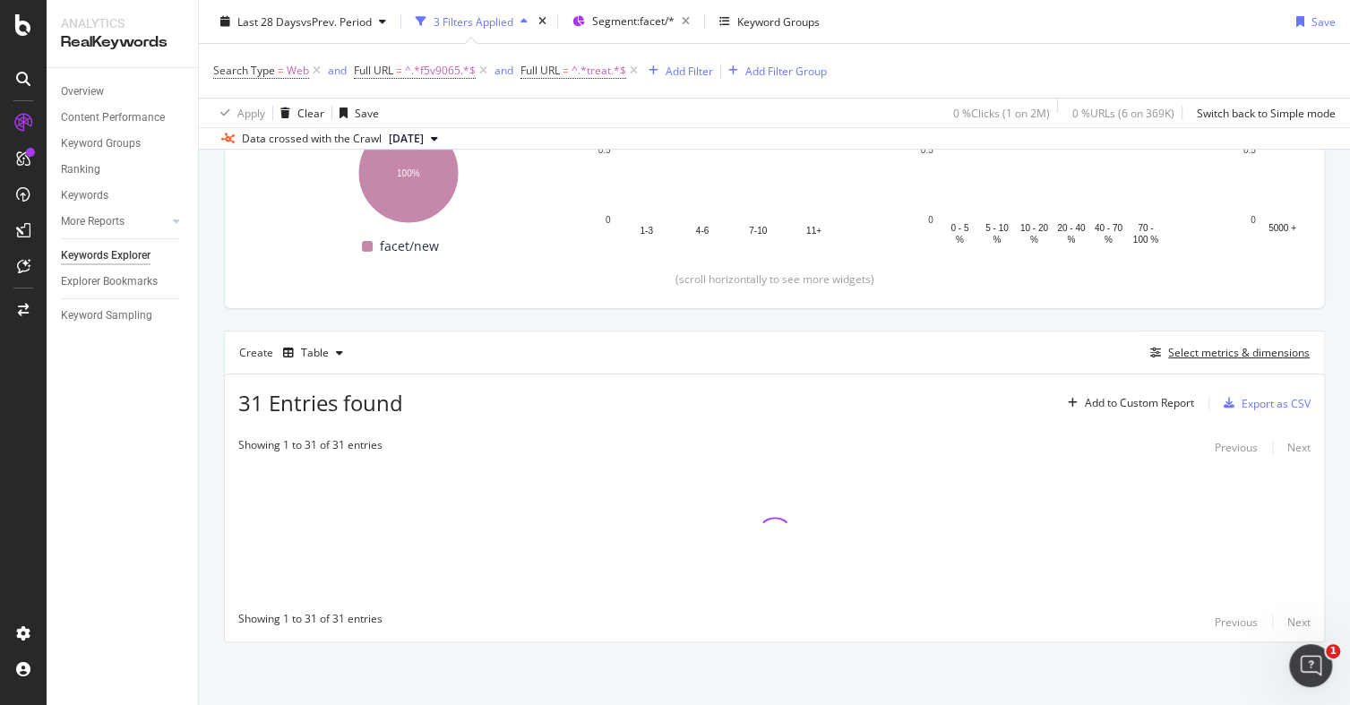
scroll to position [310, 0]
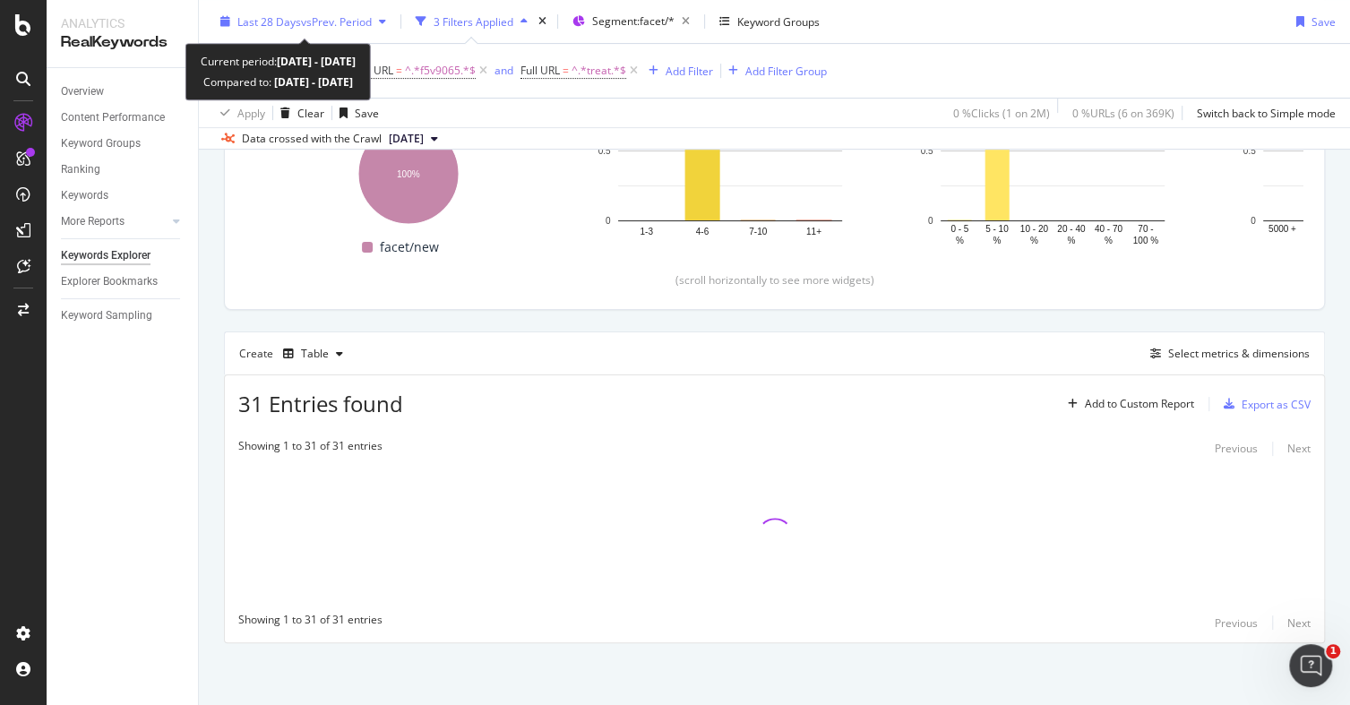
click at [277, 21] on span "Last 28 Days" at bounding box center [269, 20] width 64 height 15
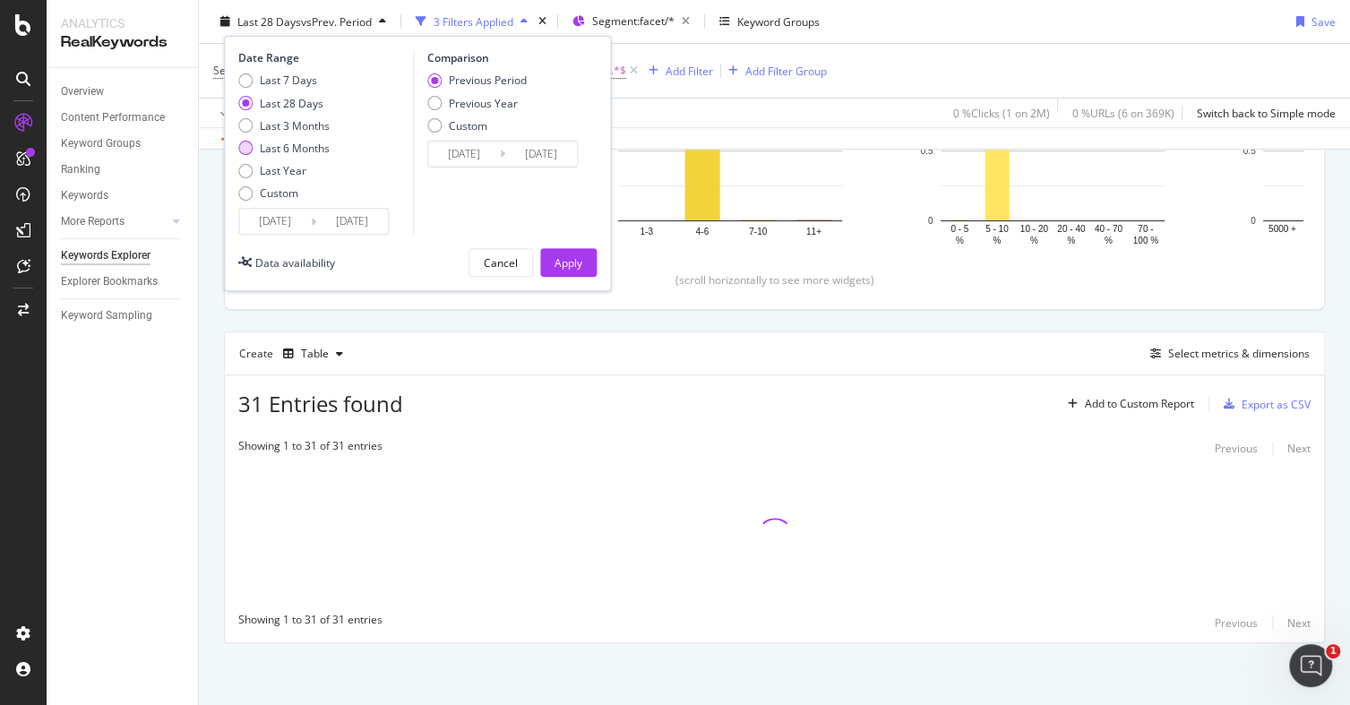
click at [301, 143] on div "Last 6 Months" at bounding box center [295, 148] width 70 height 15
type input "[DATE]"
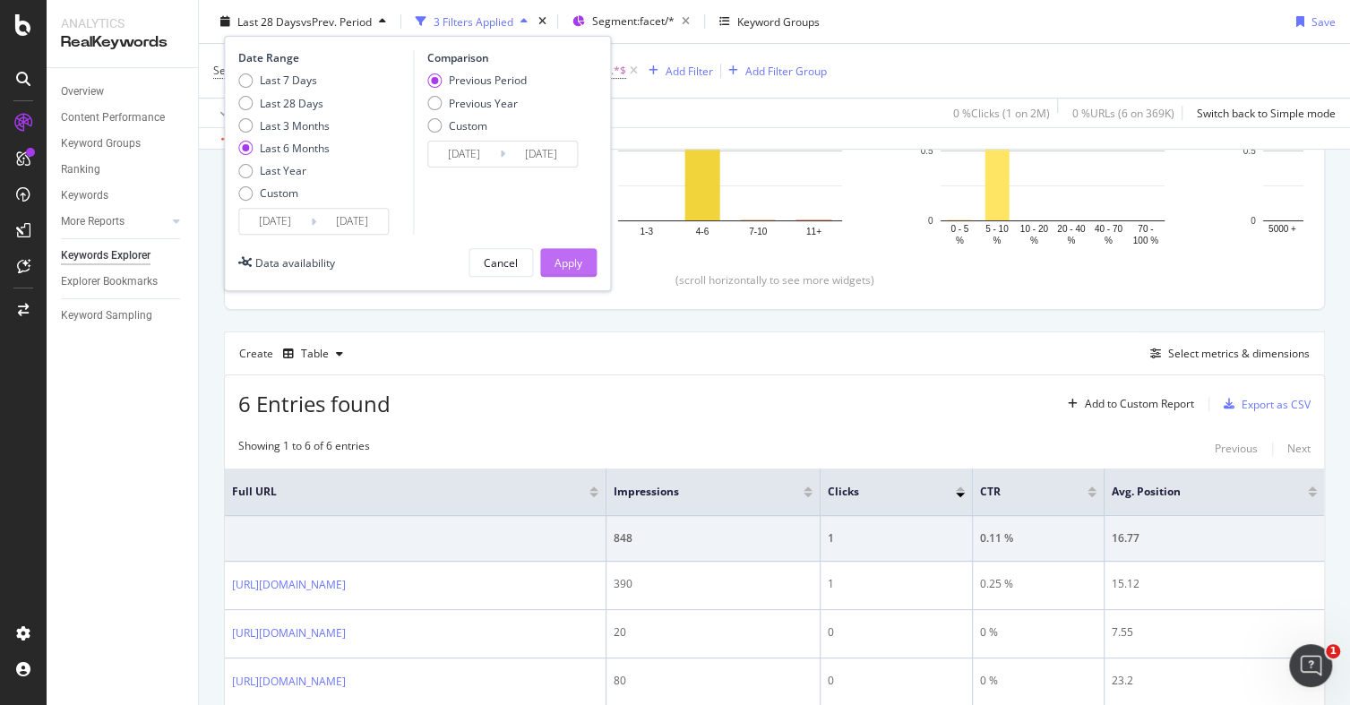
click at [564, 250] on div "Apply" at bounding box center [569, 262] width 28 height 27
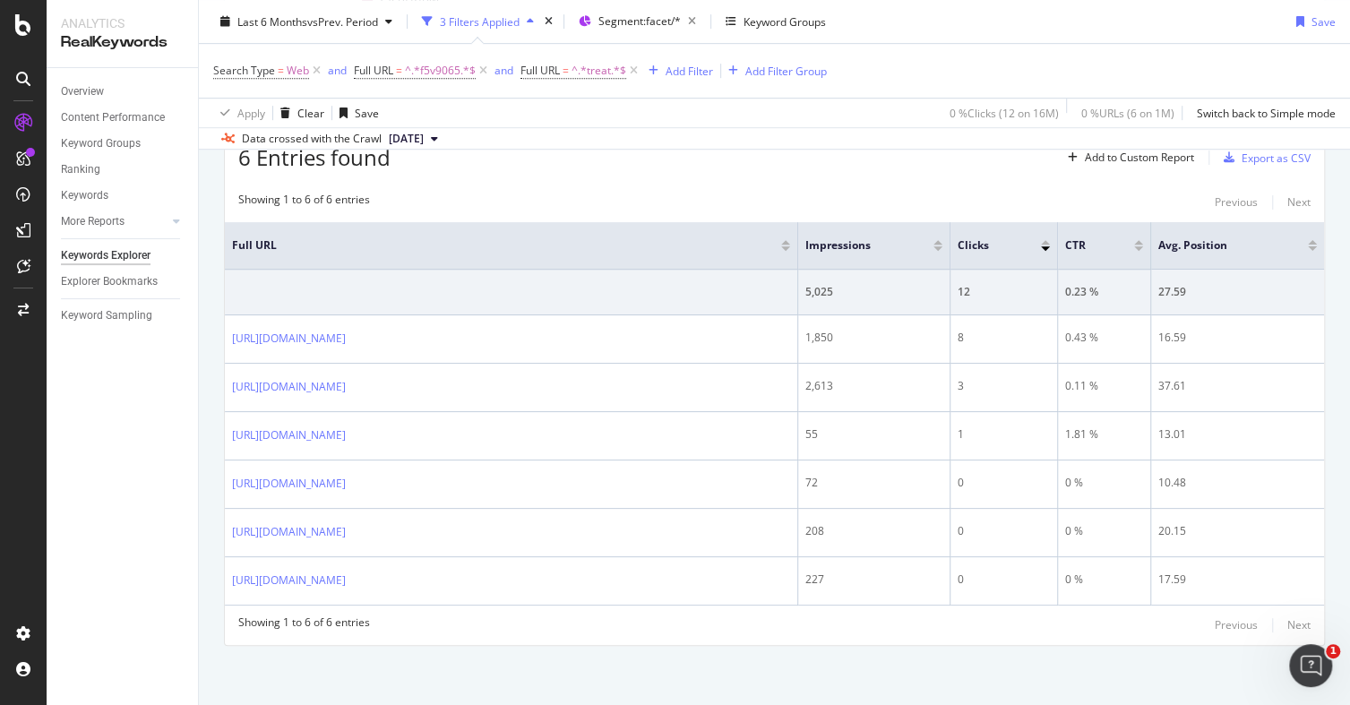
scroll to position [554, 0]
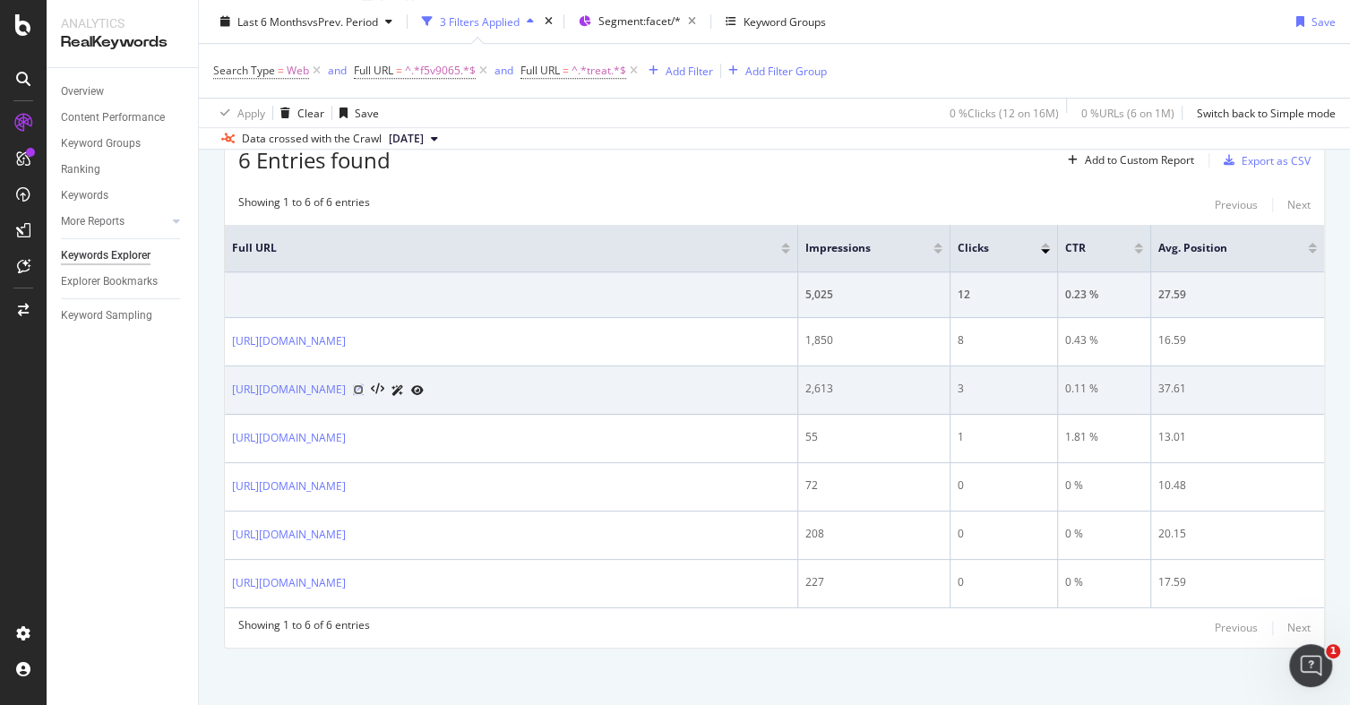
click at [364, 390] on icon at bounding box center [358, 389] width 11 height 11
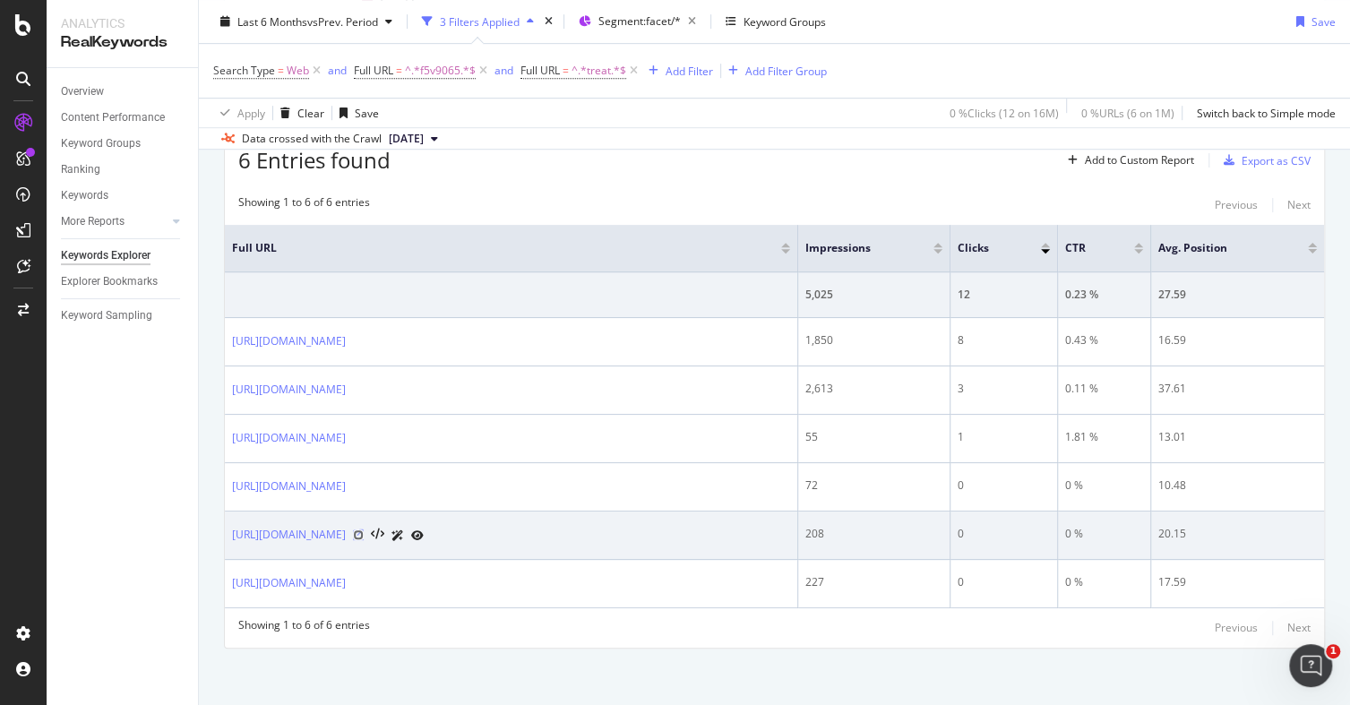
click at [364, 530] on icon at bounding box center [358, 534] width 11 height 11
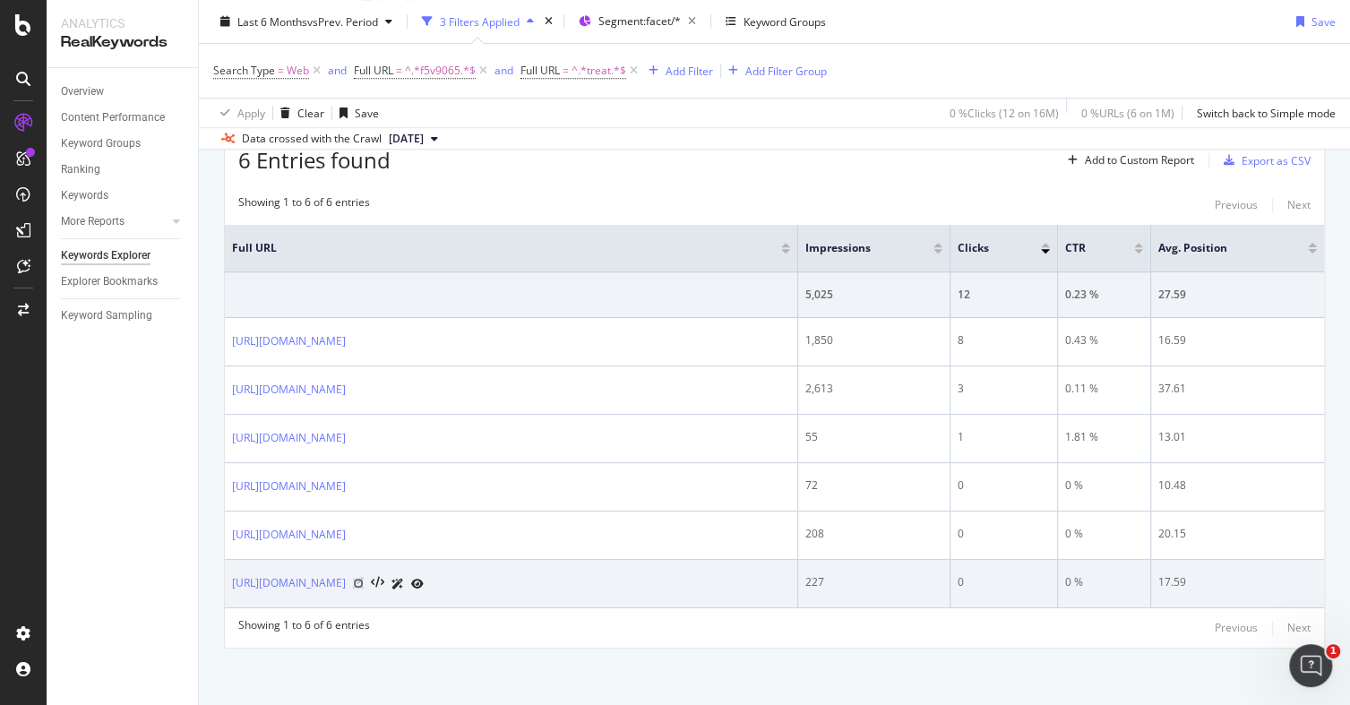
click at [364, 580] on icon at bounding box center [358, 583] width 11 height 11
